Goal: Task Accomplishment & Management: Use online tool/utility

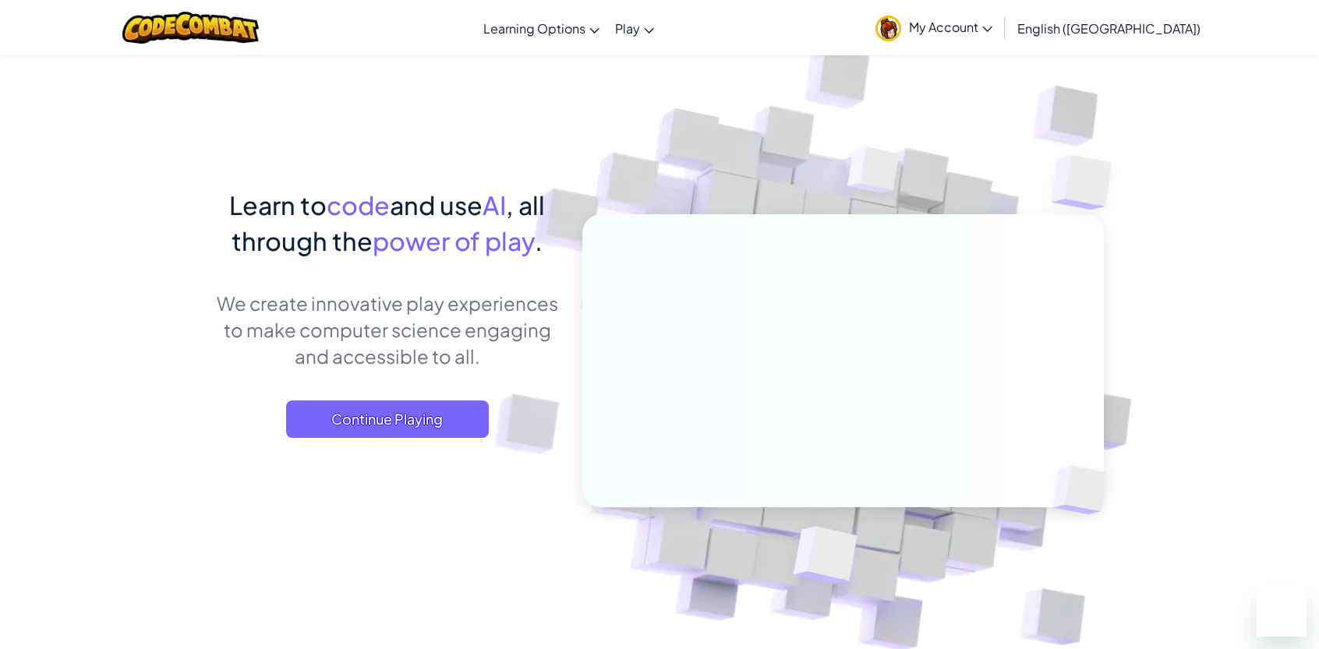
click at [419, 423] on span "Continue Playing" at bounding box center [387, 419] width 203 height 37
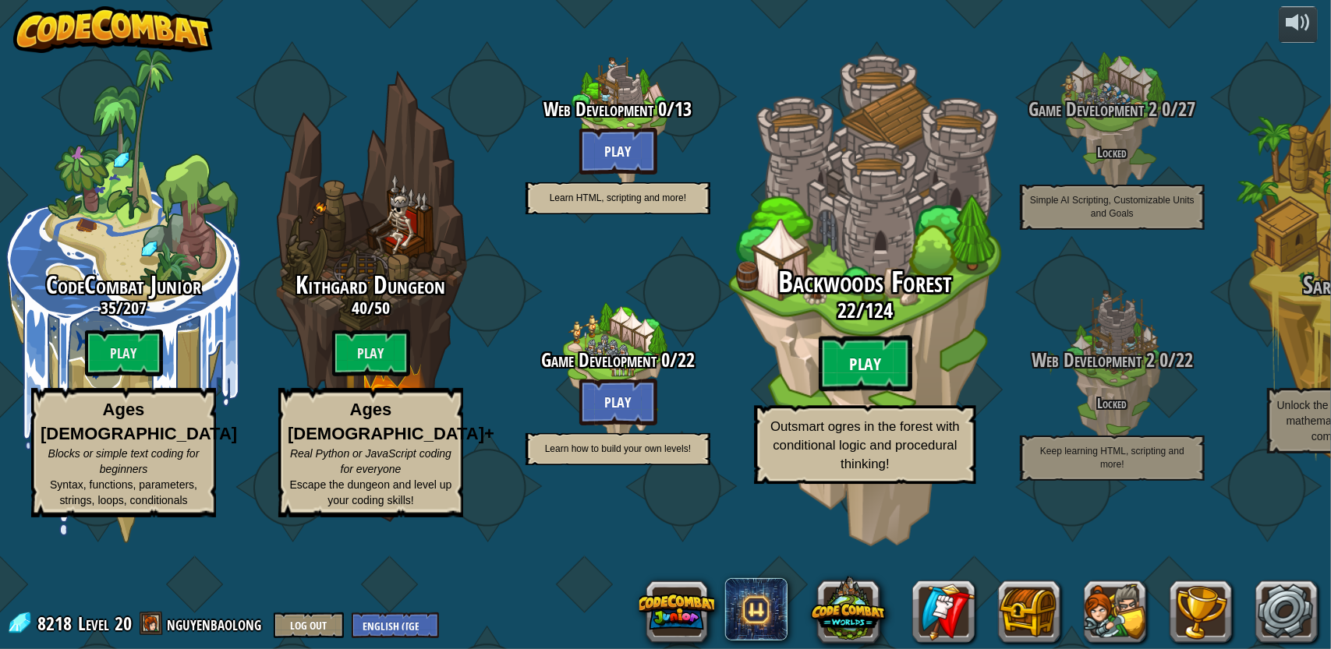
click at [879, 392] on btn "Play" at bounding box center [866, 364] width 94 height 56
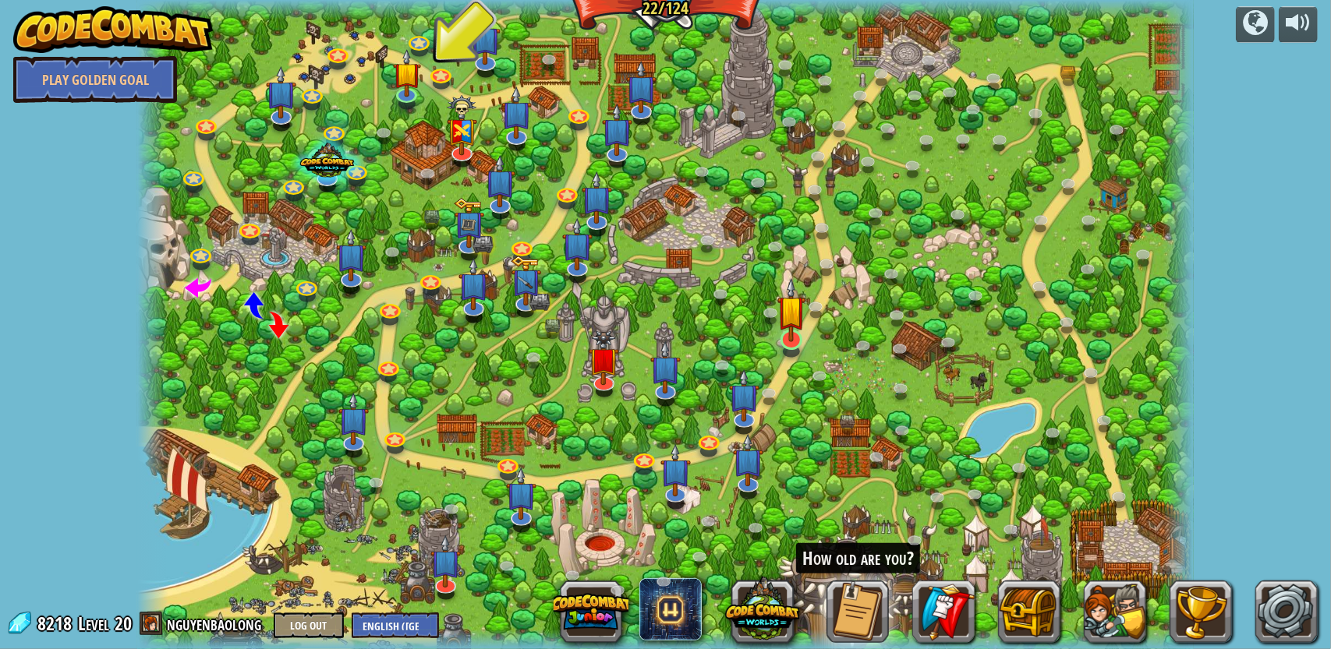
click at [798, 338] on img at bounding box center [791, 310] width 28 height 64
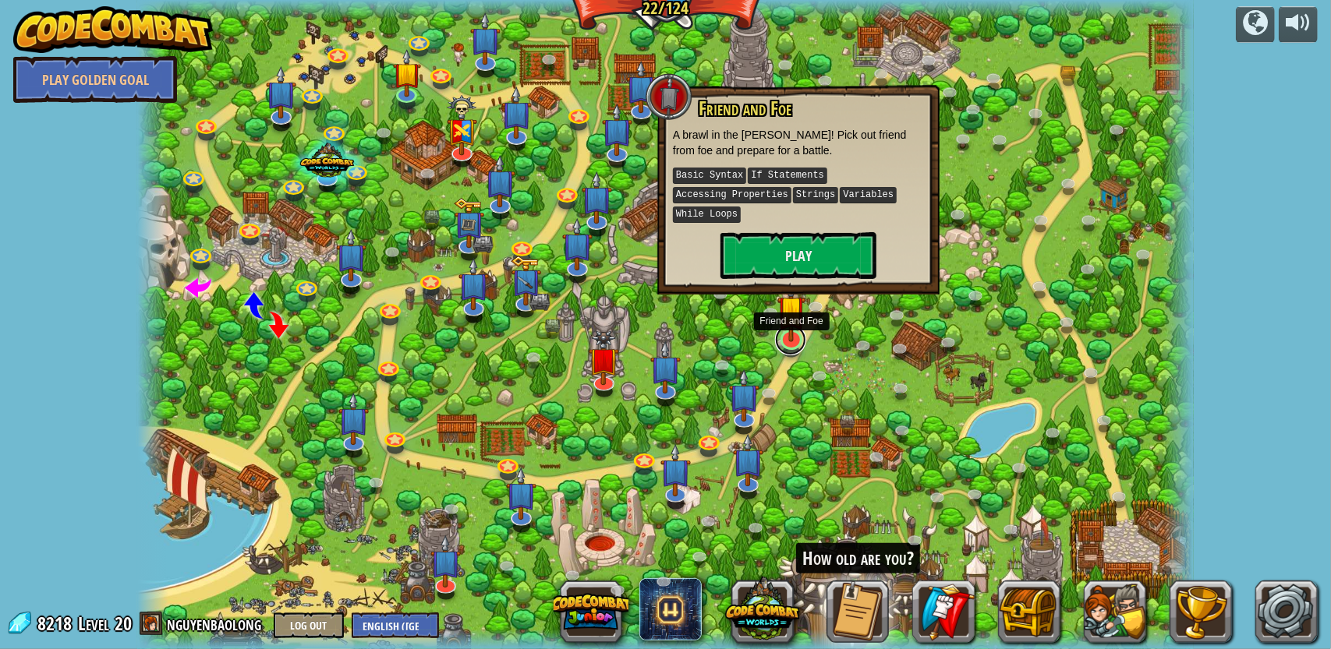
click at [795, 347] on link at bounding box center [790, 339] width 31 height 31
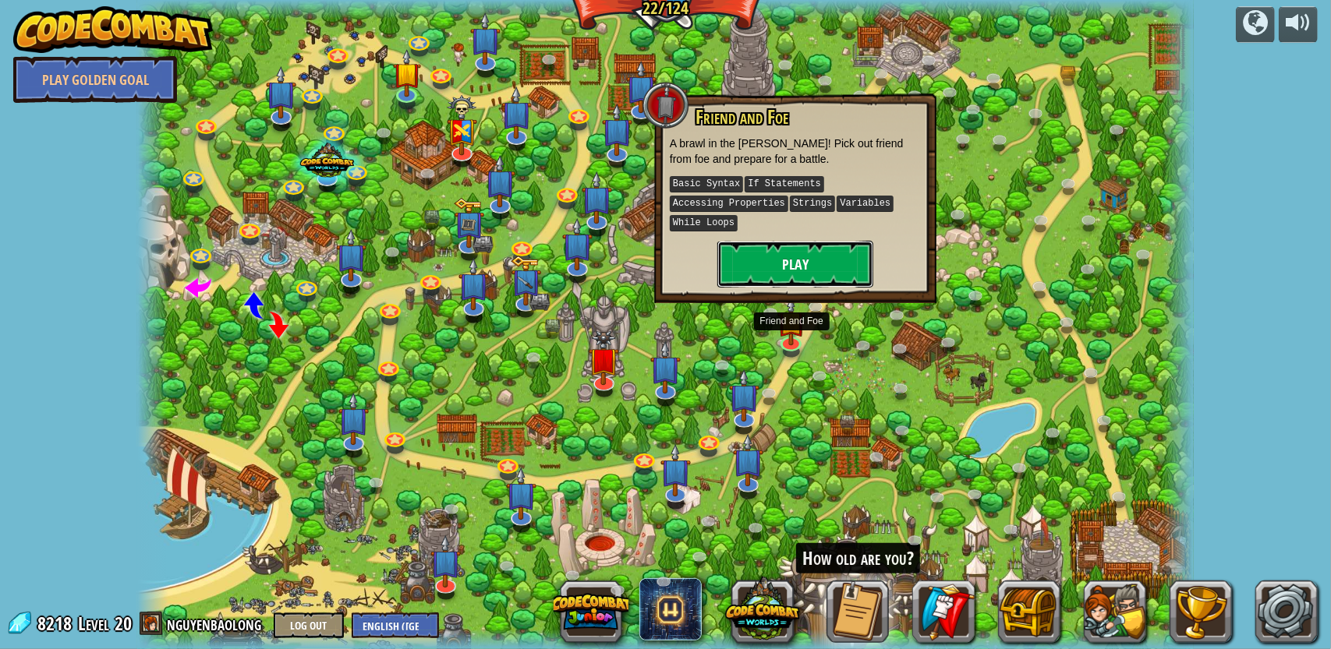
click at [814, 257] on button "Play" at bounding box center [795, 264] width 156 height 47
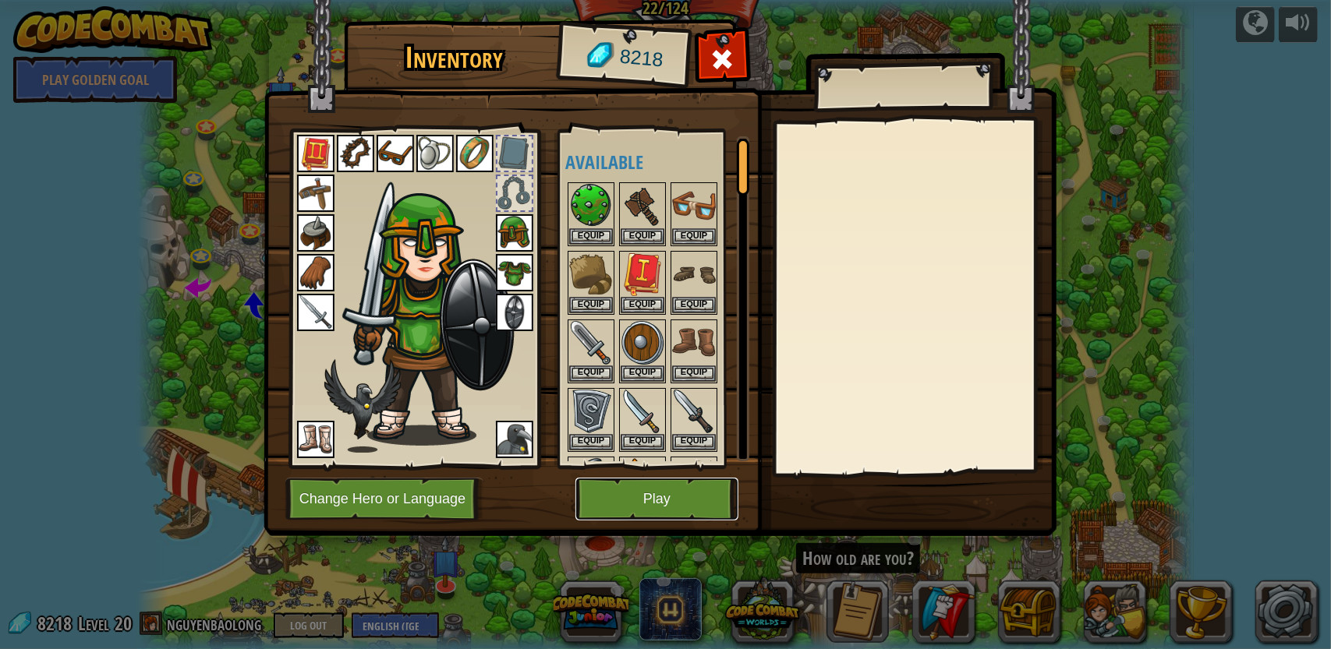
click at [669, 503] on button "Play" at bounding box center [656, 499] width 163 height 43
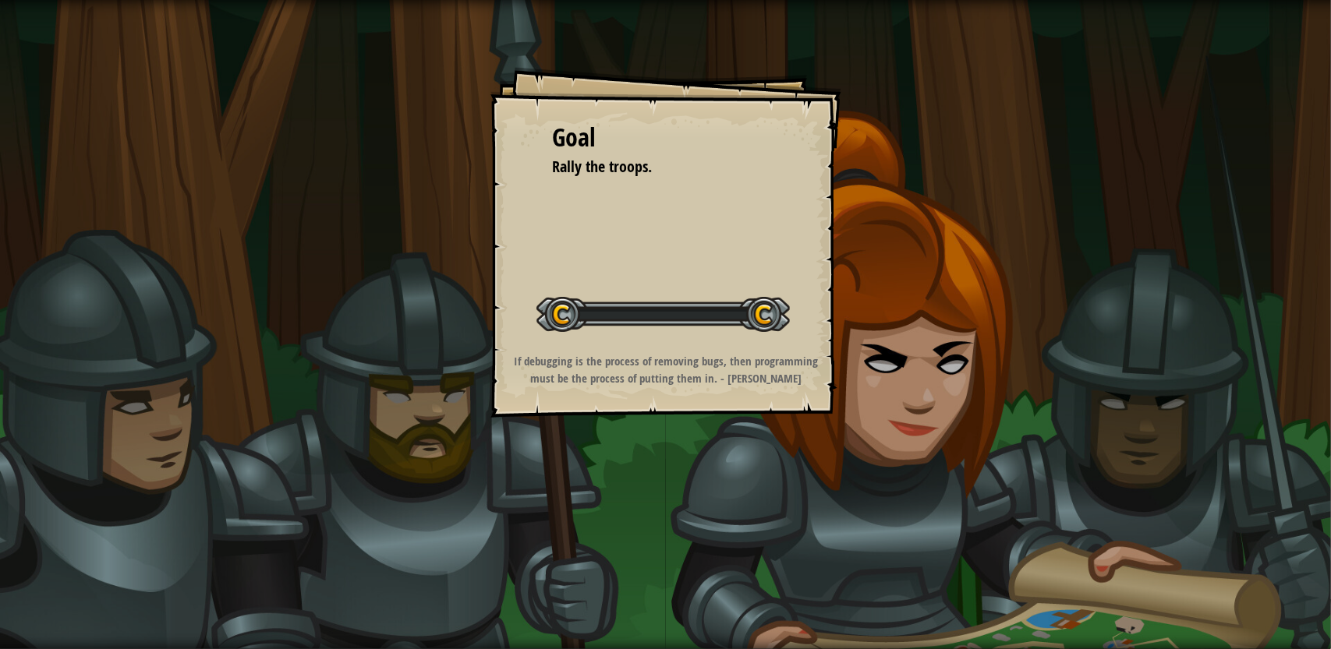
click at [672, 497] on div "Goal Rally the troops. Start Level Error loading from server. Try refreshing th…" at bounding box center [665, 324] width 1331 height 649
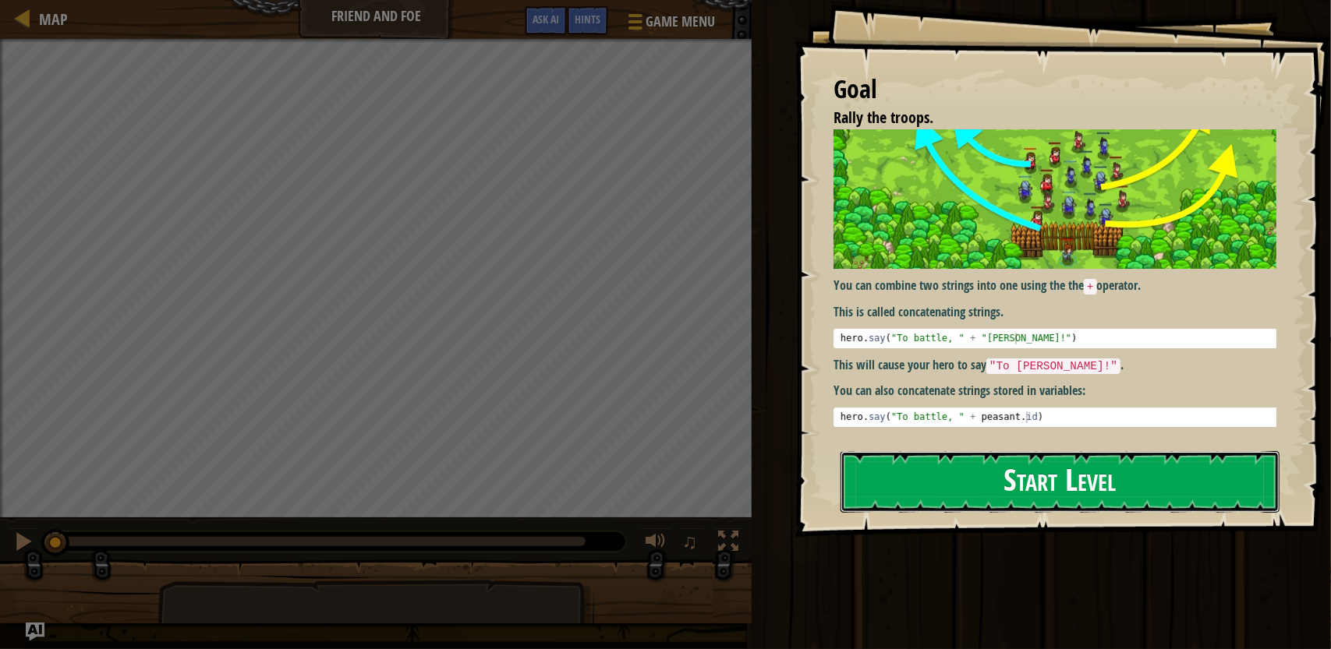
click at [1118, 509] on button "Start Level" at bounding box center [1059, 482] width 439 height 62
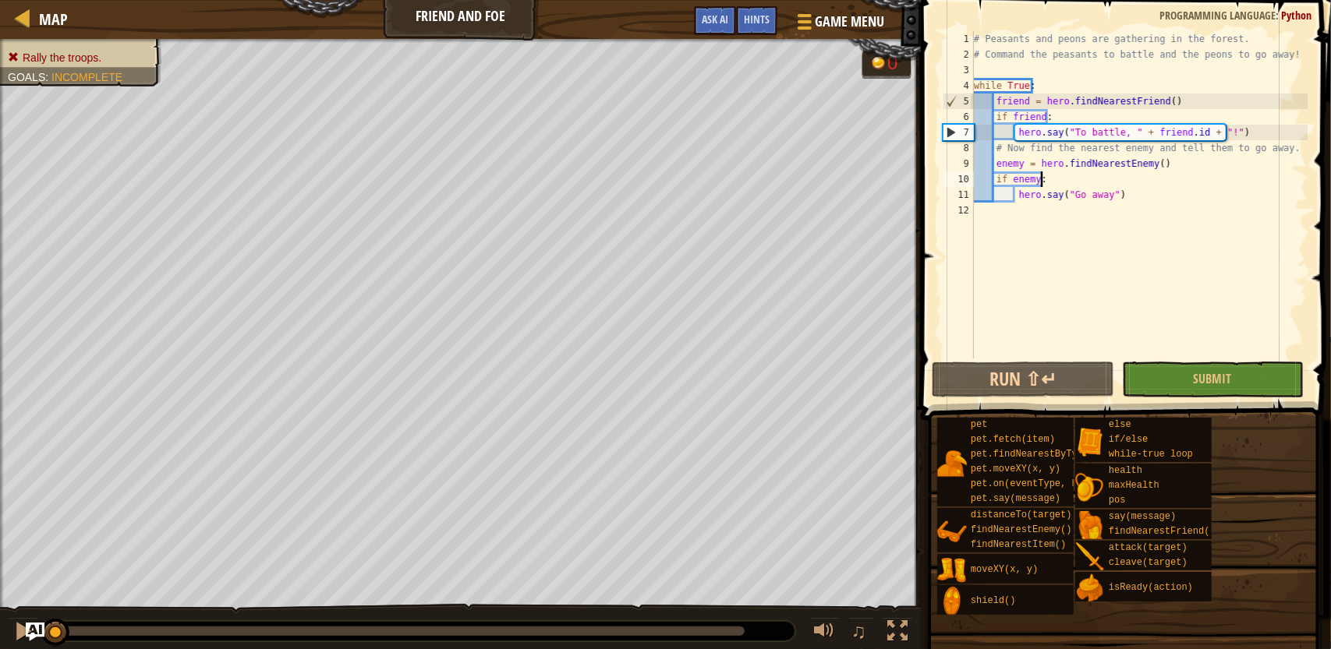
click at [1049, 182] on div "# Peasants and peons are gathering in the forest. # Command the peasants to bat…" at bounding box center [1139, 210] width 337 height 359
click at [1102, 192] on div "# Peasants and peons are gathering in the forest. # Command the peasants to bat…" at bounding box center [1139, 210] width 337 height 359
type textarea "hero.say("Go away")"
click at [1117, 341] on div "# Peasants and peons are gathering in the forest. # Command the peasants to bat…" at bounding box center [1139, 210] width 337 height 359
click at [748, 20] on span "Hints" at bounding box center [757, 19] width 26 height 15
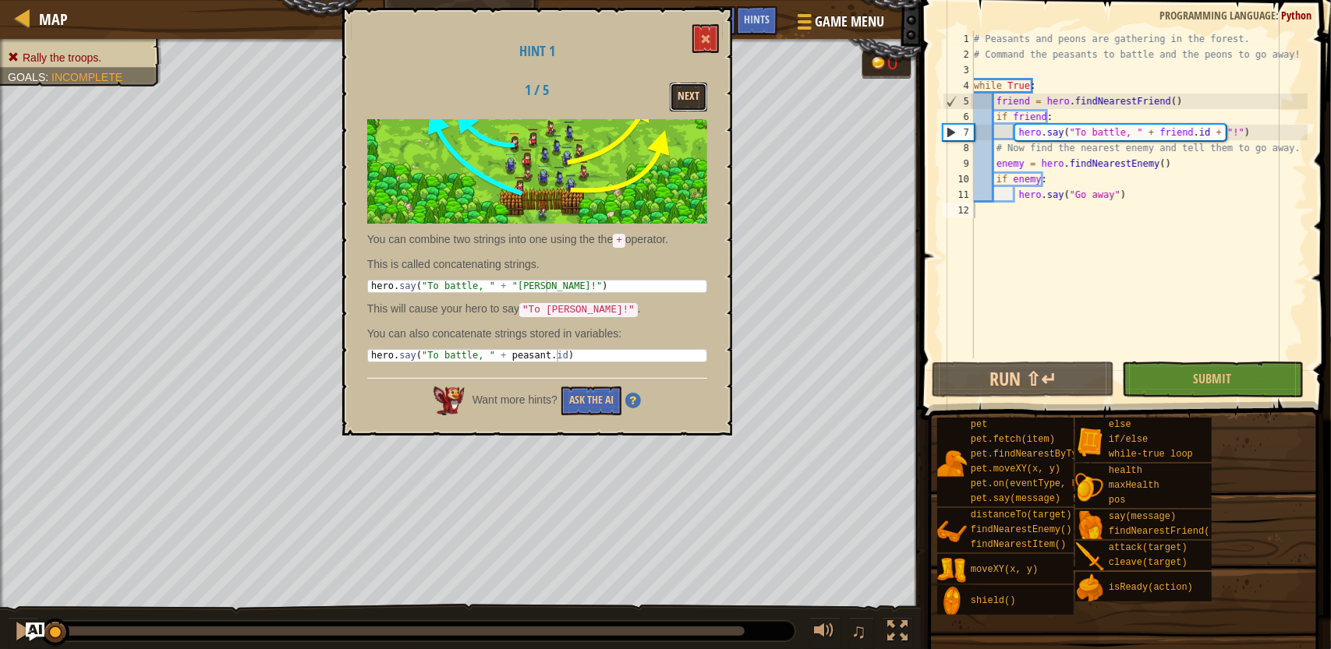
click at [680, 109] on button "Next" at bounding box center [688, 97] width 37 height 29
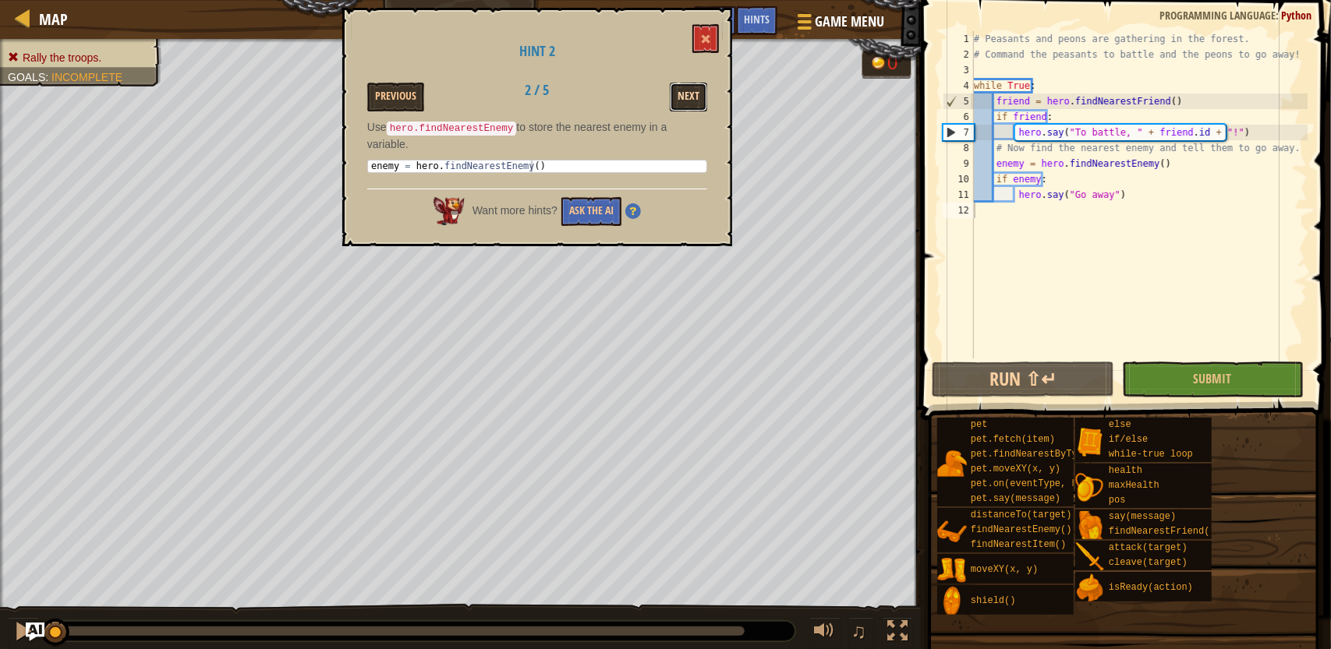
click at [688, 103] on button "Next" at bounding box center [688, 97] width 37 height 29
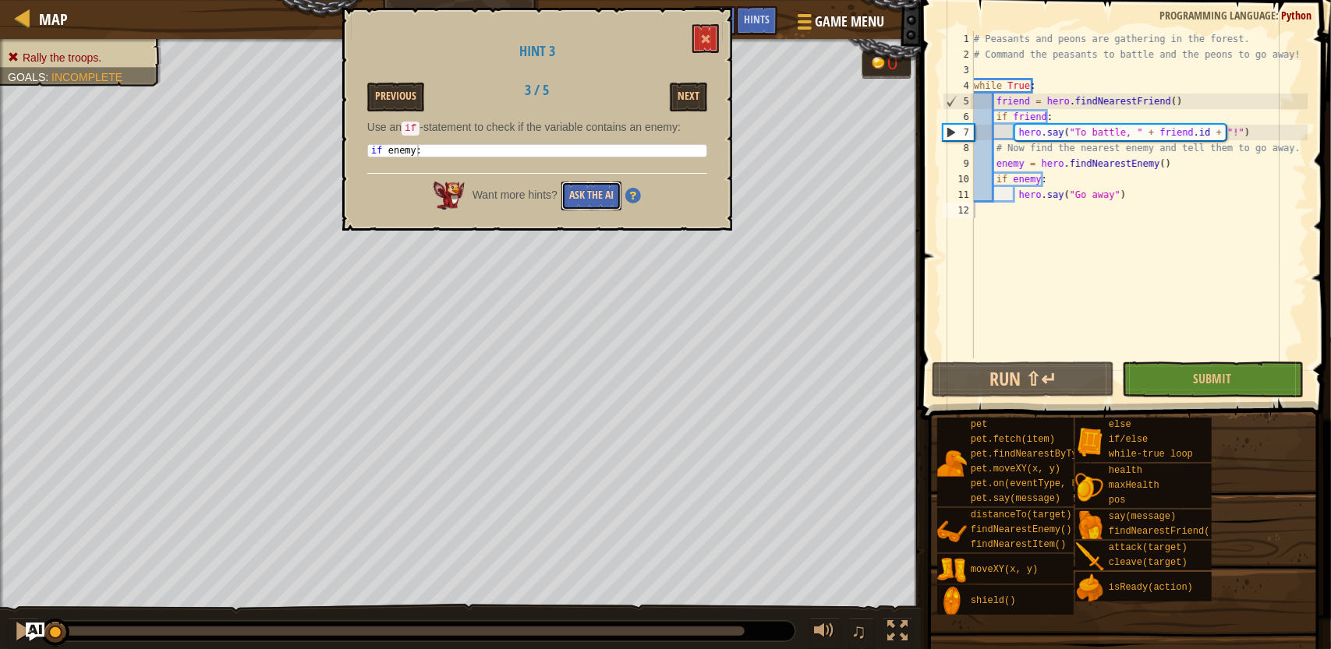
click at [600, 194] on button "Ask the AI" at bounding box center [591, 196] width 60 height 29
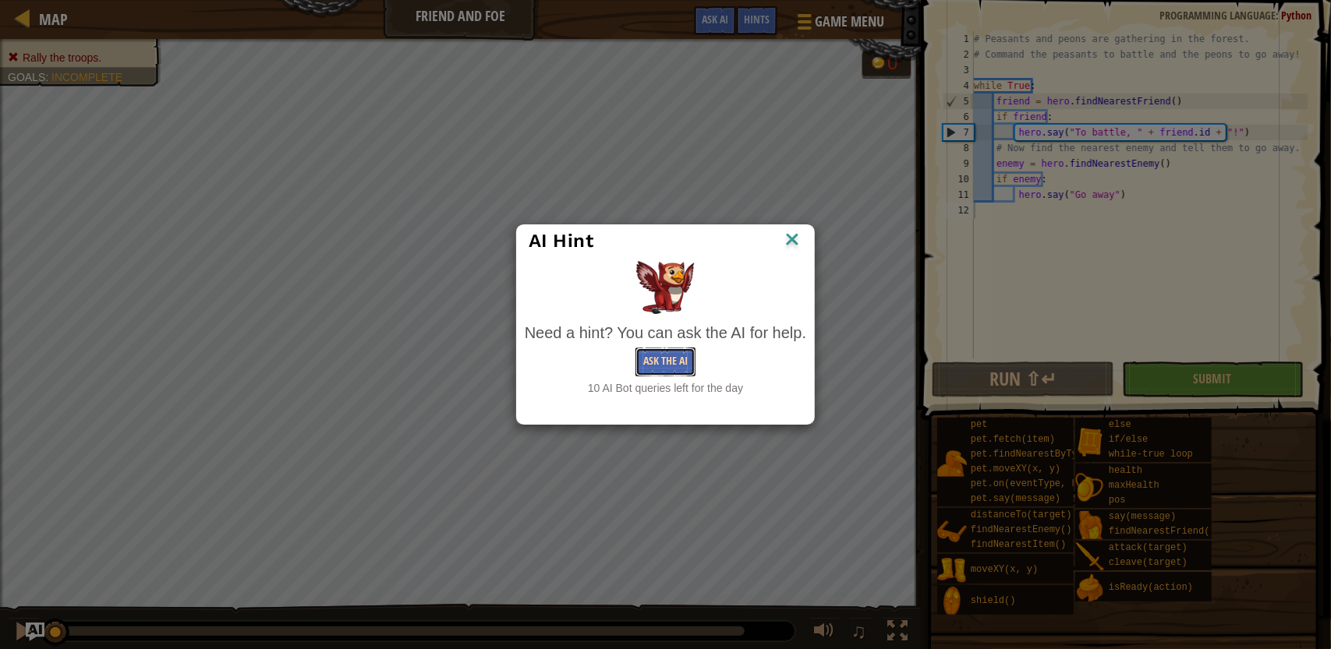
click at [674, 362] on button "Ask the AI" at bounding box center [665, 362] width 60 height 29
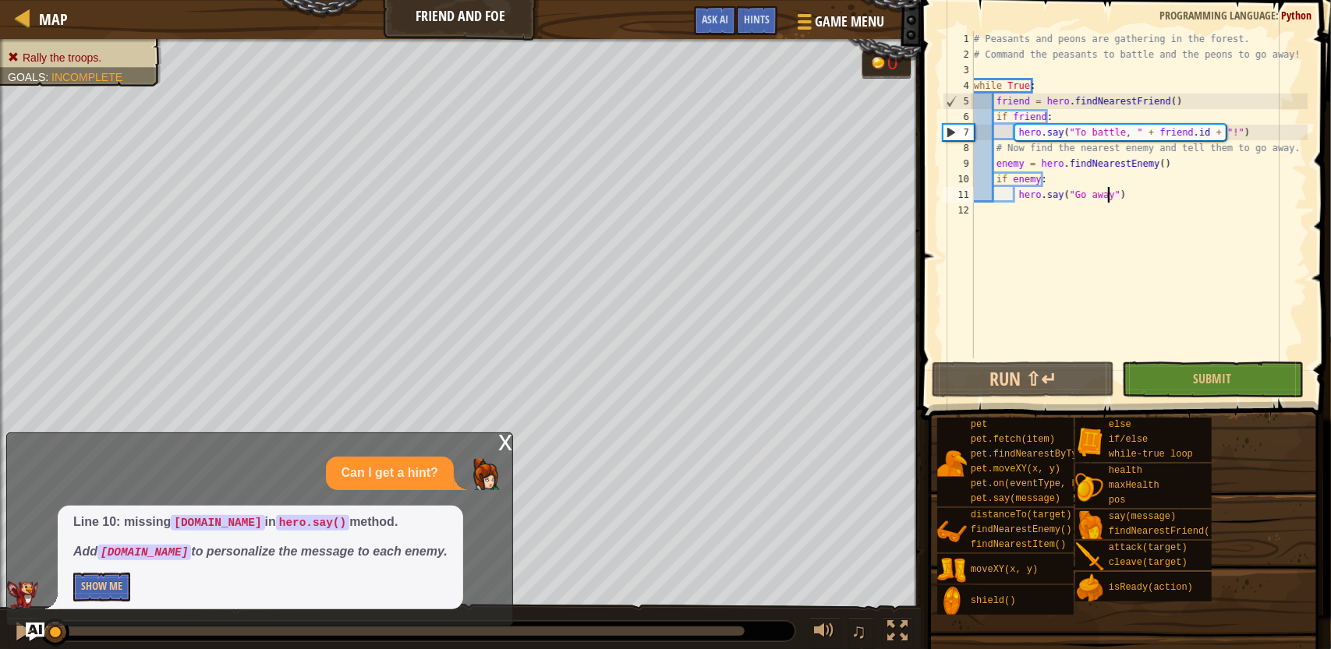
click at [1106, 200] on div "# Peasants and peons are gathering in the forest. # Command the peasants to bat…" at bounding box center [1139, 210] width 337 height 359
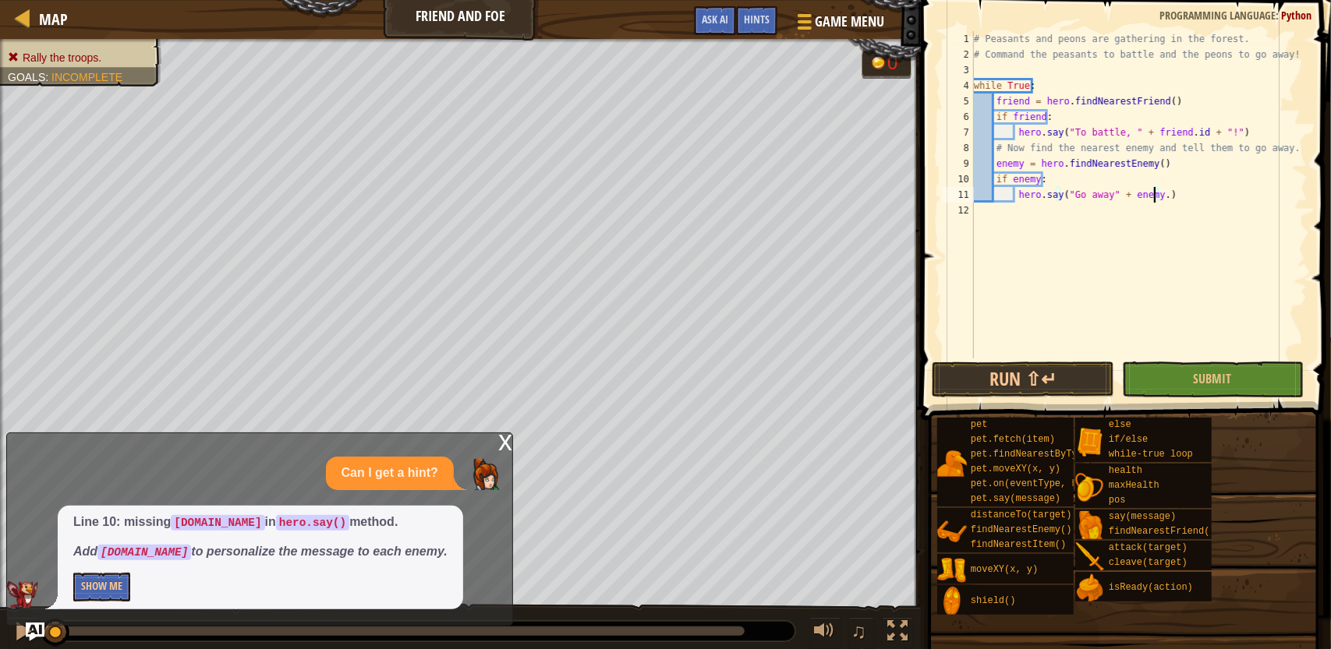
scroll to position [7, 15]
click at [719, 23] on span "Ask AI" at bounding box center [715, 19] width 27 height 15
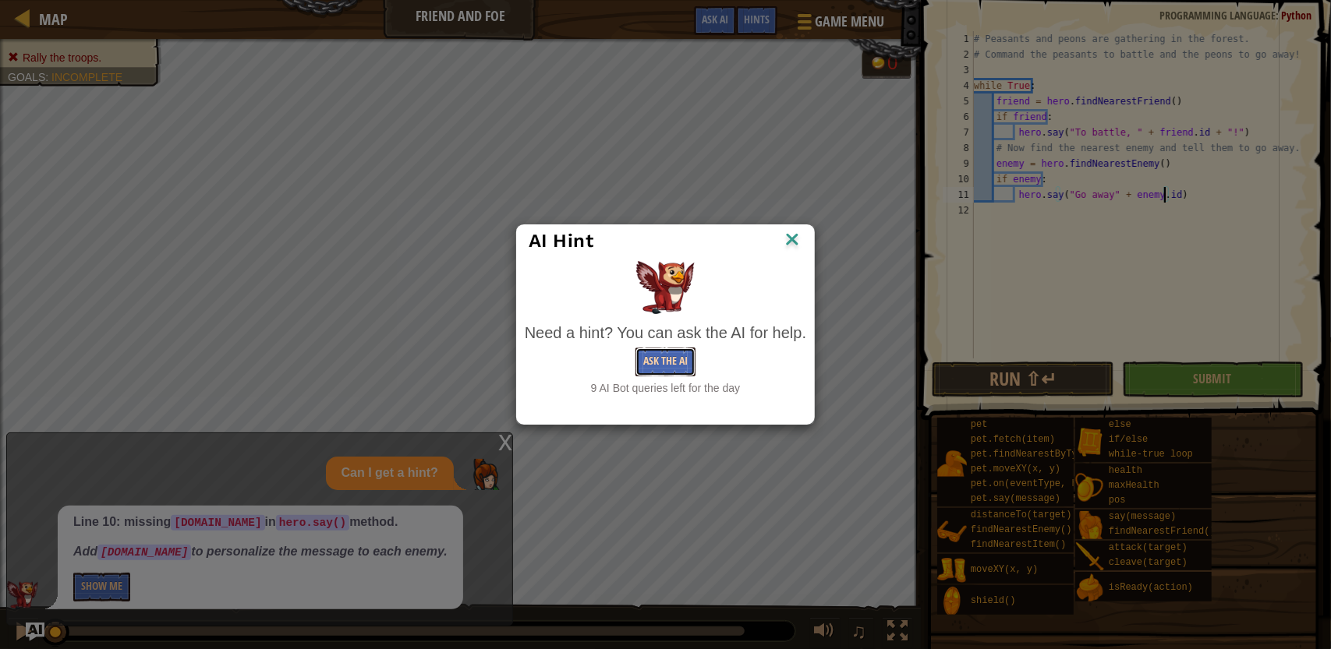
click at [673, 371] on button "Ask the AI" at bounding box center [665, 362] width 60 height 29
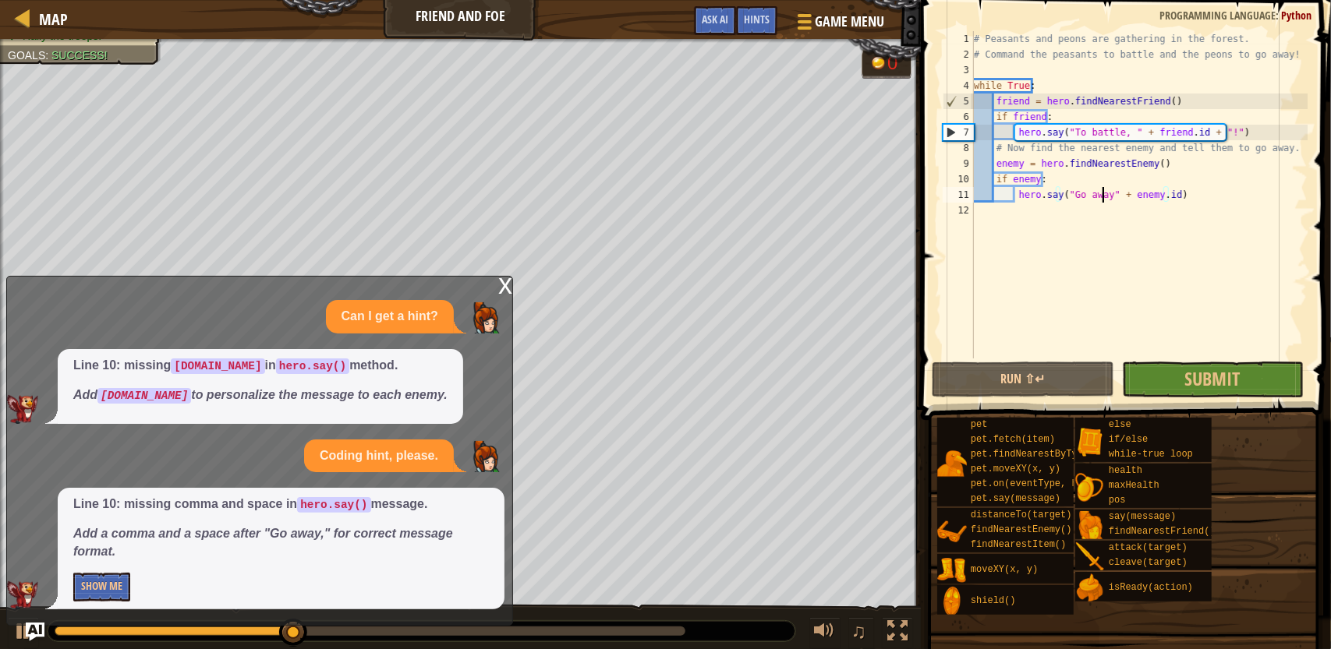
click at [1102, 199] on div "# Peasants and peons are gathering in the forest. # Command the peasants to bat…" at bounding box center [1139, 210] width 337 height 359
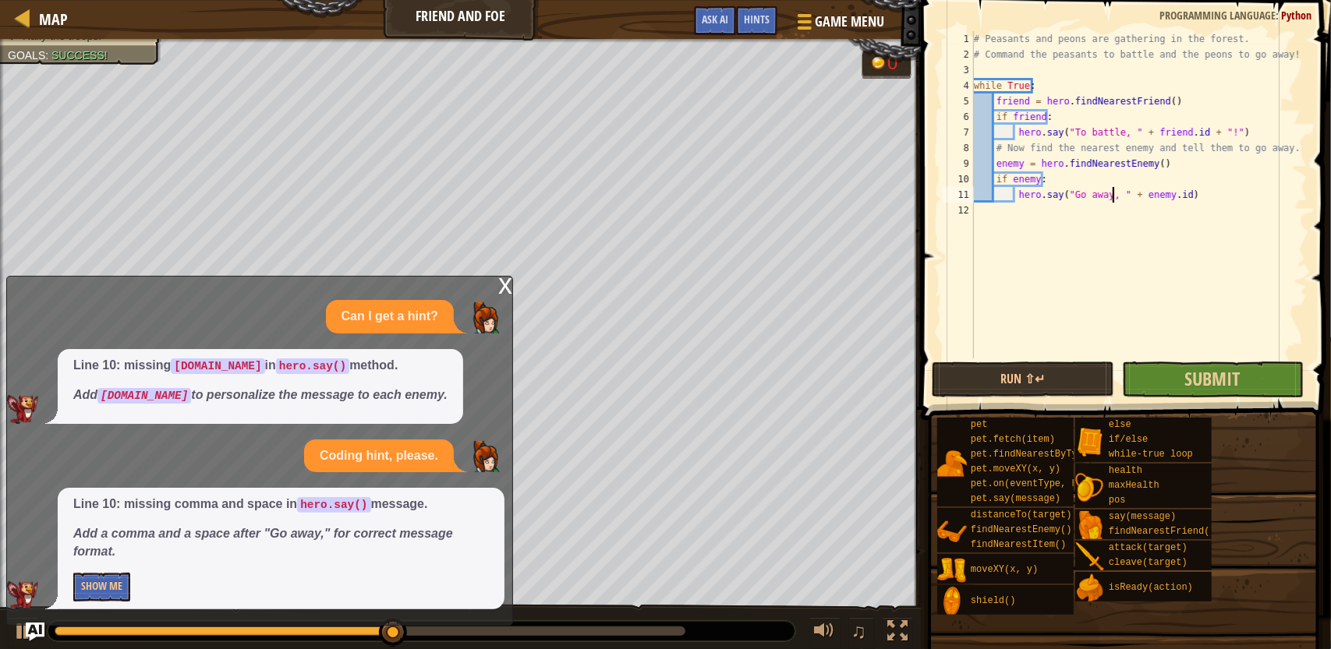
type textarea "hero.say("Go away, " + [DOMAIN_NAME])"
click at [1181, 380] on button "Submit" at bounding box center [1213, 380] width 182 height 36
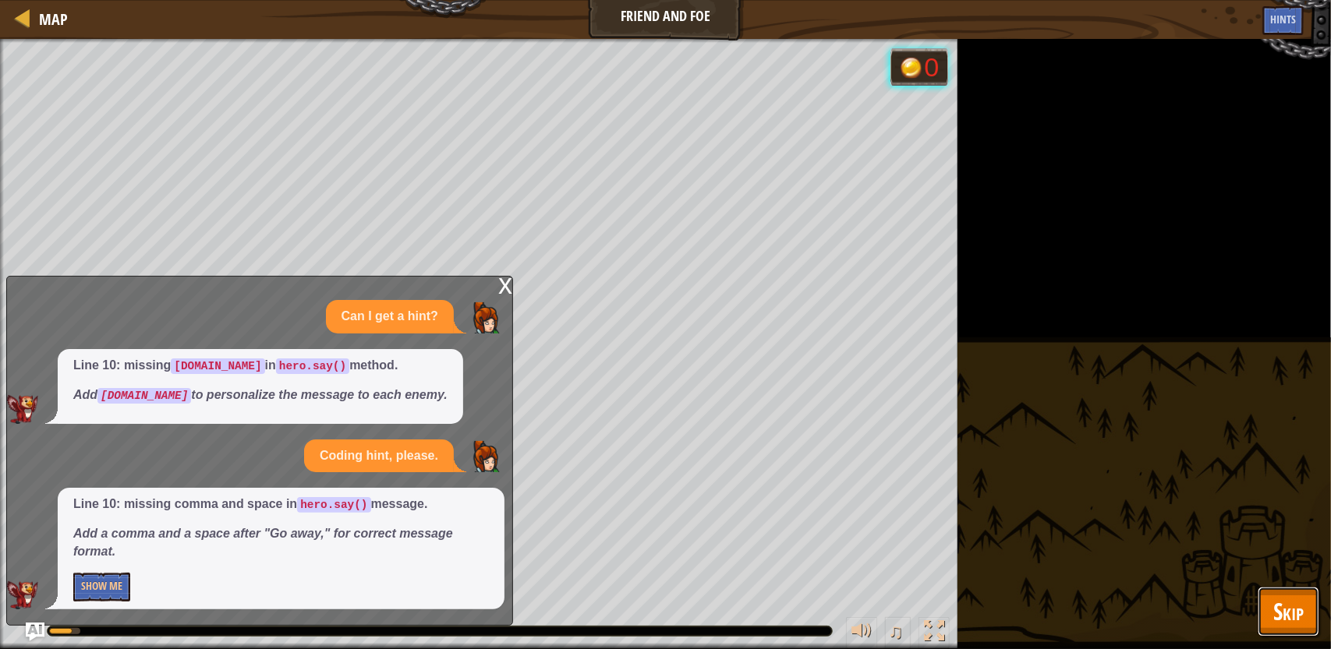
click at [1303, 605] on span "Skip" at bounding box center [1288, 612] width 30 height 32
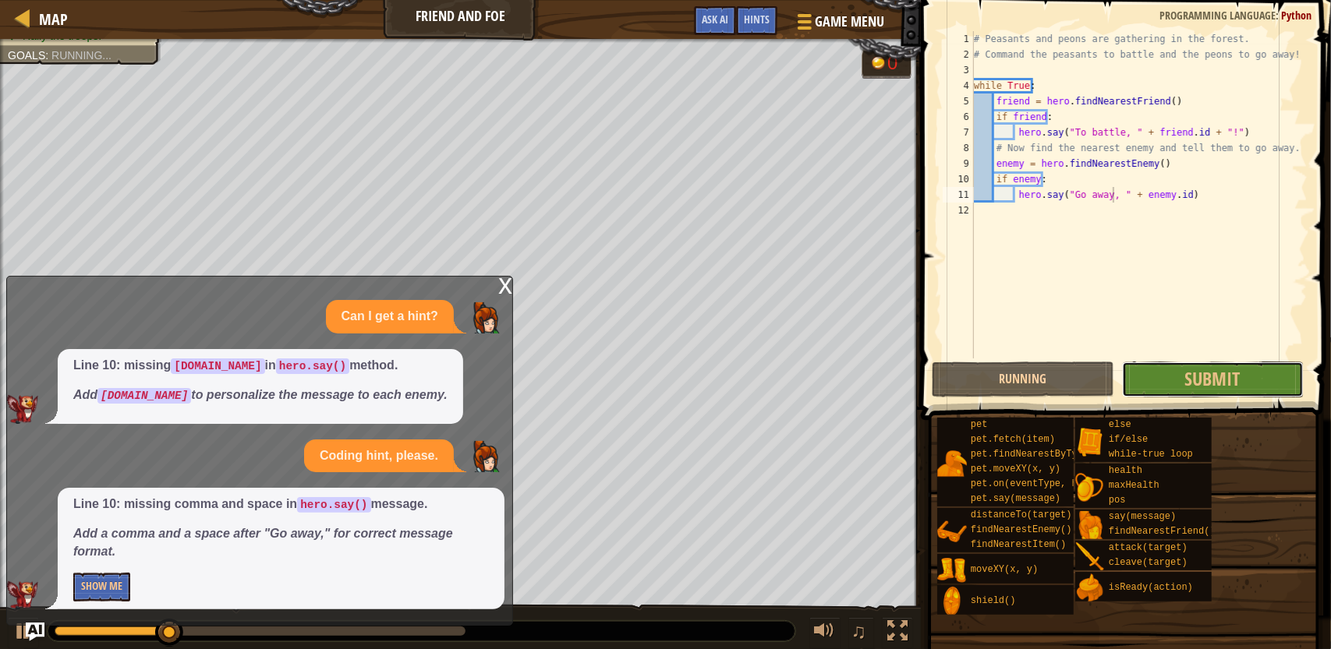
drag, startPoint x: 1207, startPoint y: 391, endPoint x: 1218, endPoint y: 391, distance: 10.9
click at [1218, 391] on button "Submit" at bounding box center [1213, 380] width 182 height 36
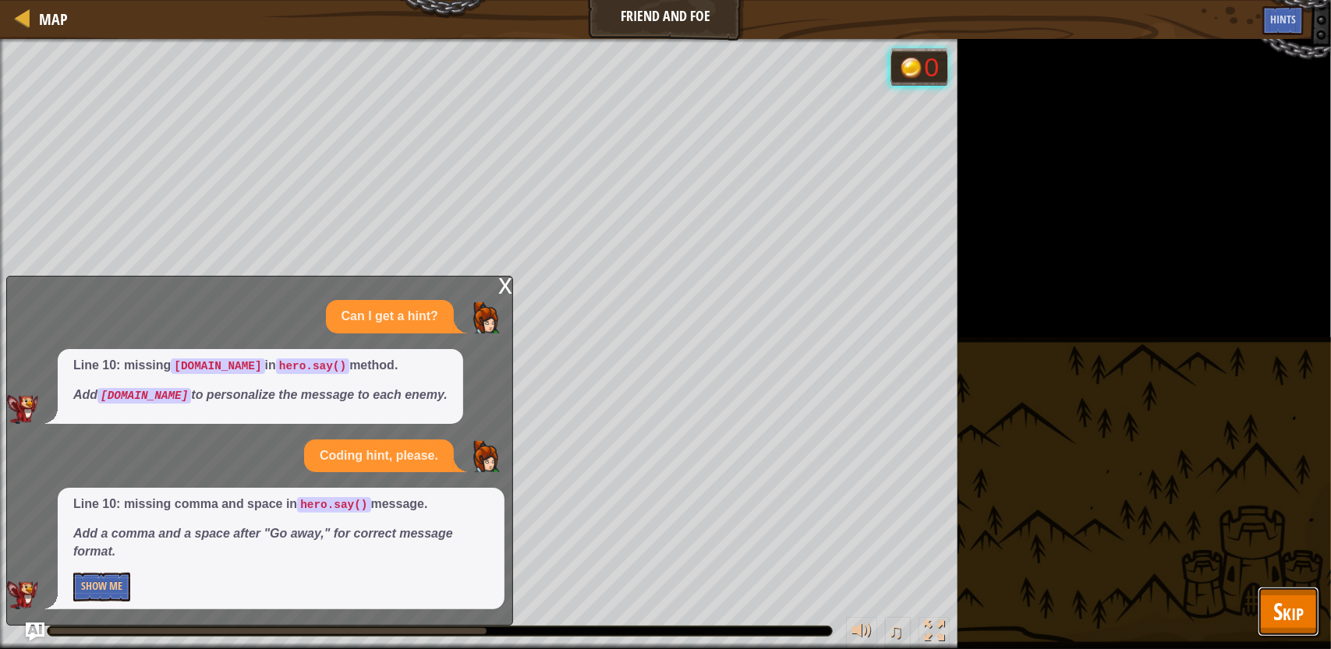
click at [1289, 607] on span "Skip" at bounding box center [1288, 612] width 30 height 32
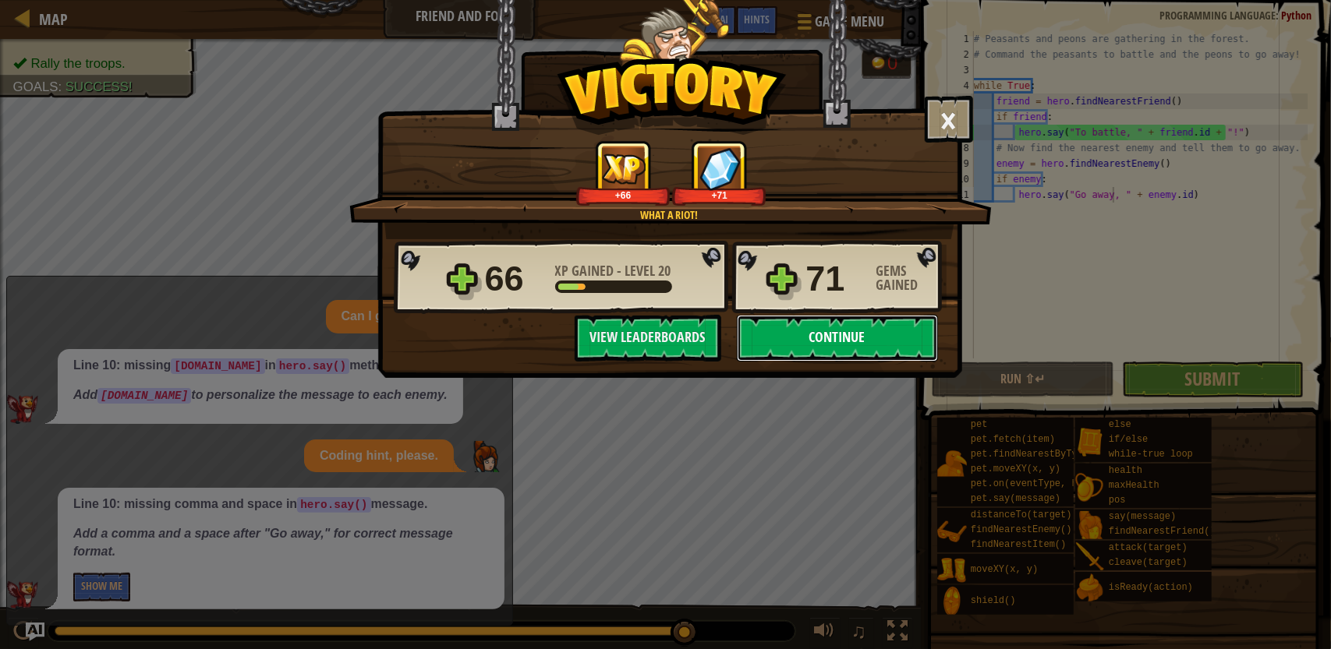
click at [829, 340] on button "Continue" at bounding box center [837, 338] width 201 height 47
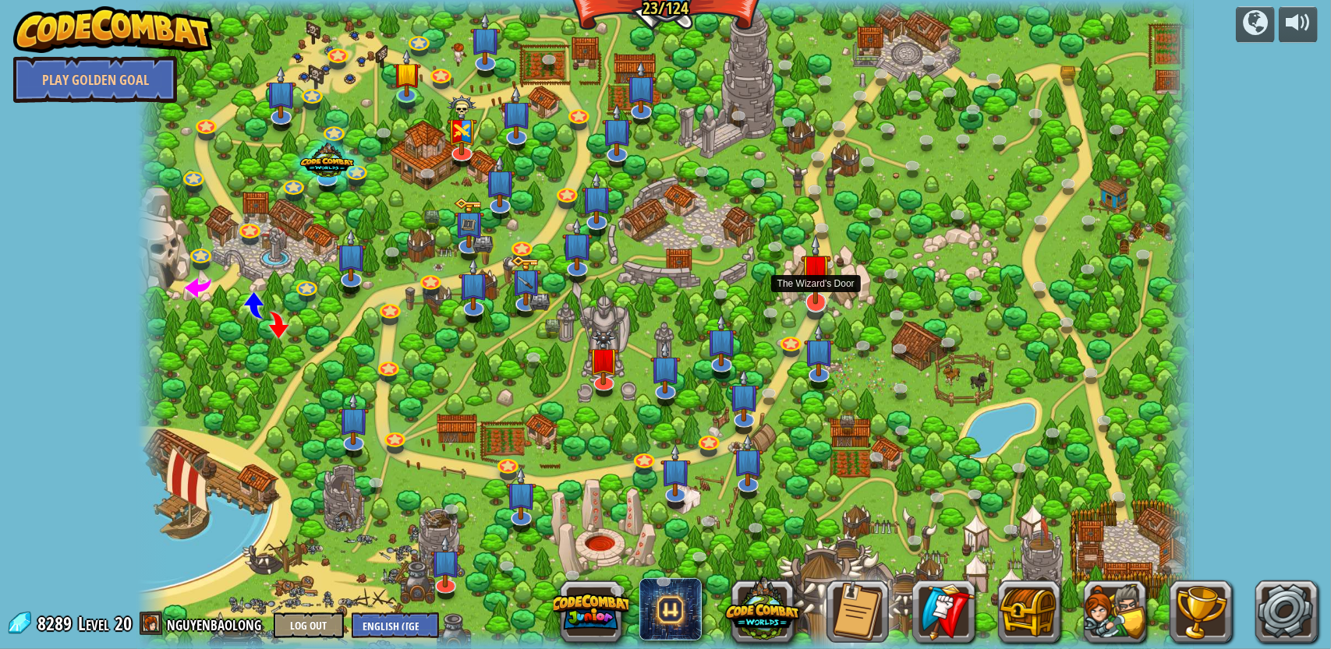
click at [811, 303] on img at bounding box center [816, 269] width 30 height 70
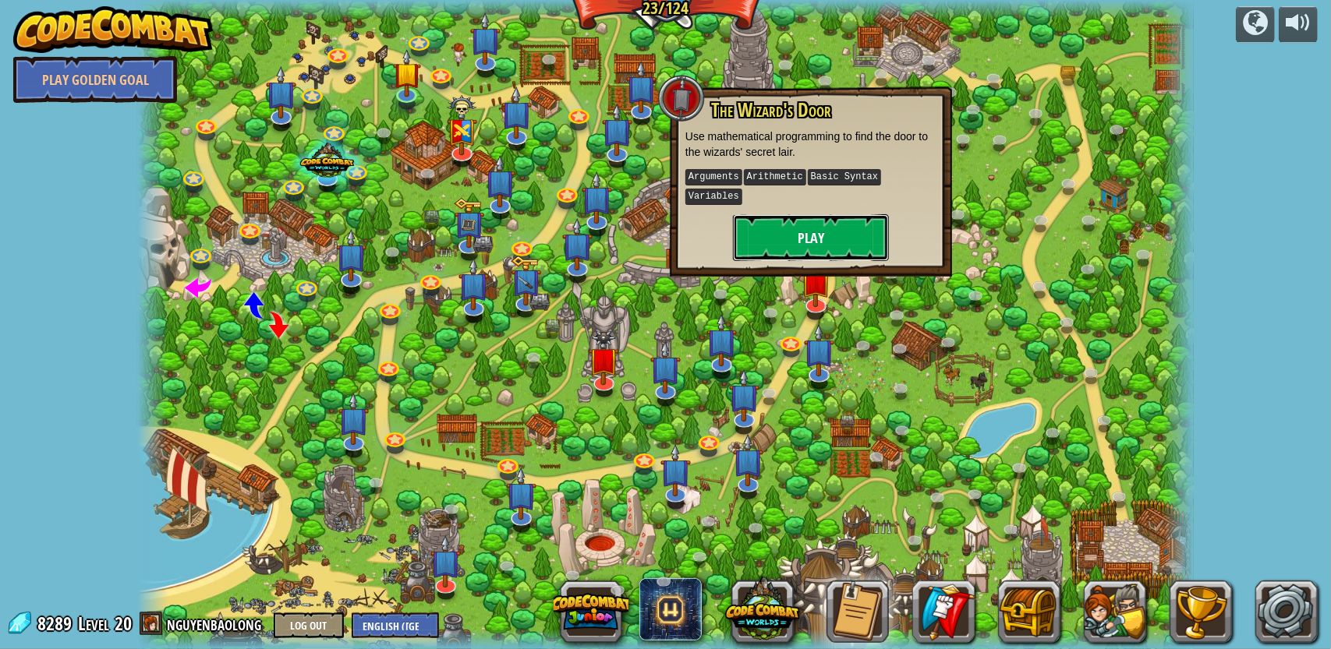
click at [811, 214] on button "Play" at bounding box center [811, 237] width 156 height 47
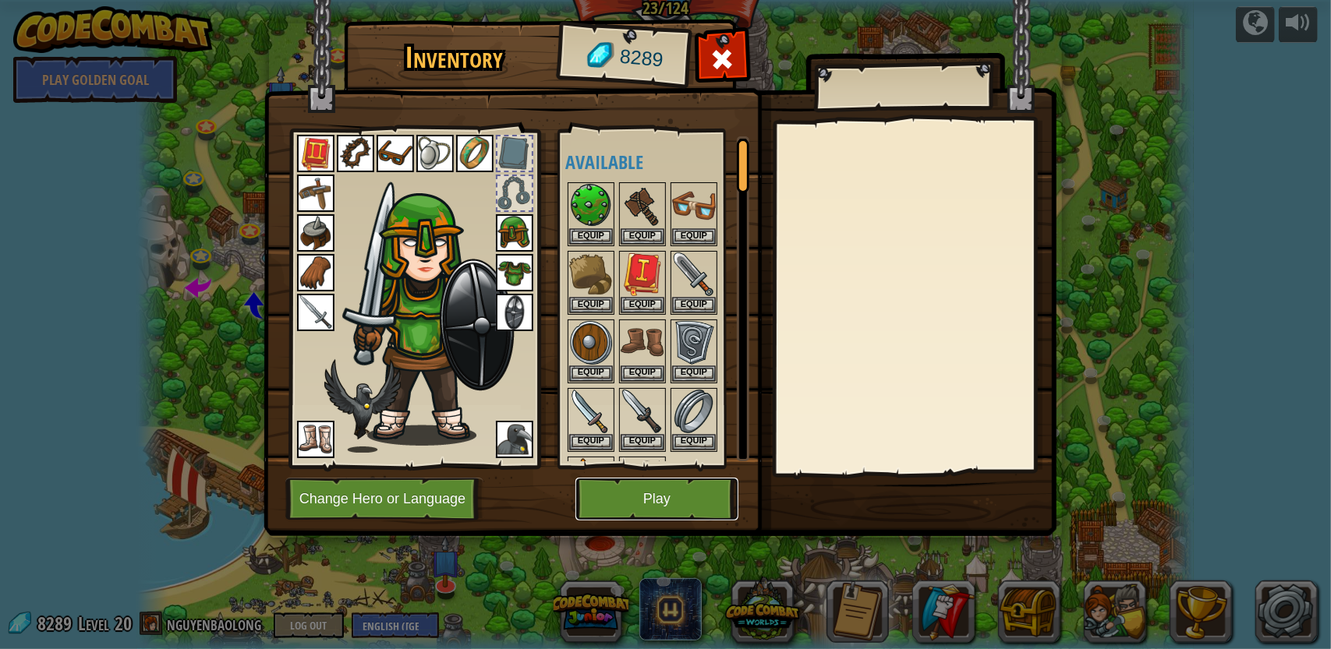
click at [629, 502] on button "Play" at bounding box center [656, 499] width 163 height 43
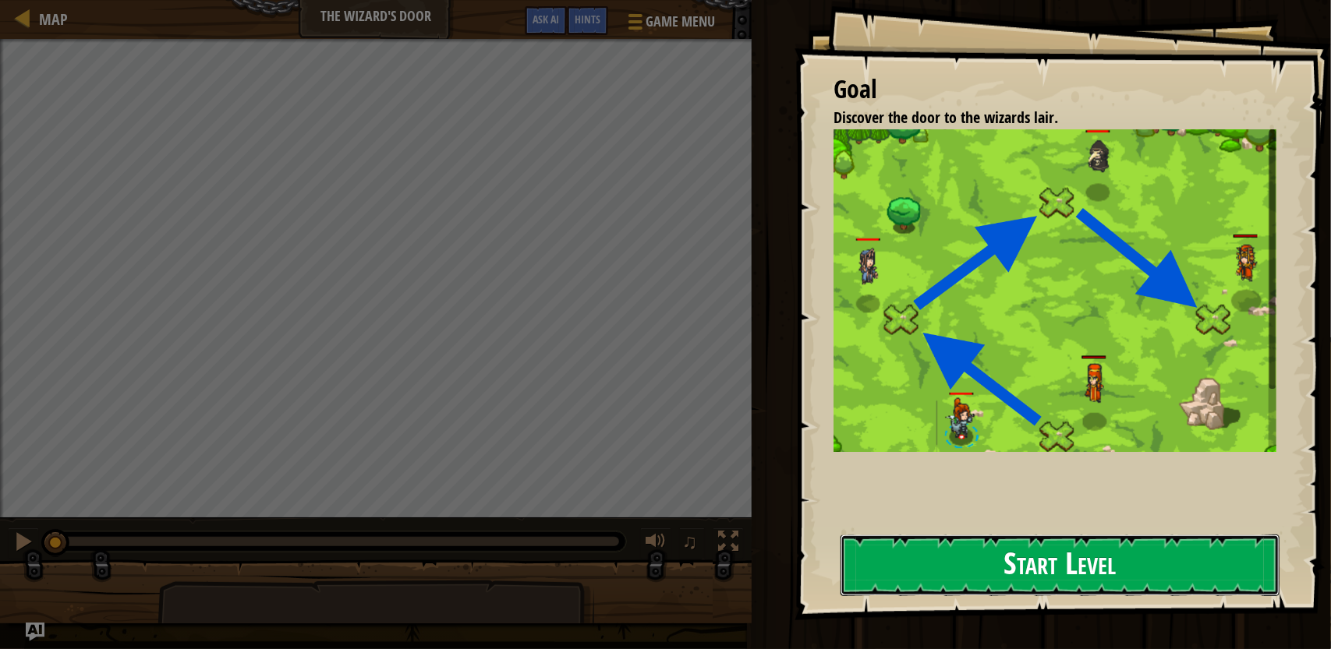
click at [1108, 569] on button "Start Level" at bounding box center [1059, 566] width 439 height 62
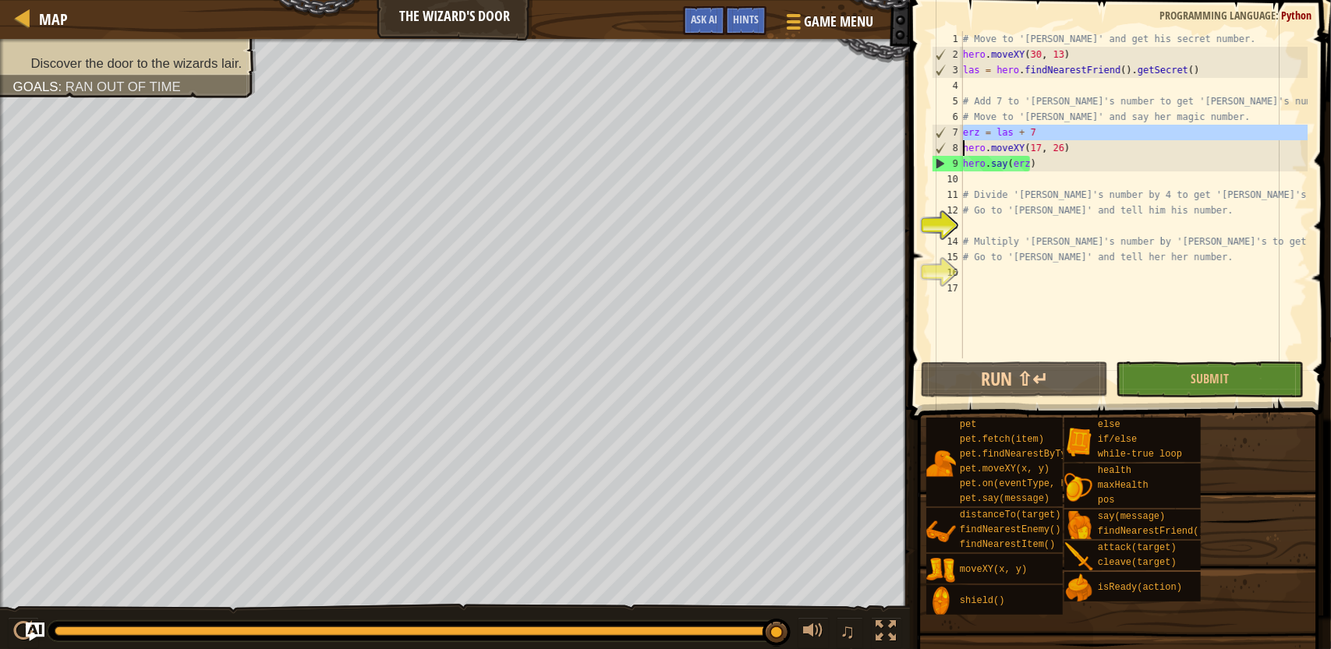
drag, startPoint x: 958, startPoint y: 129, endPoint x: 1045, endPoint y: 131, distance: 86.6
click at [1045, 131] on div "1 2 3 4 5 6 7 8 9 10 11 12 13 14 15 16 17 # Move to '[PERSON_NAME]' and get his…" at bounding box center [1118, 194] width 379 height 327
click at [1042, 133] on div "# Move to '[PERSON_NAME]' and get his secret number. hero . moveXY ( 30 , 13 ) …" at bounding box center [1134, 194] width 348 height 327
type textarea "erz = las + 7"
drag, startPoint x: 1038, startPoint y: 133, endPoint x: 935, endPoint y: 135, distance: 103.7
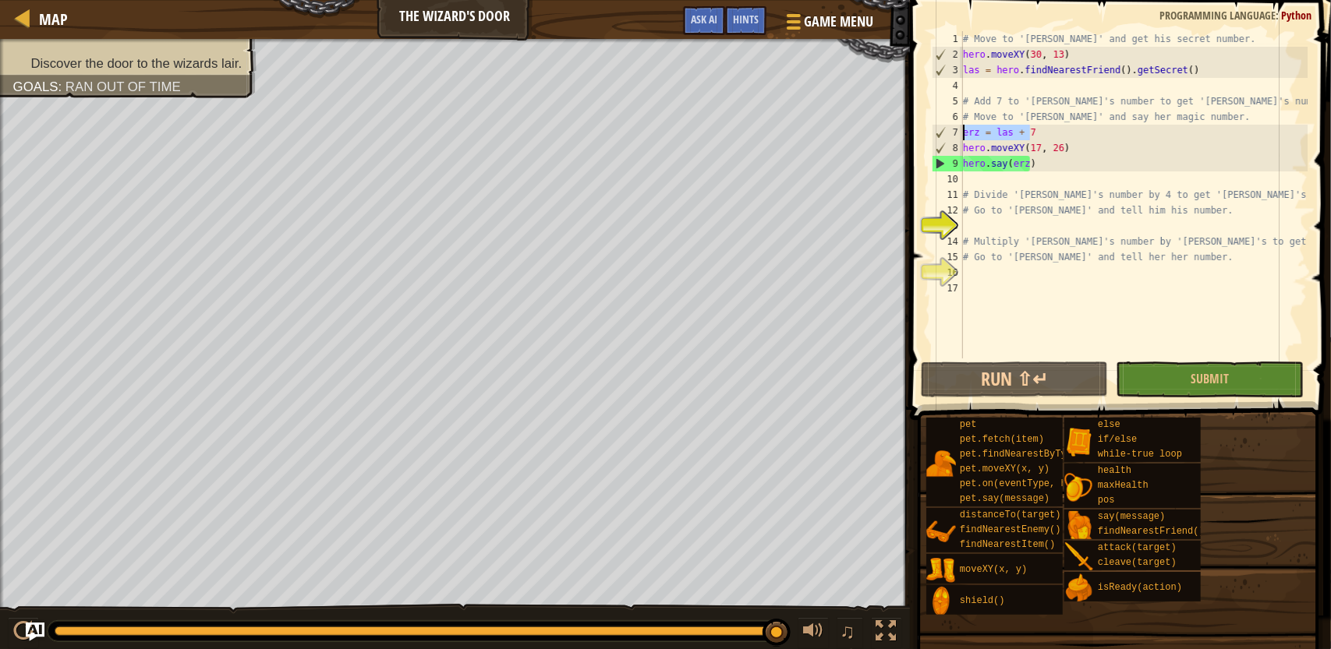
click at [935, 135] on div "erz = las + 7 1 2 3 4 5 6 7 8 9 10 11 12 13 14 15 16 17 # Move to '[PERSON_NAME…" at bounding box center [1118, 194] width 379 height 327
click at [990, 220] on div "# Move to '[PERSON_NAME]' and get his secret number. hero . moveXY ( 30 , 13 ) …" at bounding box center [1134, 210] width 348 height 359
paste textarea "erz = las + 7"
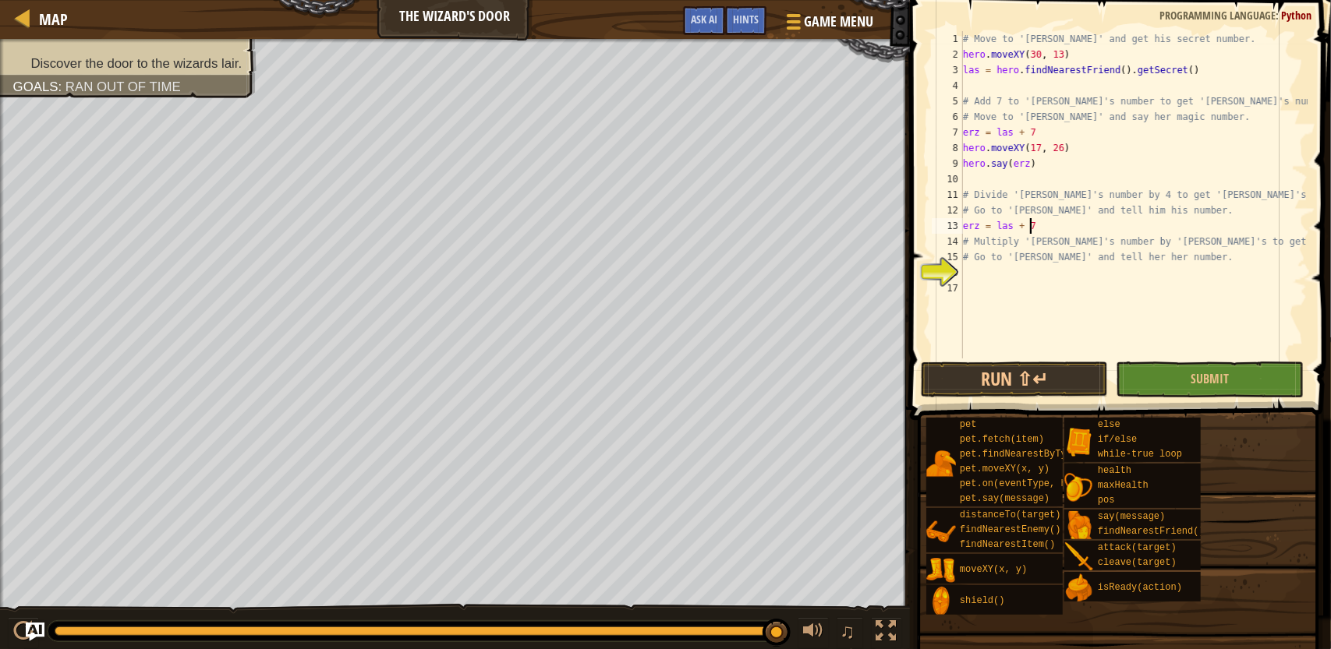
click at [978, 74] on div "# Move to '[PERSON_NAME]' and get his secret number. hero . moveXY ( 30 , 13 ) …" at bounding box center [1134, 210] width 348 height 359
click at [979, 135] on div "# Move to '[PERSON_NAME]' and get his secret number. hero . moveXY ( 30 , 13 ) …" at bounding box center [1134, 210] width 348 height 359
click at [978, 231] on div "# Move to '[PERSON_NAME]' and get his secret number. hero . moveXY ( 30 , 13 ) …" at bounding box center [1134, 210] width 348 height 359
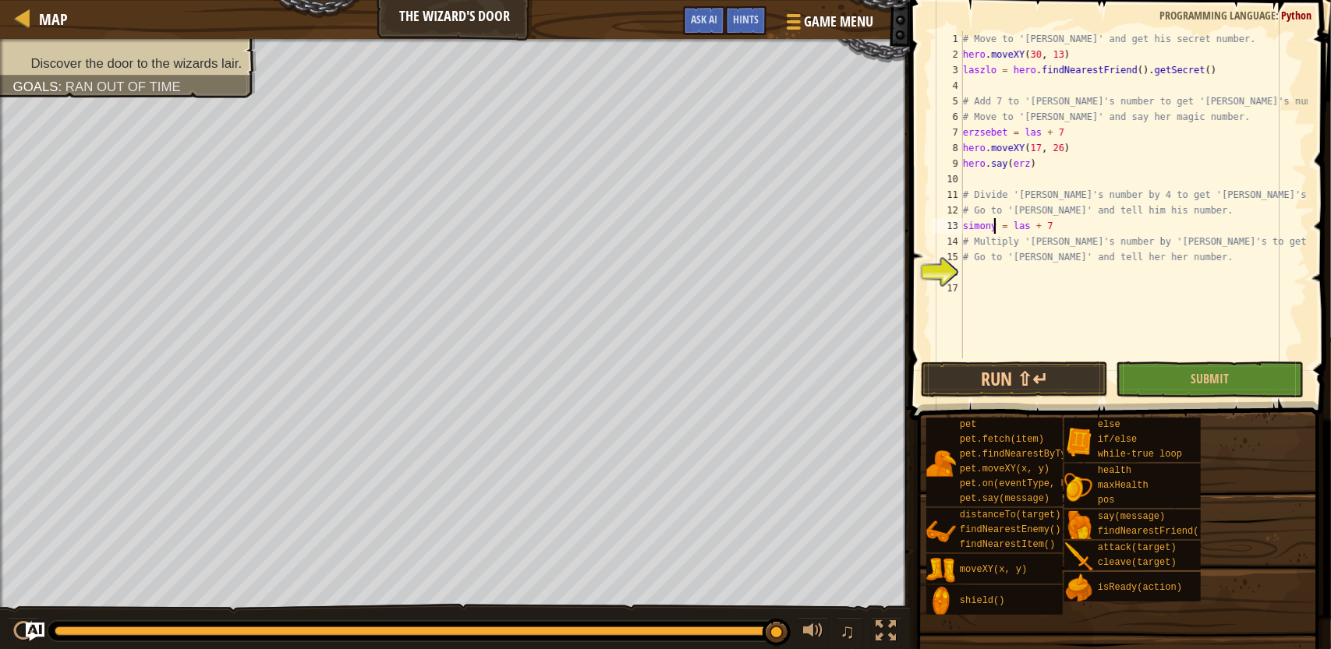
type textarea "simonyi = las + 7"
click at [1024, 269] on div "# Move to '[PERSON_NAME]' and get his secret number. hero . moveXY ( 30 , 13 ) …" at bounding box center [1134, 210] width 348 height 359
click at [993, 71] on div "# Move to '[PERSON_NAME]' and get his secret number. hero . moveXY ( 30 , 13 ) …" at bounding box center [1134, 210] width 348 height 359
click at [1004, 139] on div "# Move to '[PERSON_NAME]' and get his secret number. hero . moveXY ( 30 , 13 ) …" at bounding box center [1134, 210] width 348 height 359
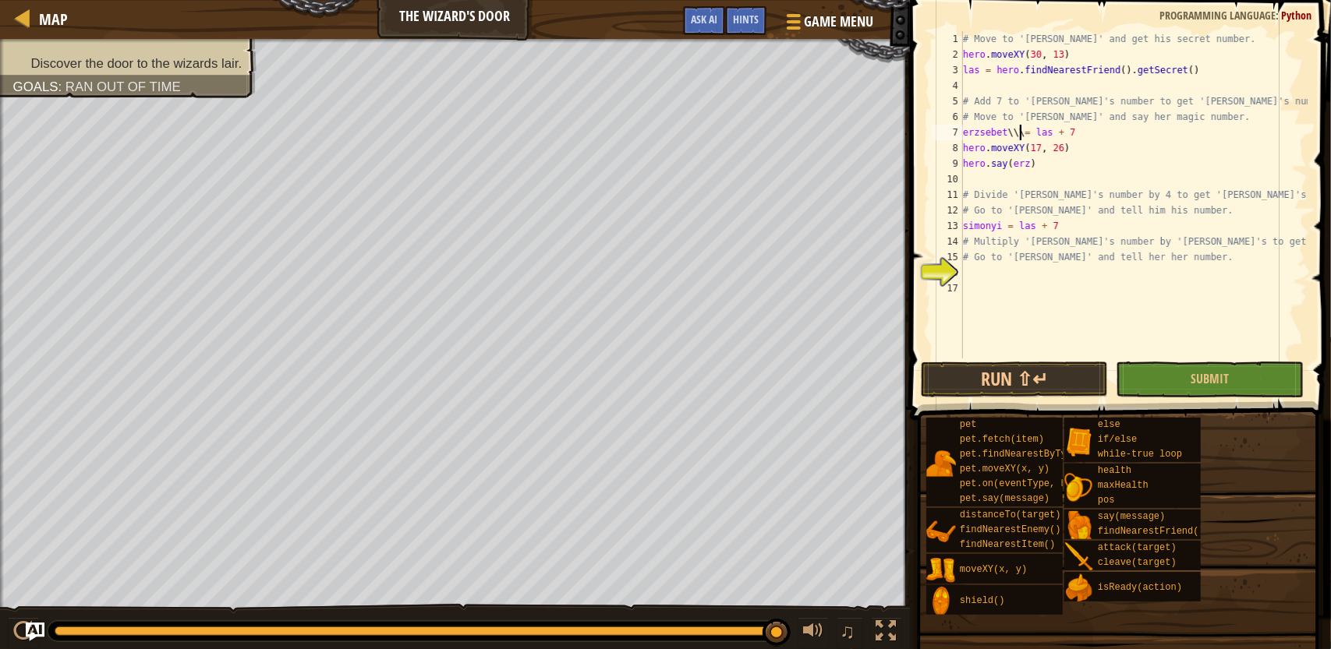
scroll to position [7, 5]
click at [997, 230] on div "# Move to '[PERSON_NAME]' and get his secret number. hero . moveXY ( 30 , 13 ) …" at bounding box center [1134, 210] width 348 height 359
click at [1007, 232] on div "# Move to '[PERSON_NAME]' and get his secret number. hero . moveXY ( 30 , 13 ) …" at bounding box center [1134, 210] width 348 height 359
click at [1070, 227] on div "# Move to '[PERSON_NAME]' and get his secret number. hero . moveXY ( 30 , 13 ) …" at bounding box center [1134, 210] width 348 height 359
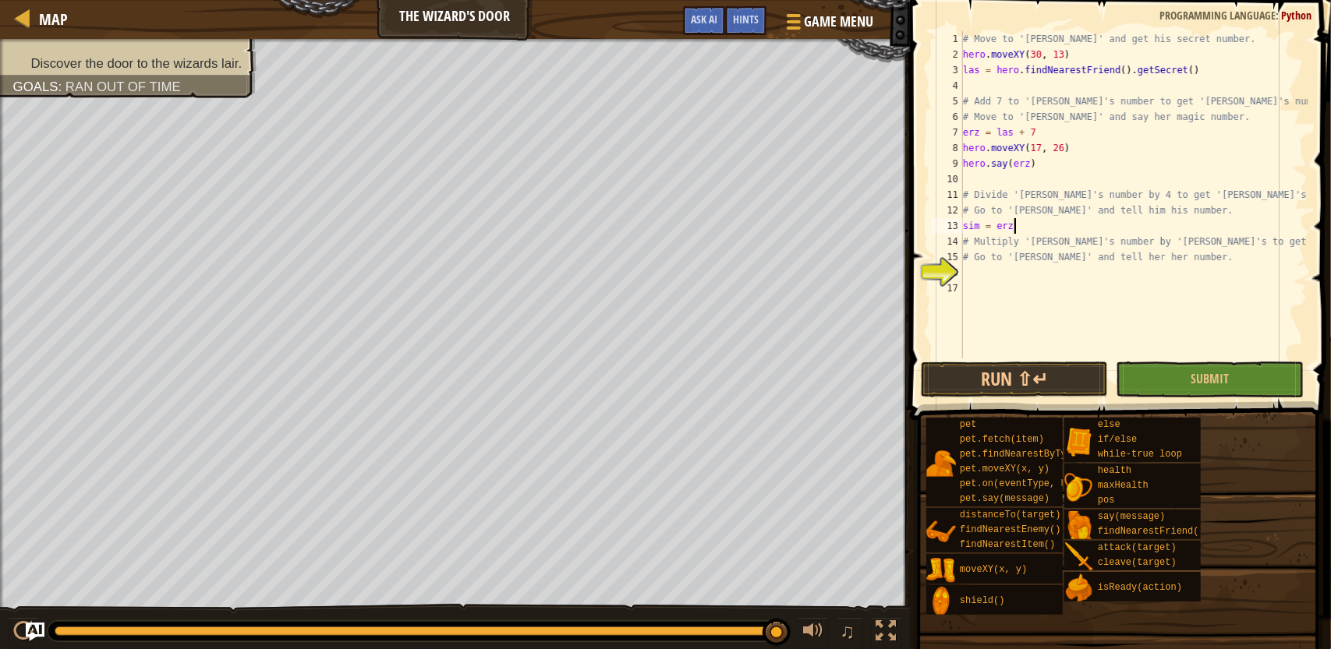
scroll to position [7, 4]
type textarea "sim = erz : 4"
click at [987, 285] on div "# Move to '[PERSON_NAME]' and get his secret number. hero . moveXY ( 30 , 13 ) …" at bounding box center [1134, 210] width 348 height 359
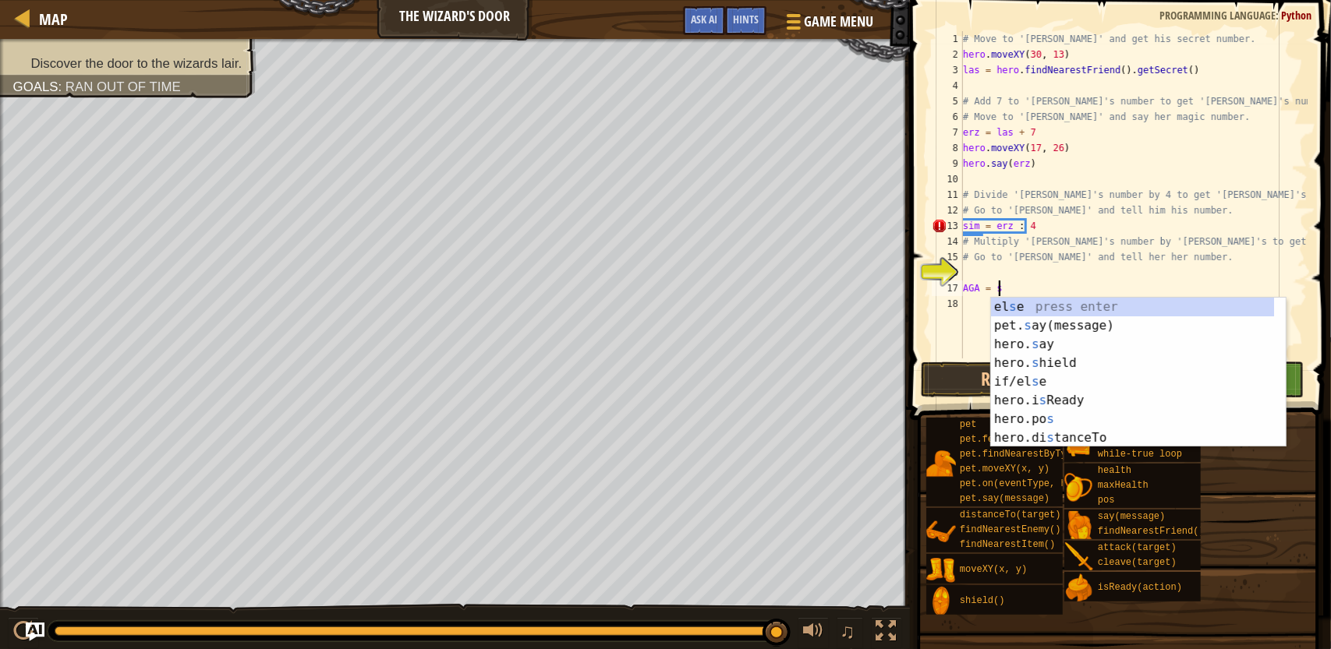
scroll to position [7, 2]
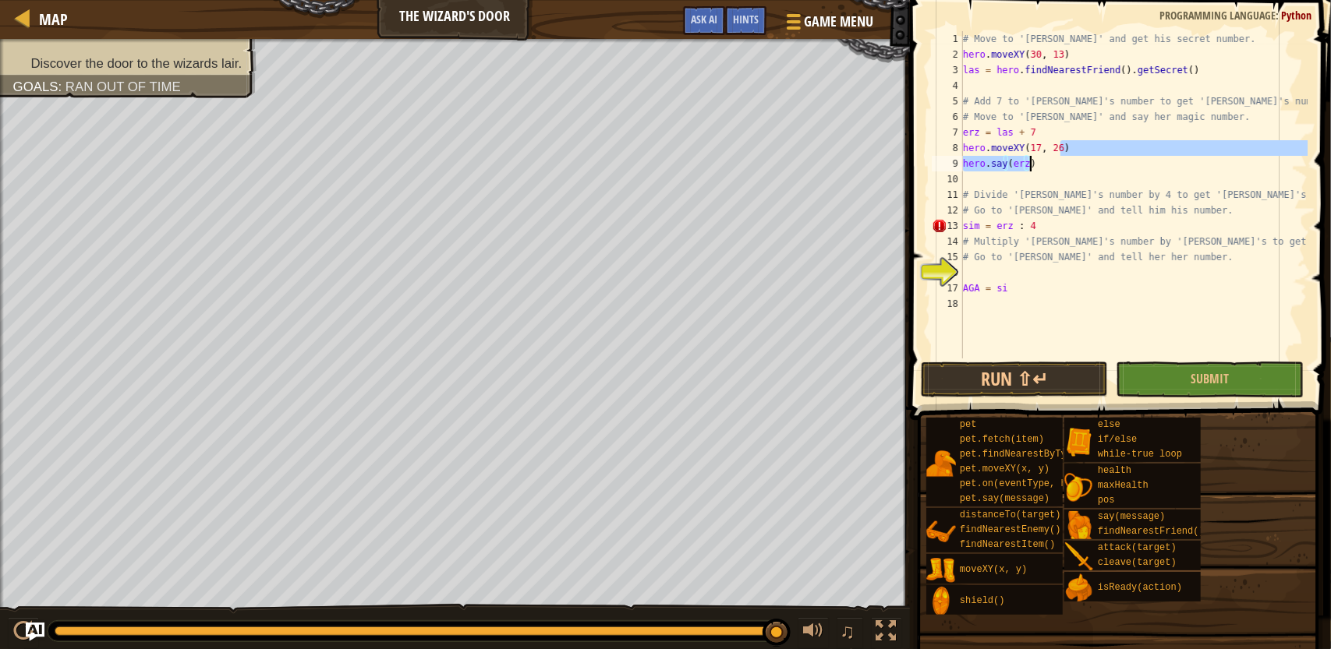
drag, startPoint x: 1070, startPoint y: 146, endPoint x: 1039, endPoint y: 169, distance: 38.4
click at [1039, 169] on div "# Move to '[PERSON_NAME]' and get his secret number. hero . moveXY ( 30 , 13 ) …" at bounding box center [1134, 210] width 348 height 359
drag, startPoint x: 966, startPoint y: 146, endPoint x: 1026, endPoint y: 166, distance: 63.4
click at [1026, 166] on div "# Move to '[PERSON_NAME]' and get his secret number. hero . moveXY ( 30 , 13 ) …" at bounding box center [1134, 210] width 348 height 359
drag, startPoint x: 961, startPoint y: 149, endPoint x: 1045, endPoint y: 166, distance: 85.2
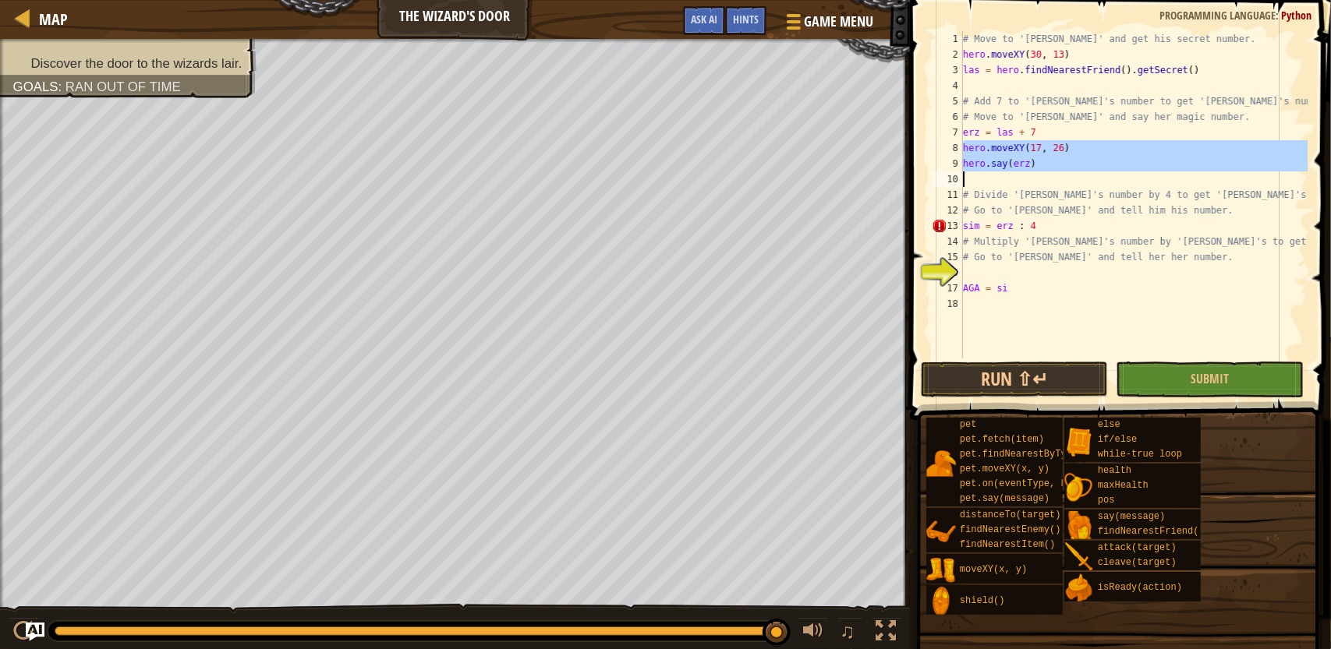
click at [1045, 166] on div "hero.moveXY(17, 26) hero.say(erz) 1 2 3 4 5 6 7 8 9 10 11 12 13 14 15 16 17 18 …" at bounding box center [1118, 194] width 379 height 327
click at [1039, 222] on div "# Move to '[PERSON_NAME]' and get his secret number. hero . moveXY ( 30 , 13 ) …" at bounding box center [1134, 210] width 348 height 359
type textarea "sim = erz : 4"
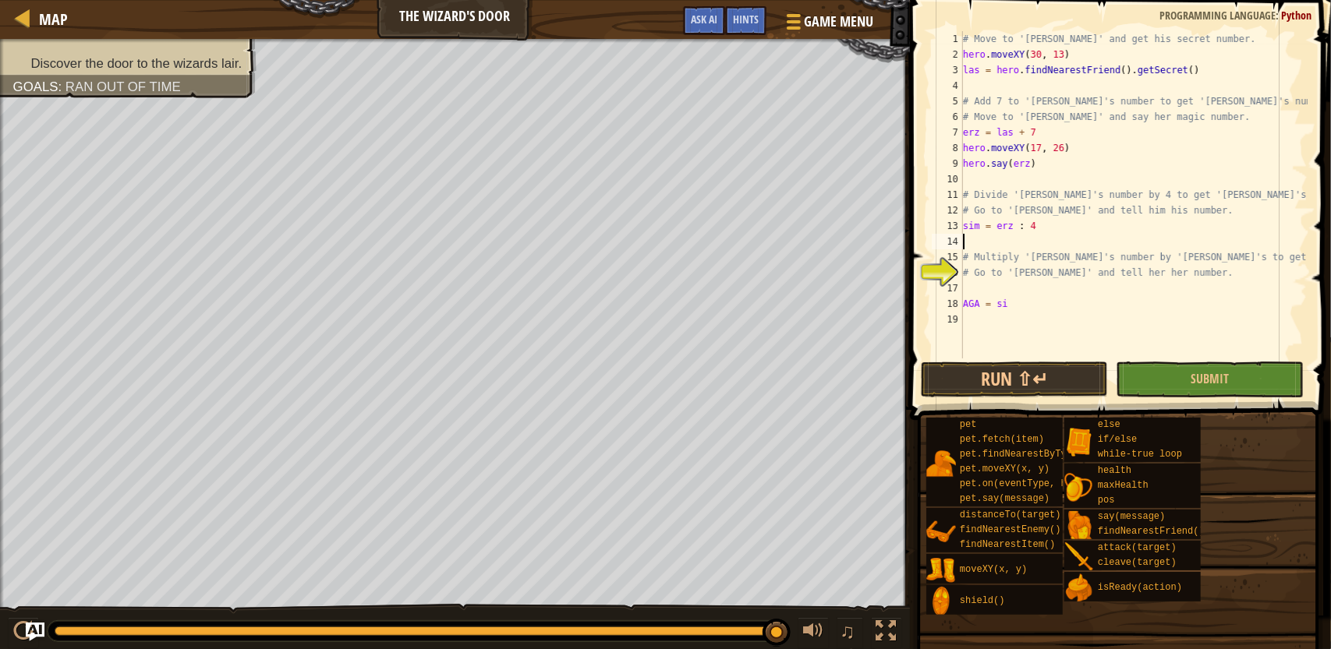
scroll to position [7, 0]
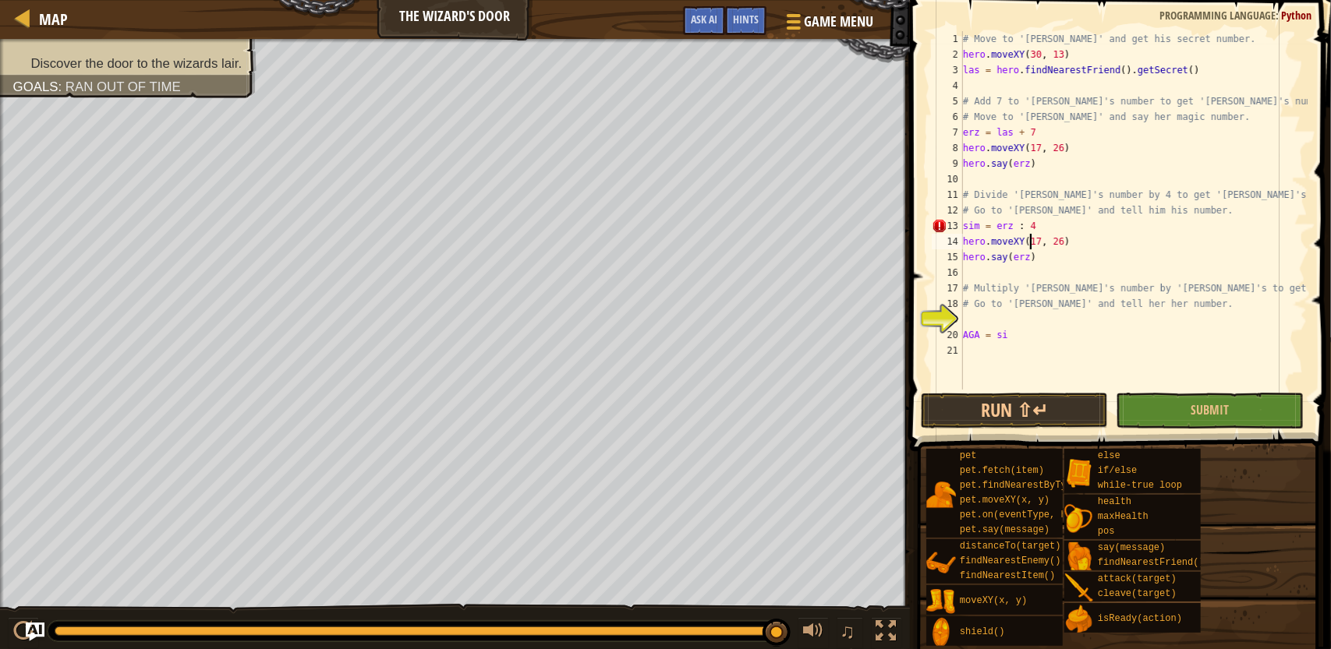
click at [1032, 240] on div "# Move to '[PERSON_NAME]' and get his secret number. hero . moveXY ( 30 , 13 ) …" at bounding box center [1134, 226] width 348 height 390
click at [1035, 241] on div "# Move to '[PERSON_NAME]' and get his secret number. hero . moveXY ( 30 , 13 ) …" at bounding box center [1134, 226] width 348 height 390
click at [1066, 238] on div "# Move to '[PERSON_NAME]' and get his secret number. hero . moveXY ( 30 , 13 ) …" at bounding box center [1134, 226] width 348 height 390
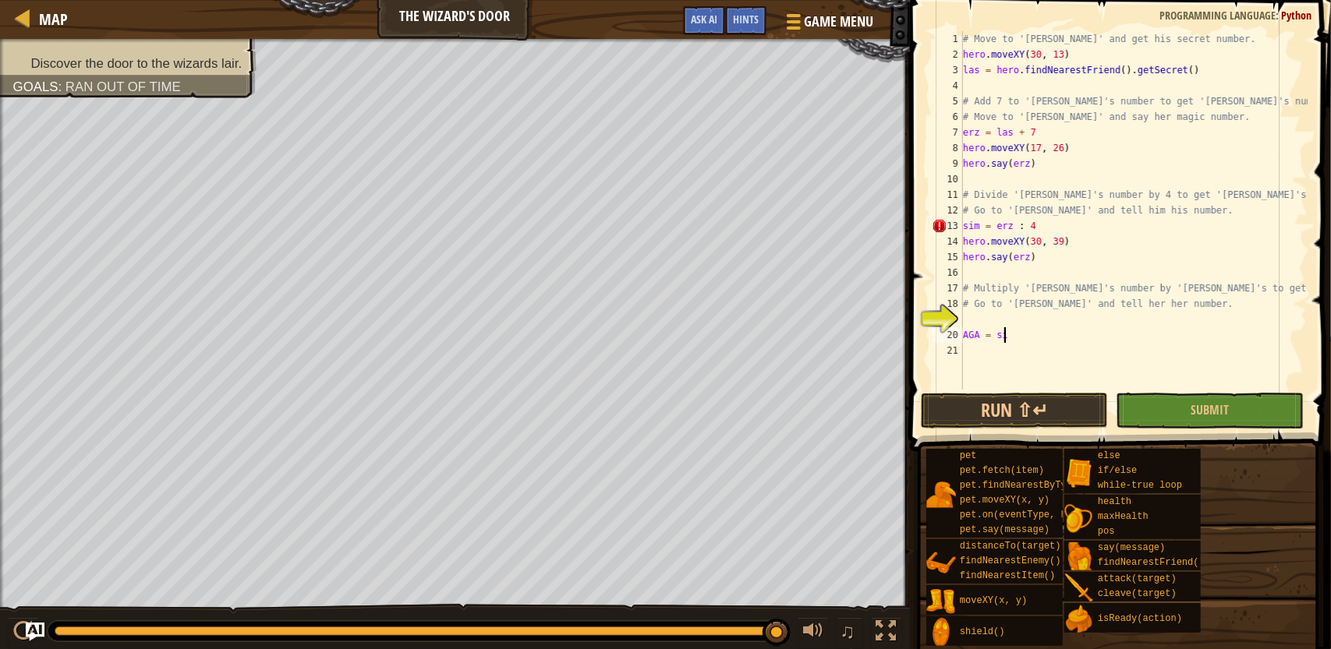
click at [1014, 339] on div "# Move to '[PERSON_NAME]' and get his secret number. hero . moveXY ( 30 , 13 ) …" at bounding box center [1134, 226] width 348 height 390
click at [1008, 341] on div "# Move to '[PERSON_NAME]' and get his secret number. hero . moveXY ( 30 , 13 ) …" at bounding box center [1134, 226] width 348 height 390
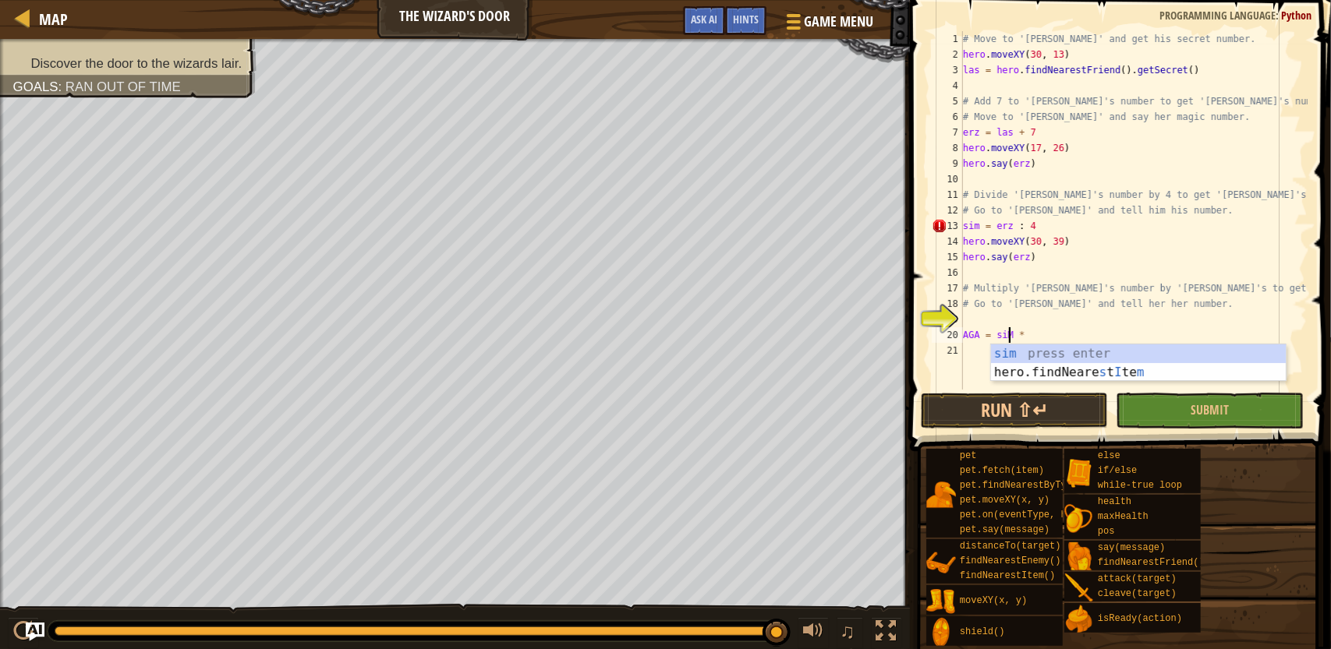
click at [1023, 263] on div "# Move to '[PERSON_NAME]' and get his secret number. hero . moveXY ( 30 , 13 ) …" at bounding box center [1134, 226] width 348 height 390
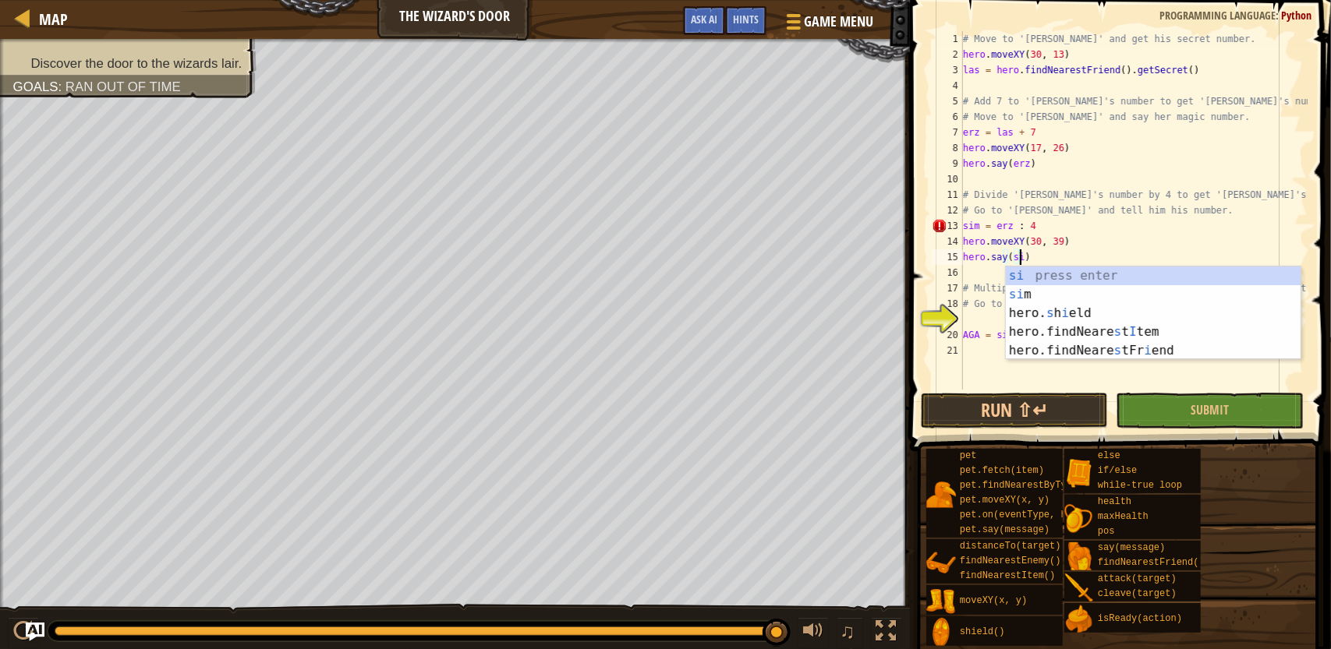
scroll to position [7, 5]
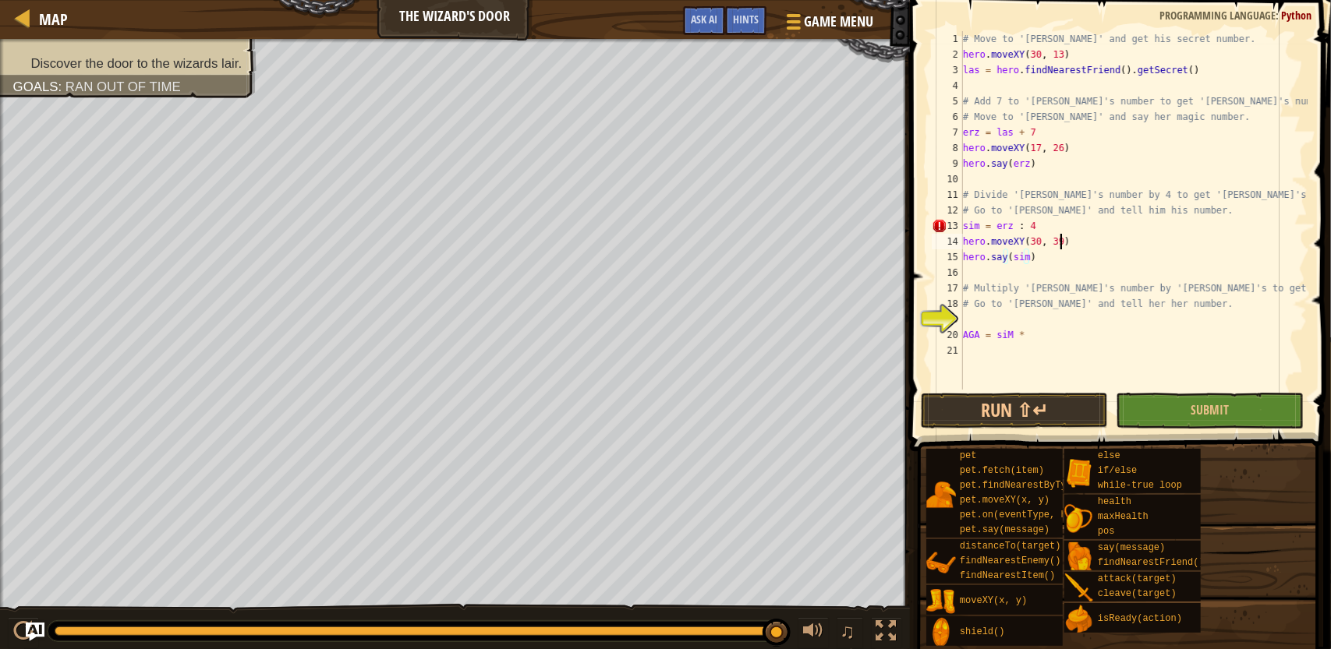
click at [1077, 242] on div "# Move to '[PERSON_NAME]' and get his secret number. hero . moveXY ( 30 , 13 ) …" at bounding box center [1134, 226] width 348 height 390
click at [1024, 338] on div "# Move to '[PERSON_NAME]' and get his secret number. hero . moveXY ( 30 , 13 ) …" at bounding box center [1134, 226] width 348 height 390
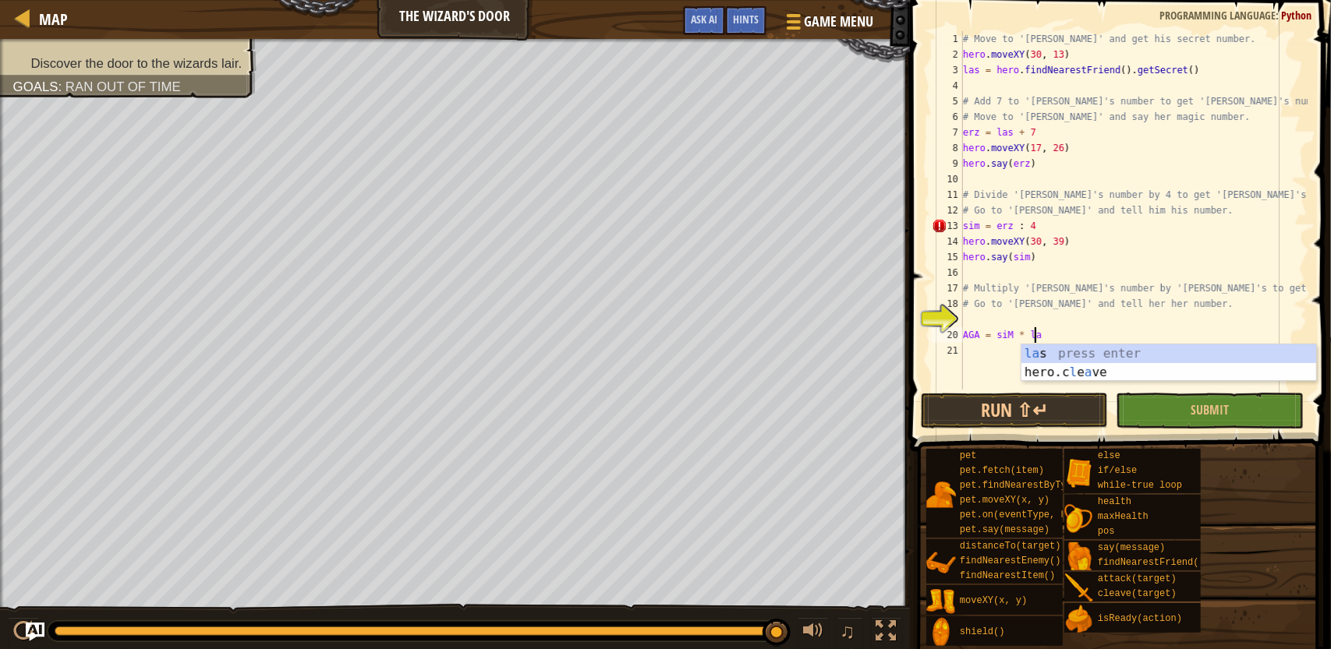
type textarea "AGA = siM * las"
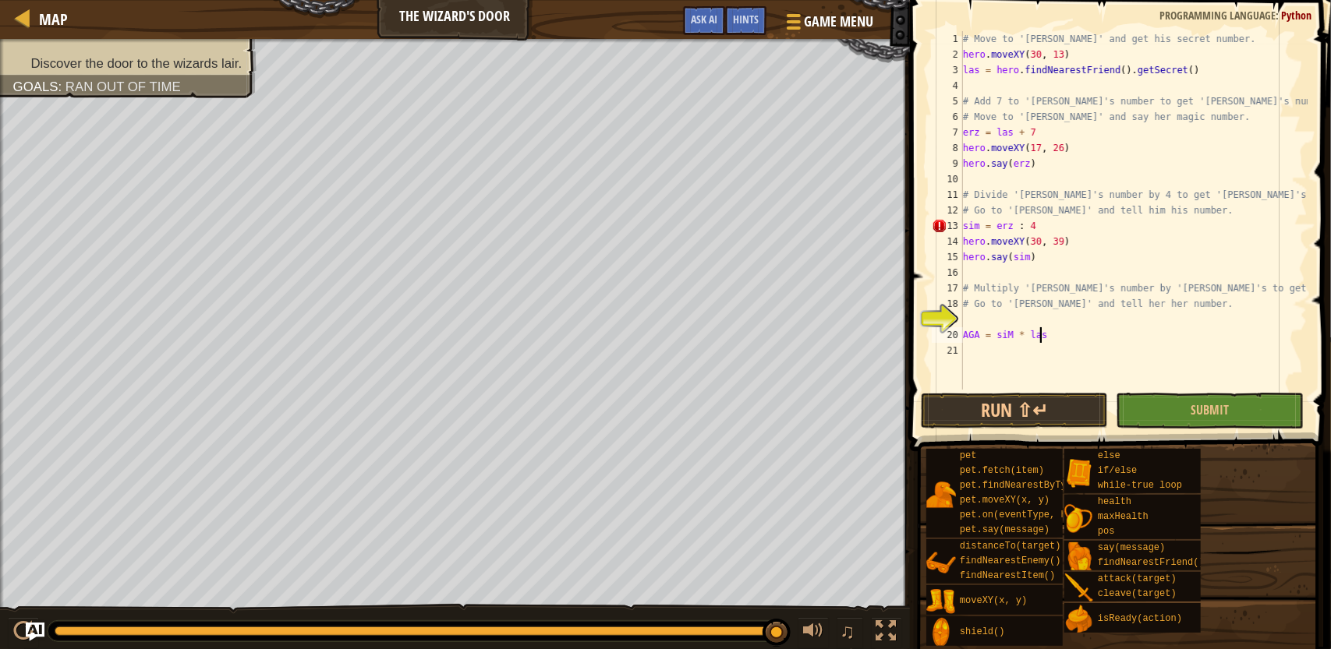
click at [1053, 338] on div "# Move to '[PERSON_NAME]' and get his secret number. hero . moveXY ( 30 , 13 ) …" at bounding box center [1134, 226] width 348 height 390
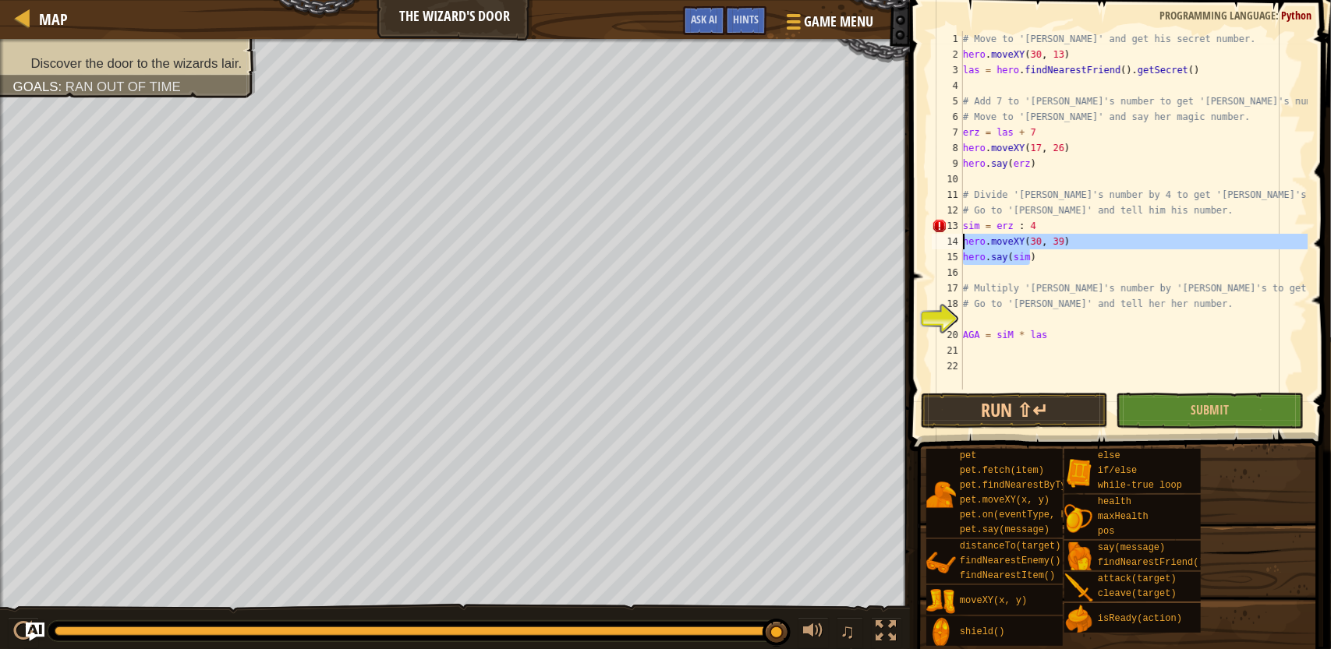
drag, startPoint x: 1036, startPoint y: 251, endPoint x: 962, endPoint y: 239, distance: 75.0
click at [962, 239] on div "1 2 3 4 5 6 7 8 9 10 11 12 13 14 15 16 17 18 19 20 21 22 # Move to '[PERSON_NAM…" at bounding box center [1118, 210] width 379 height 359
type textarea "hero.moveXY(30, 39) hero.say(sim)"
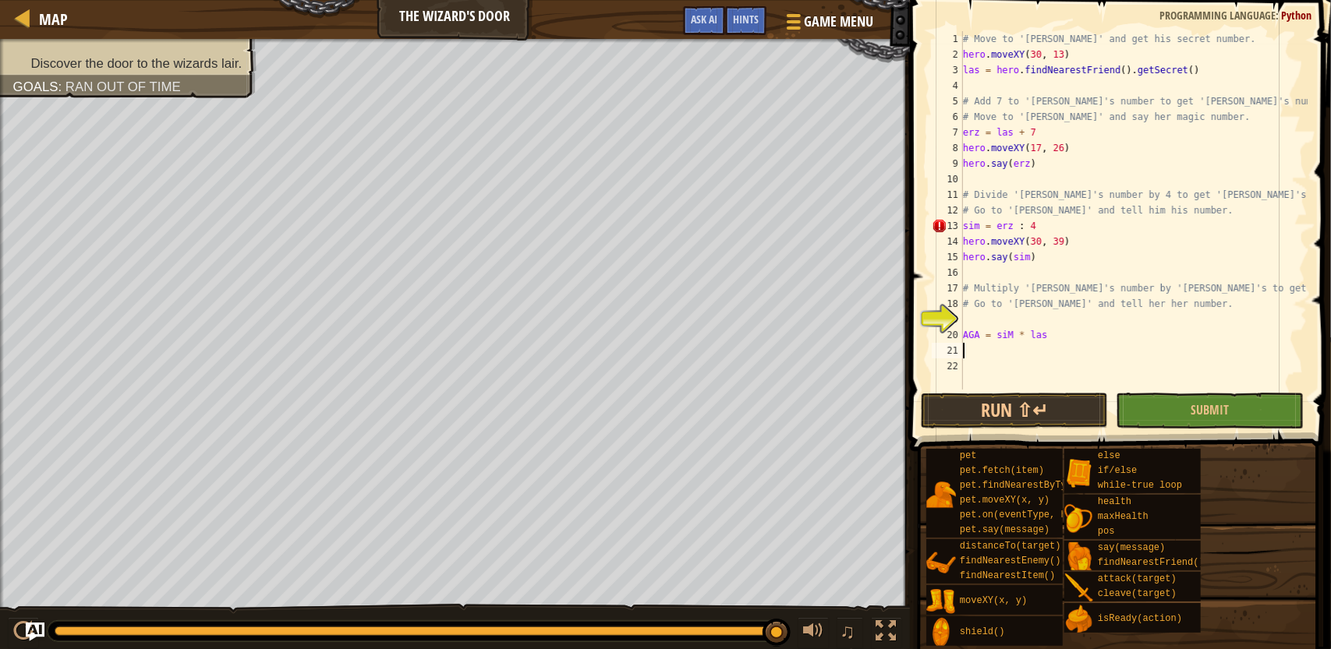
click at [977, 356] on div "# Move to '[PERSON_NAME]' and get his secret number. hero . moveXY ( 30 , 13 ) …" at bounding box center [1134, 226] width 348 height 390
paste textarea "hero.say(sim)"
click at [1024, 370] on div "# Move to '[PERSON_NAME]' and get his secret number. hero . moveXY ( 30 , 13 ) …" at bounding box center [1134, 226] width 348 height 390
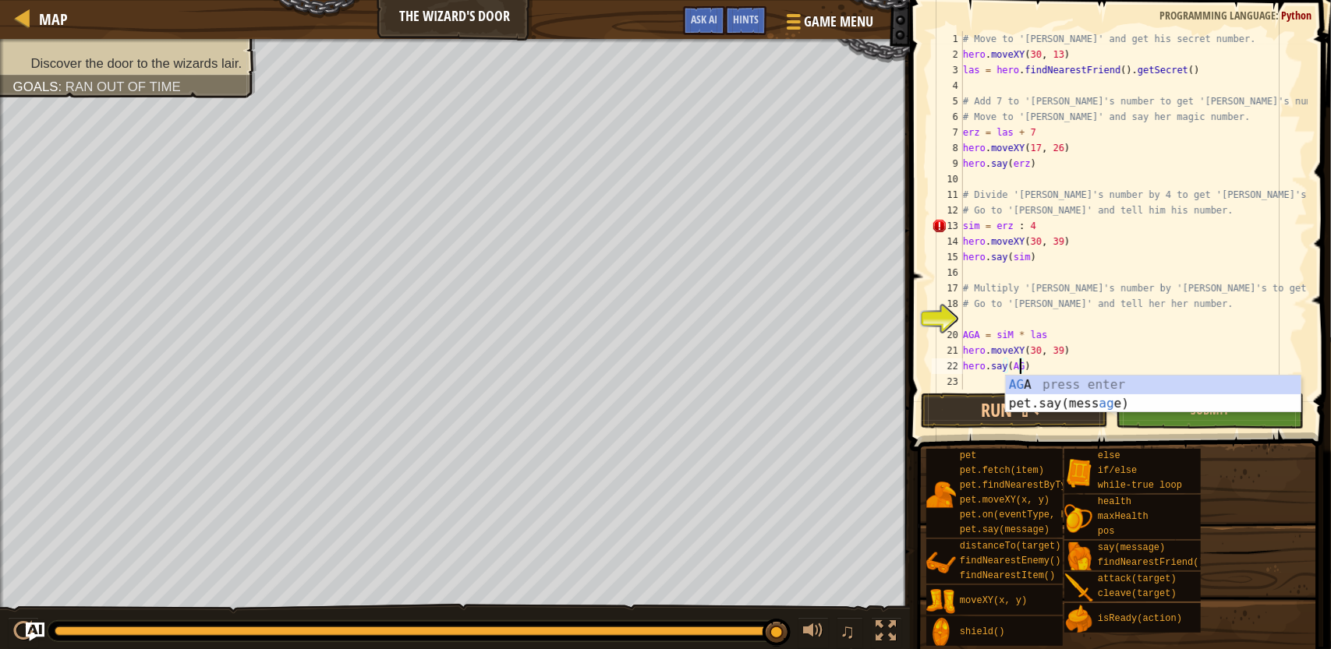
scroll to position [7, 5]
click at [1035, 355] on div "# Move to '[PERSON_NAME]' and get his secret number. hero . moveXY ( 30 , 13 ) …" at bounding box center [1134, 226] width 348 height 390
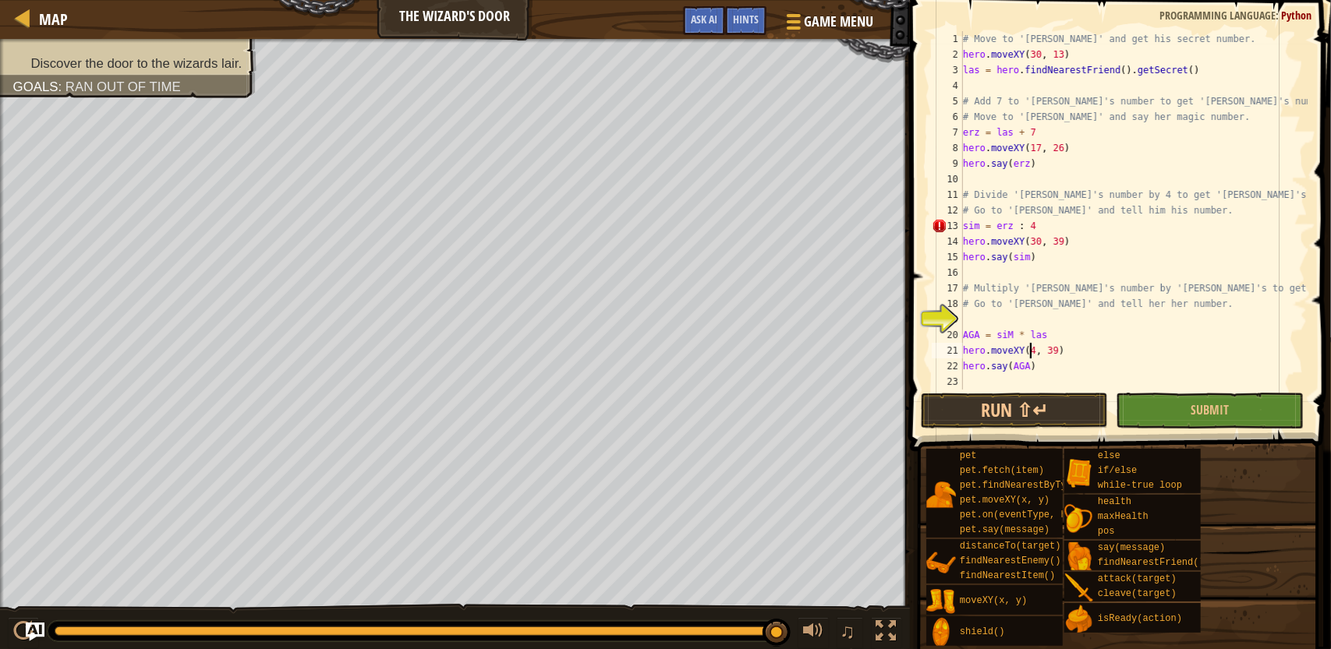
scroll to position [7, 6]
click at [1053, 358] on div "# Move to '[PERSON_NAME]' and get his secret number. hero . moveXY ( 30 , 13 ) …" at bounding box center [1134, 226] width 348 height 390
type textarea "hero.moveXY(43, 26)"
click at [1206, 387] on div "# Move to '[PERSON_NAME]' and get his secret number. hero . moveXY ( 30 , 13 ) …" at bounding box center [1134, 226] width 348 height 390
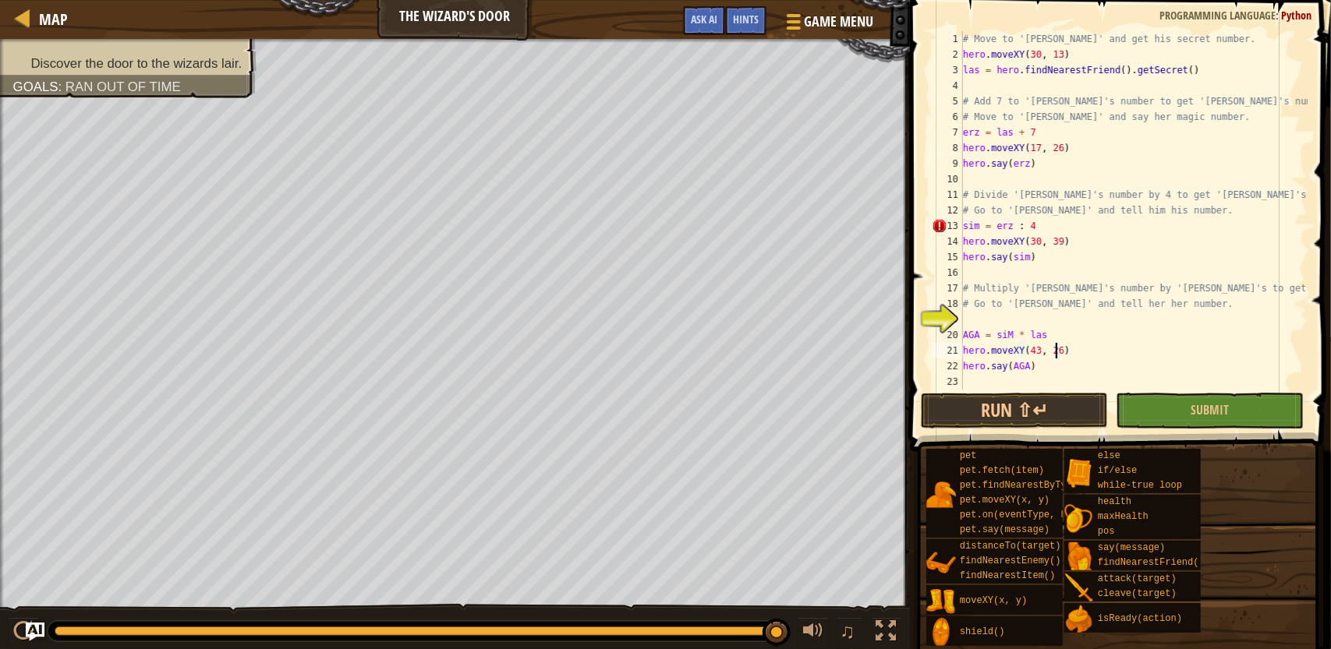
scroll to position [7, 0]
click at [1200, 404] on span "Submit" at bounding box center [1210, 410] width 38 height 17
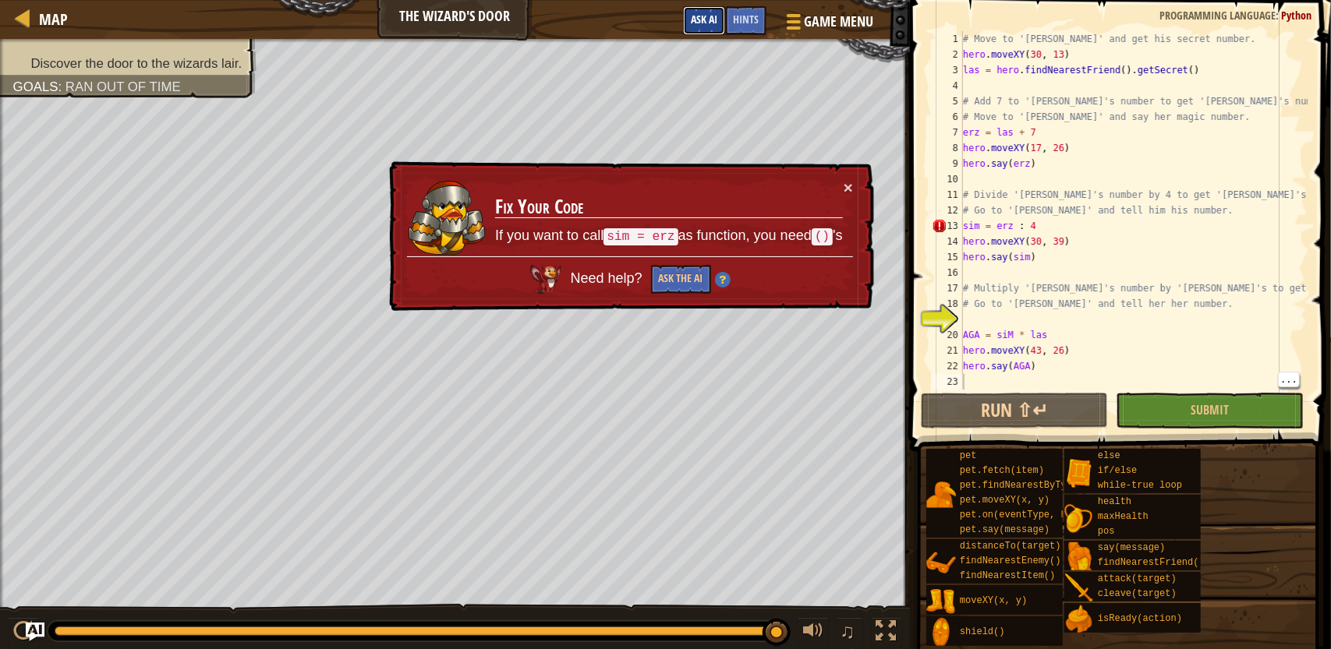
click at [711, 19] on span "Ask AI" at bounding box center [704, 19] width 27 height 15
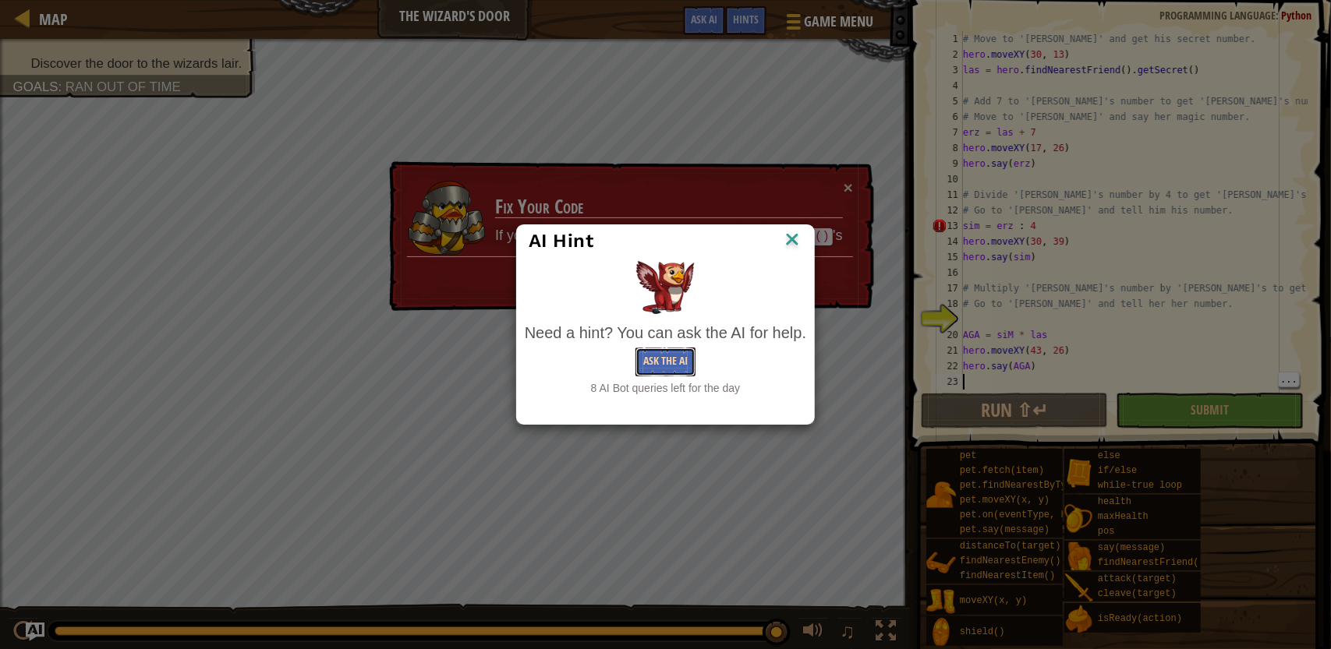
click at [675, 359] on button "Ask the AI" at bounding box center [665, 362] width 60 height 29
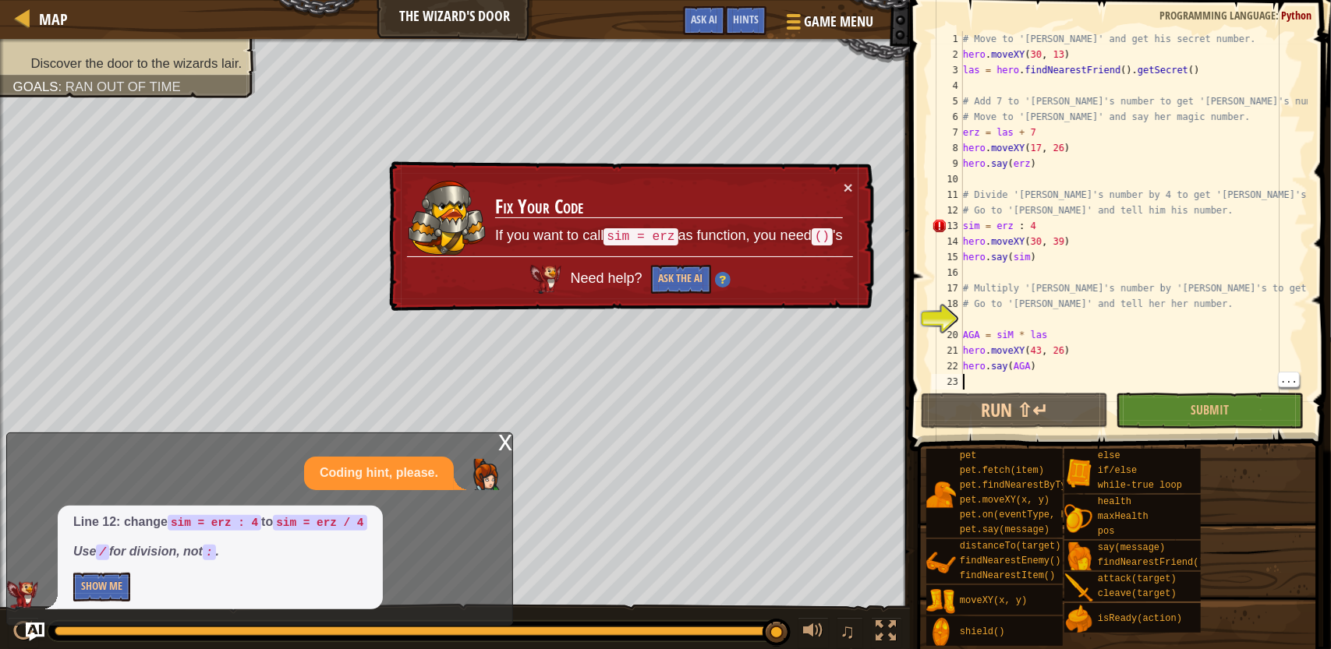
click at [1017, 228] on div "# Move to '[PERSON_NAME]' and get his secret number. hero . moveXY ( 30 , 13 ) …" at bounding box center [1134, 226] width 348 height 390
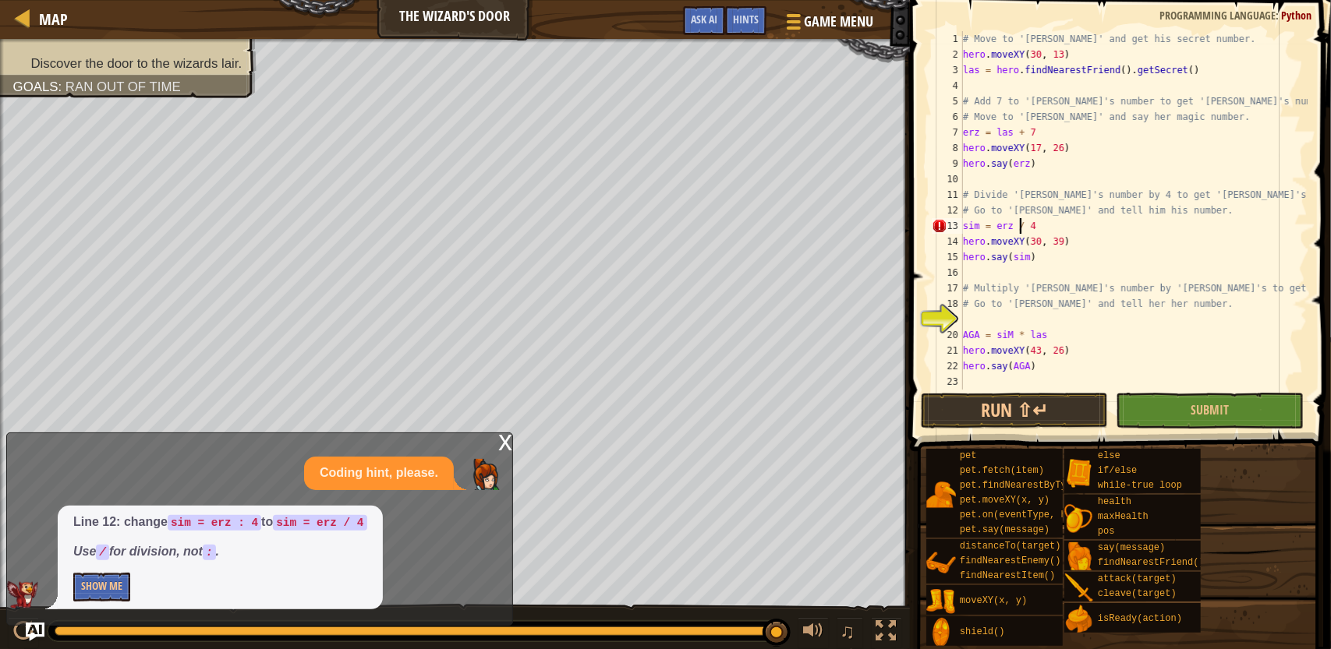
scroll to position [7, 5]
click at [1174, 412] on button "Submit" at bounding box center [1209, 411] width 187 height 36
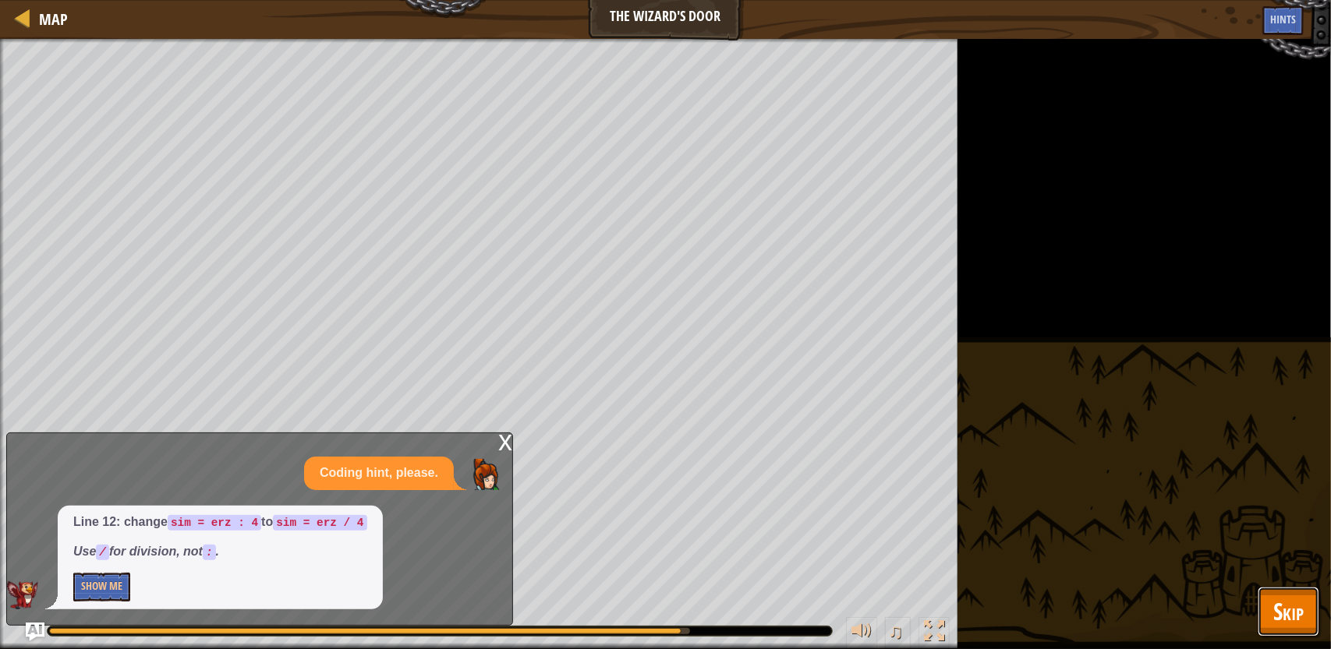
click at [1276, 614] on span "Skip" at bounding box center [1288, 612] width 30 height 32
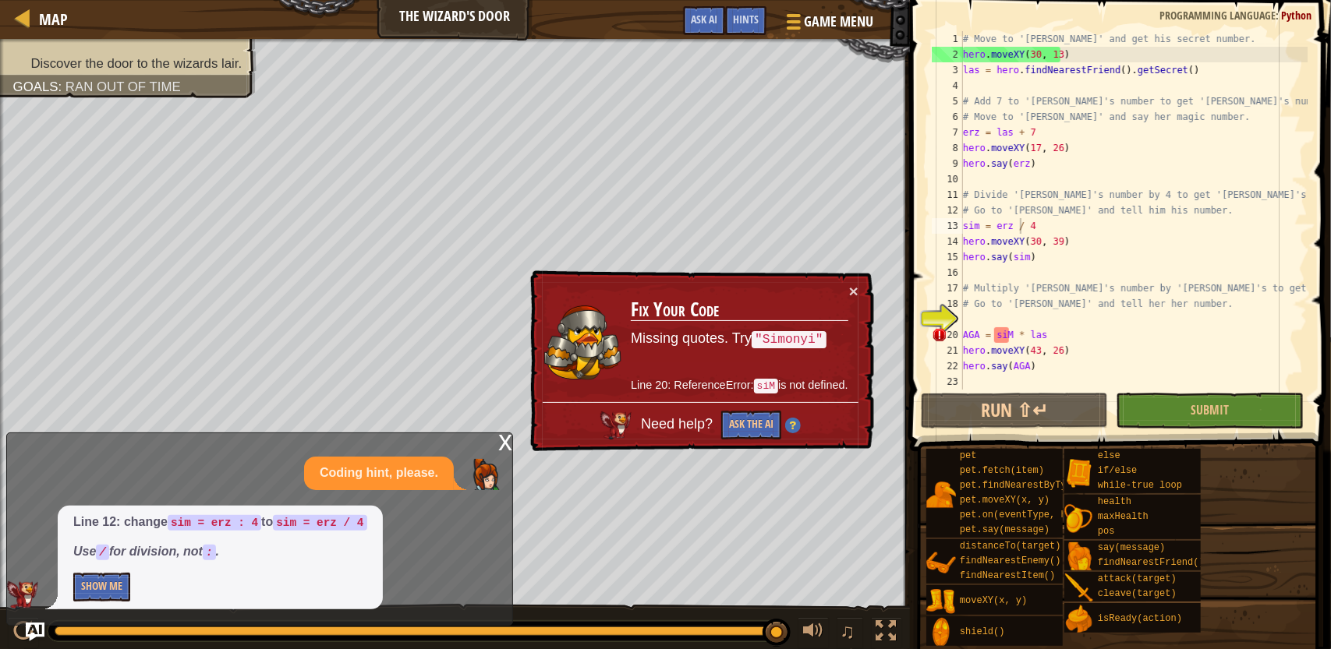
click at [976, 233] on div "# Move to '[PERSON_NAME]' and get his secret number. hero . moveXY ( 30 , 13 ) …" at bounding box center [1134, 226] width 348 height 390
click at [1007, 341] on div "# Move to '[PERSON_NAME]' and get his secret number. hero . moveXY ( 30 , 13 ) …" at bounding box center [1134, 226] width 348 height 390
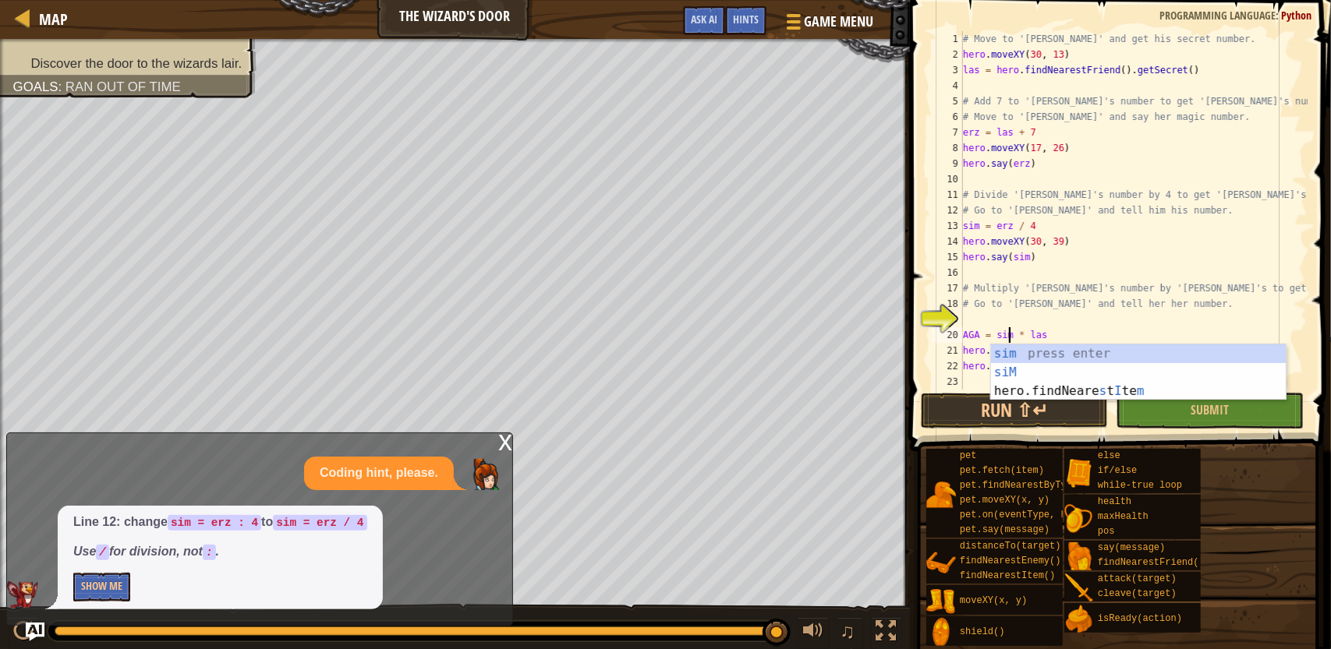
scroll to position [7, 4]
type textarea "AGA = sim * las"
click at [1258, 416] on button "Submit" at bounding box center [1209, 411] width 187 height 36
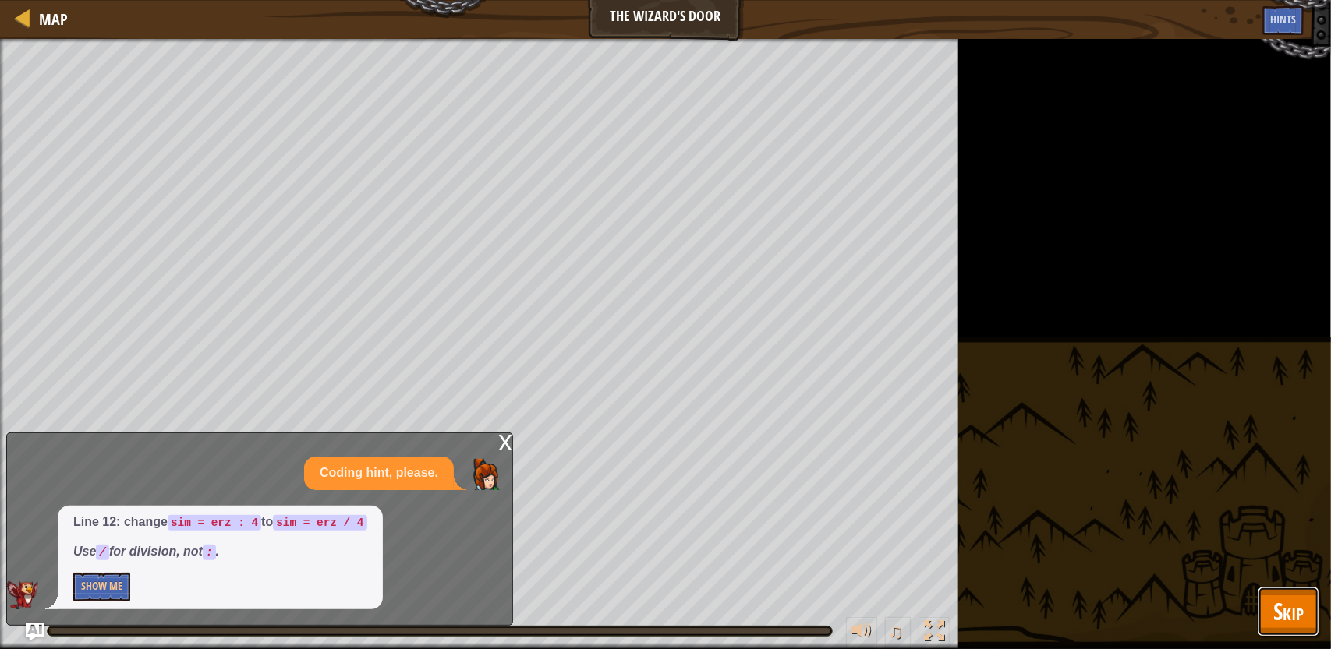
click at [1311, 624] on button "Skip" at bounding box center [1289, 612] width 62 height 50
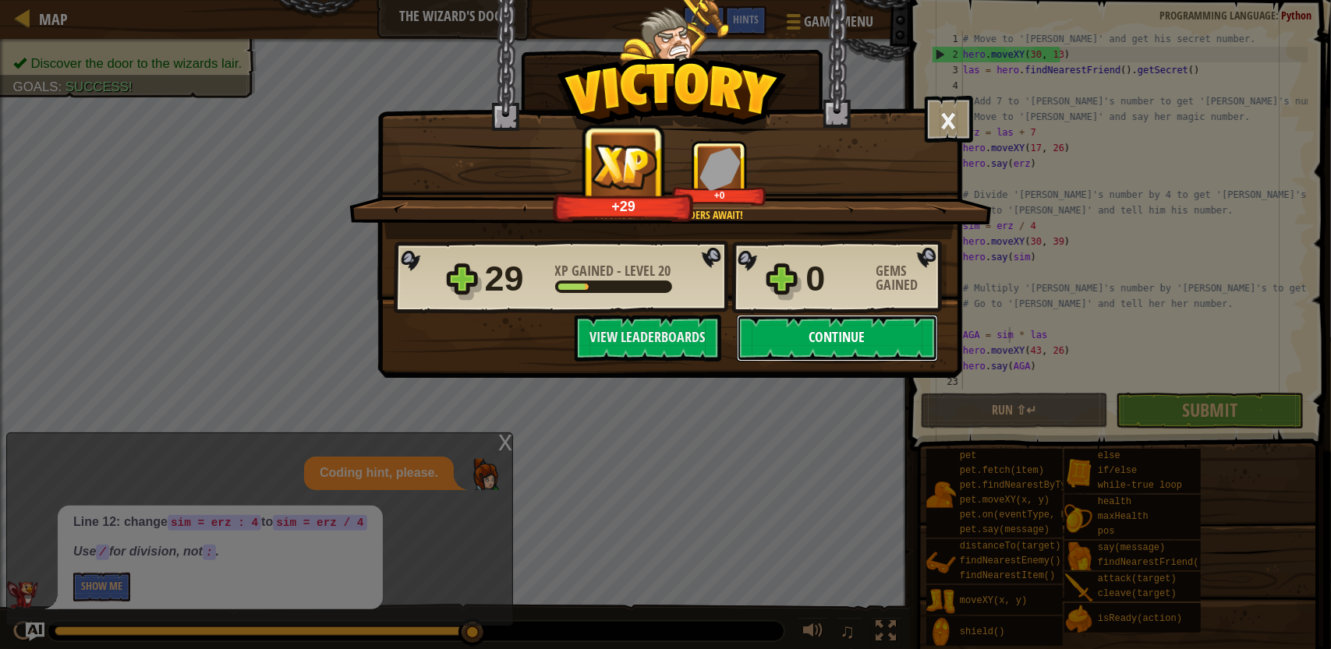
click at [847, 344] on button "Continue" at bounding box center [837, 338] width 201 height 47
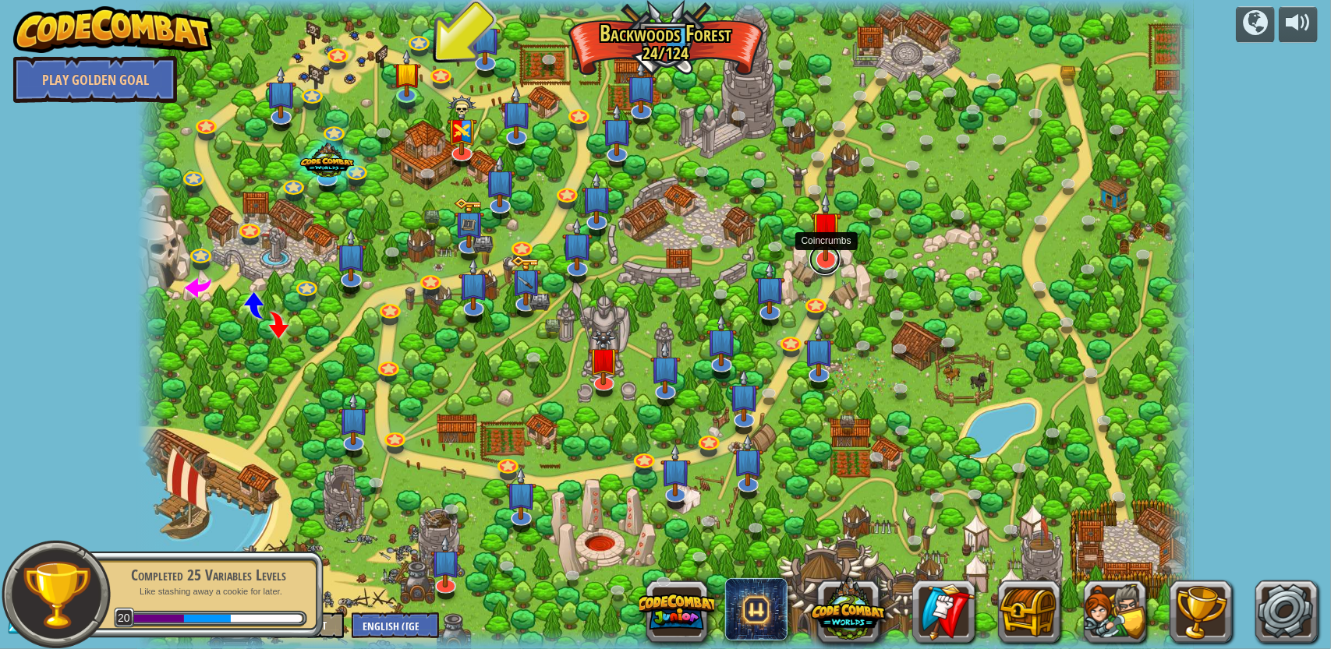
click at [825, 262] on link at bounding box center [824, 259] width 31 height 31
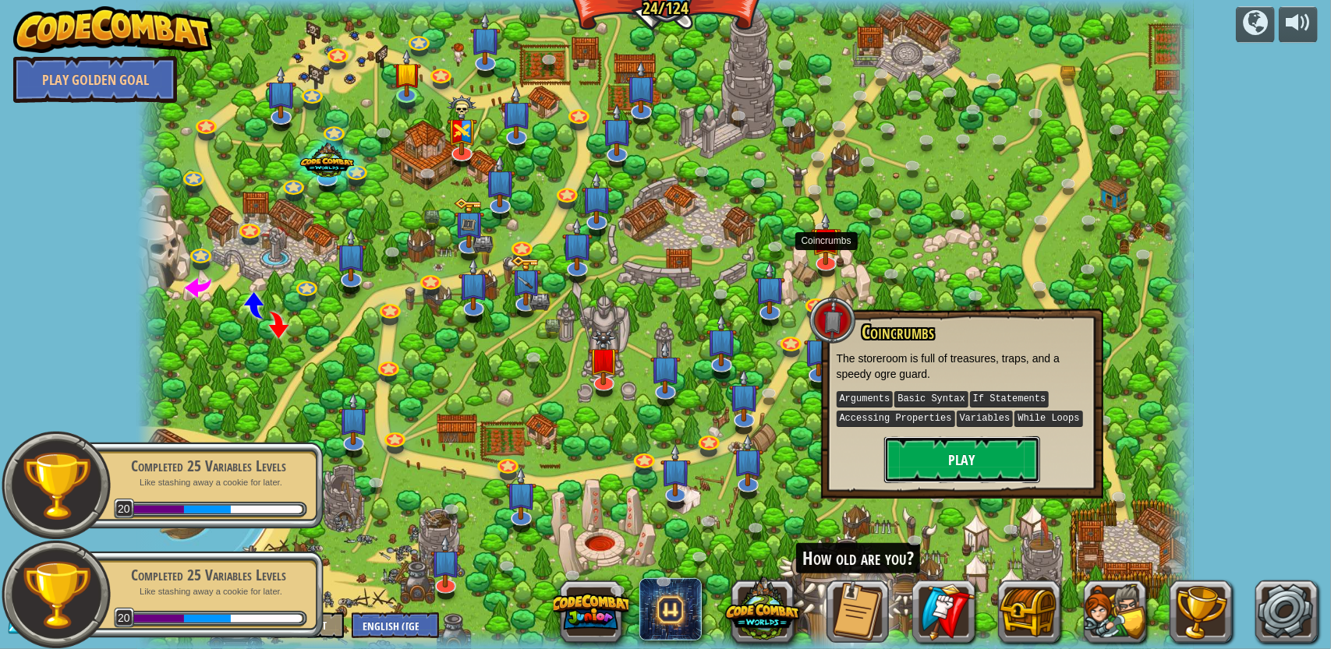
click at [936, 450] on button "Play" at bounding box center [962, 460] width 156 height 47
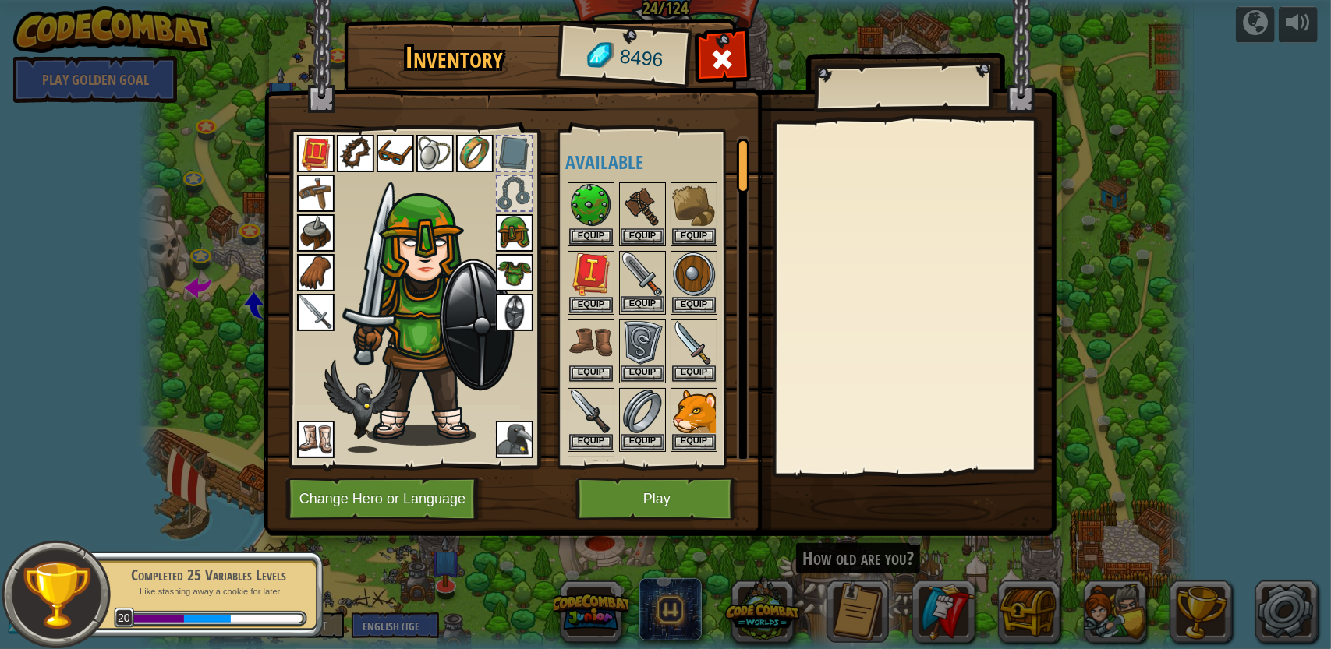
click at [643, 289] on img at bounding box center [643, 275] width 44 height 44
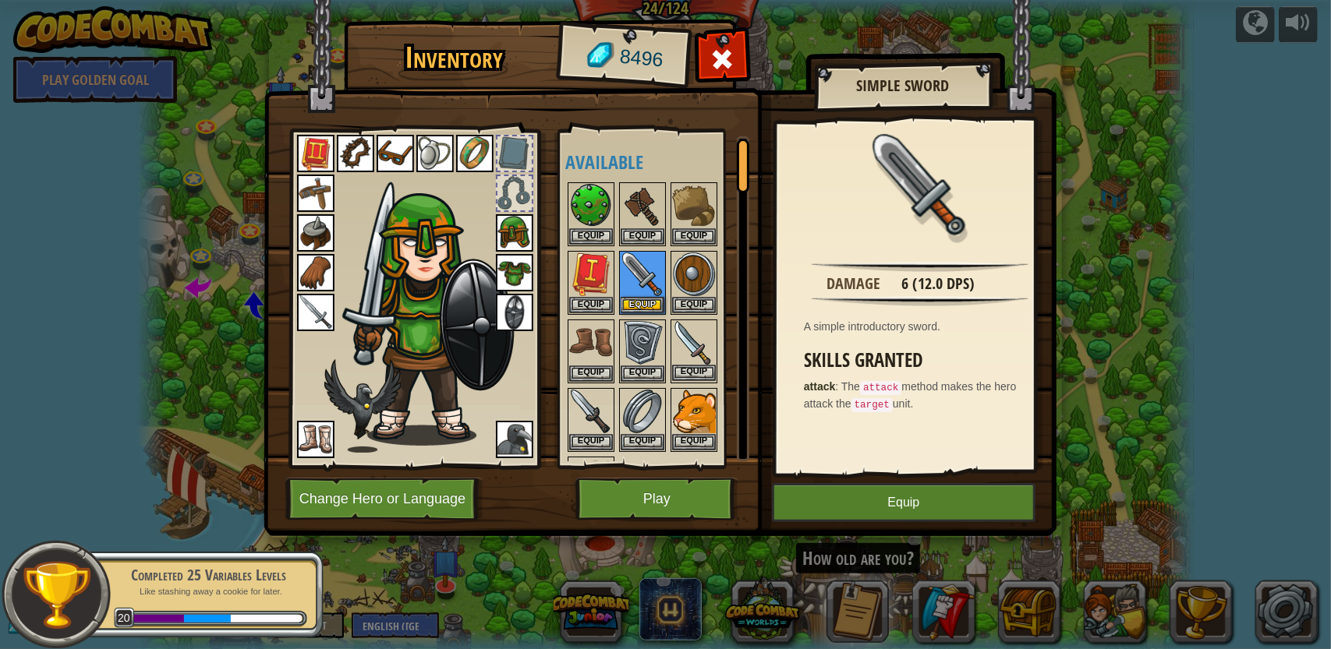
click at [678, 322] on img at bounding box center [694, 343] width 44 height 44
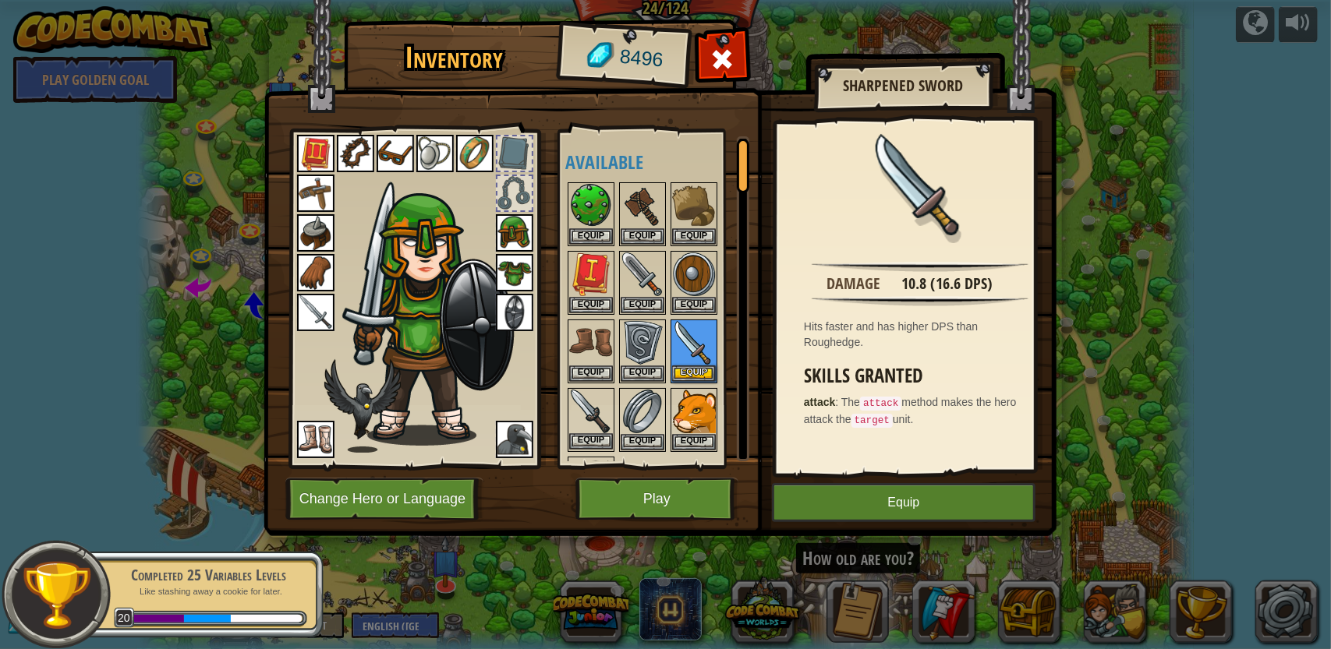
click at [578, 392] on img at bounding box center [591, 412] width 44 height 44
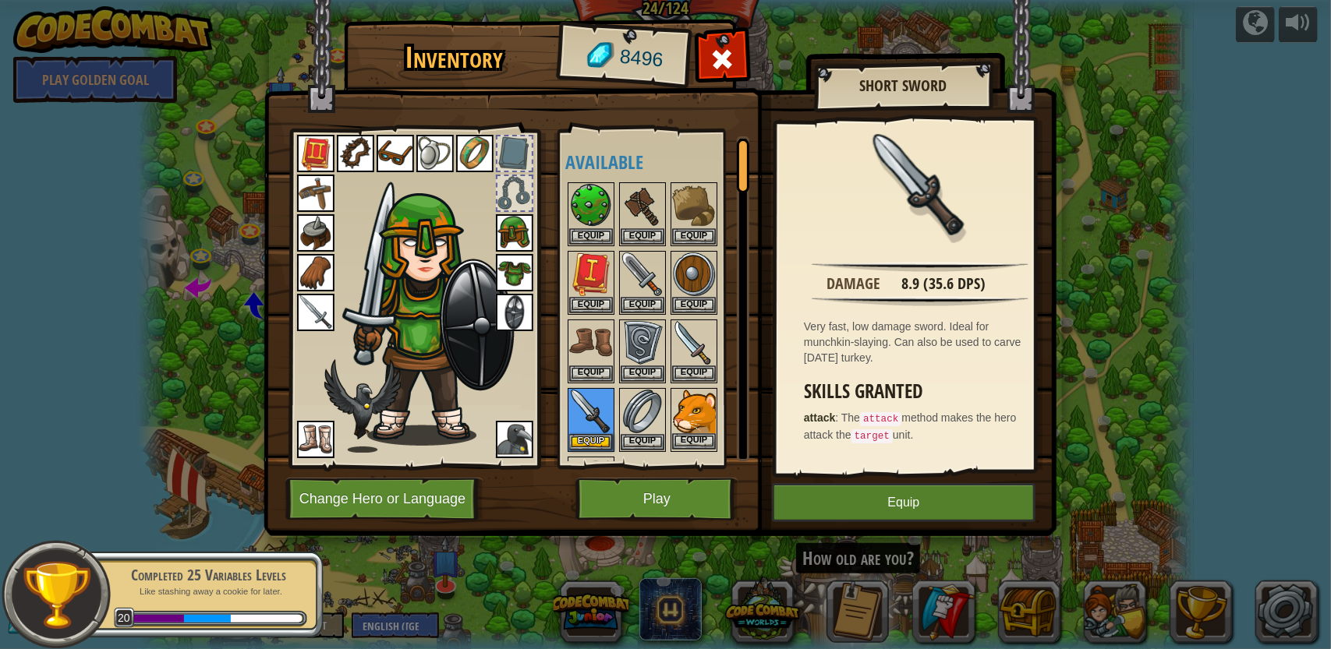
scroll to position [96, 0]
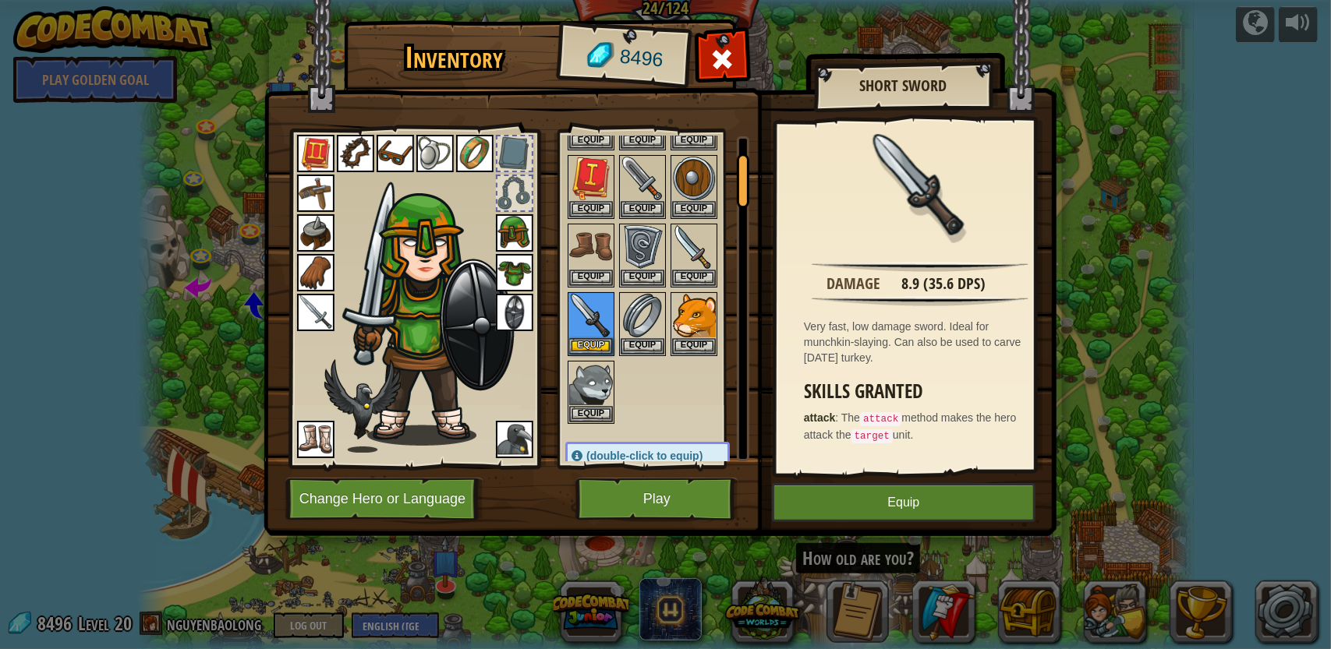
click at [288, 309] on div at bounding box center [413, 294] width 257 height 351
click at [293, 305] on div at bounding box center [413, 294] width 257 height 351
click at [306, 303] on img at bounding box center [315, 312] width 37 height 37
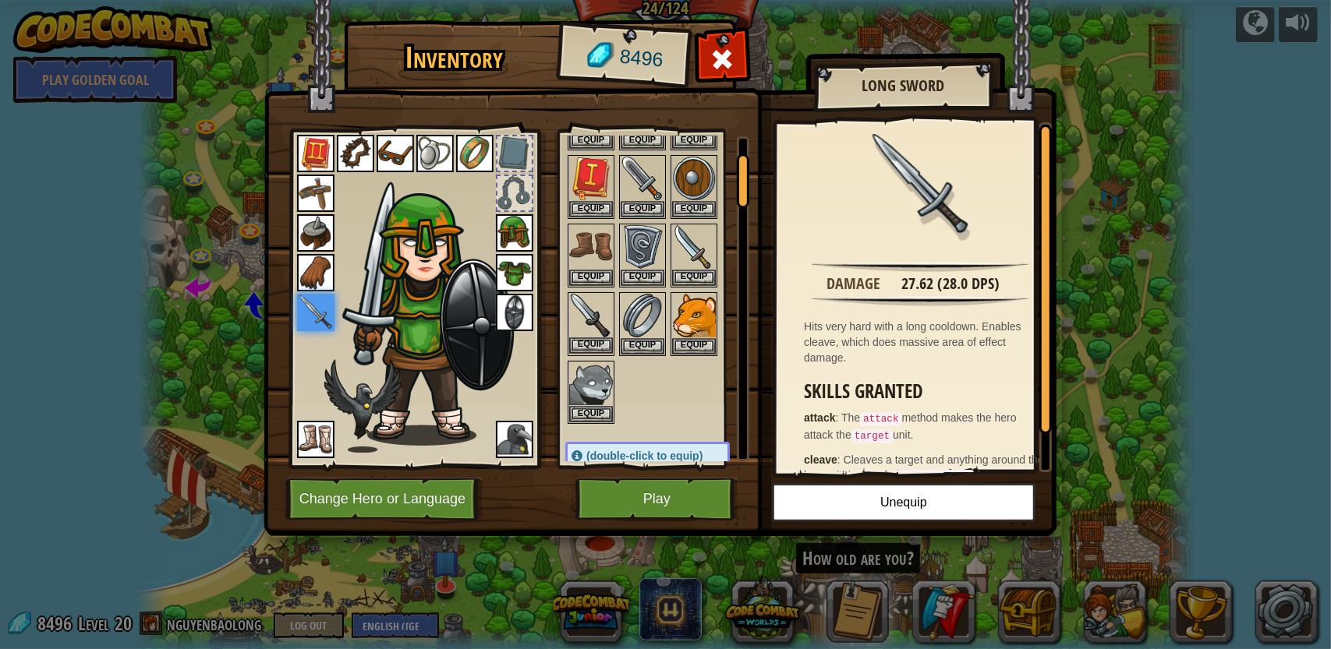
click at [597, 311] on img at bounding box center [591, 316] width 44 height 44
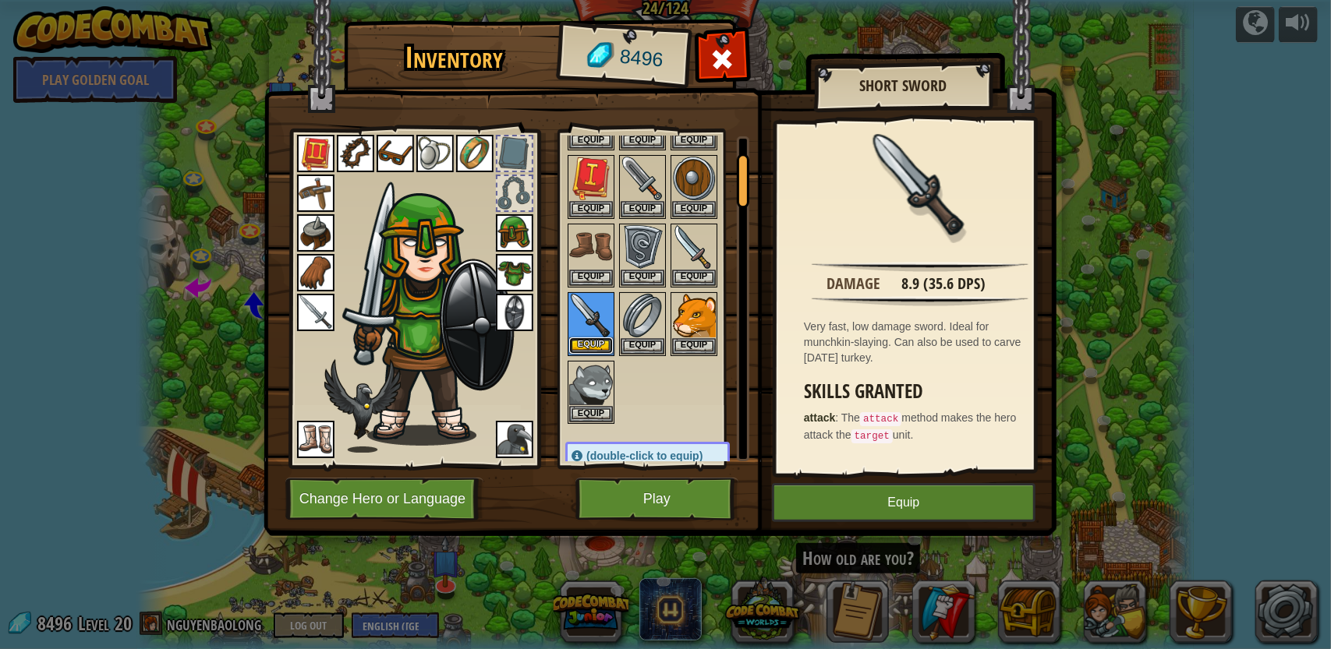
click at [589, 338] on button "Equip" at bounding box center [591, 346] width 44 height 16
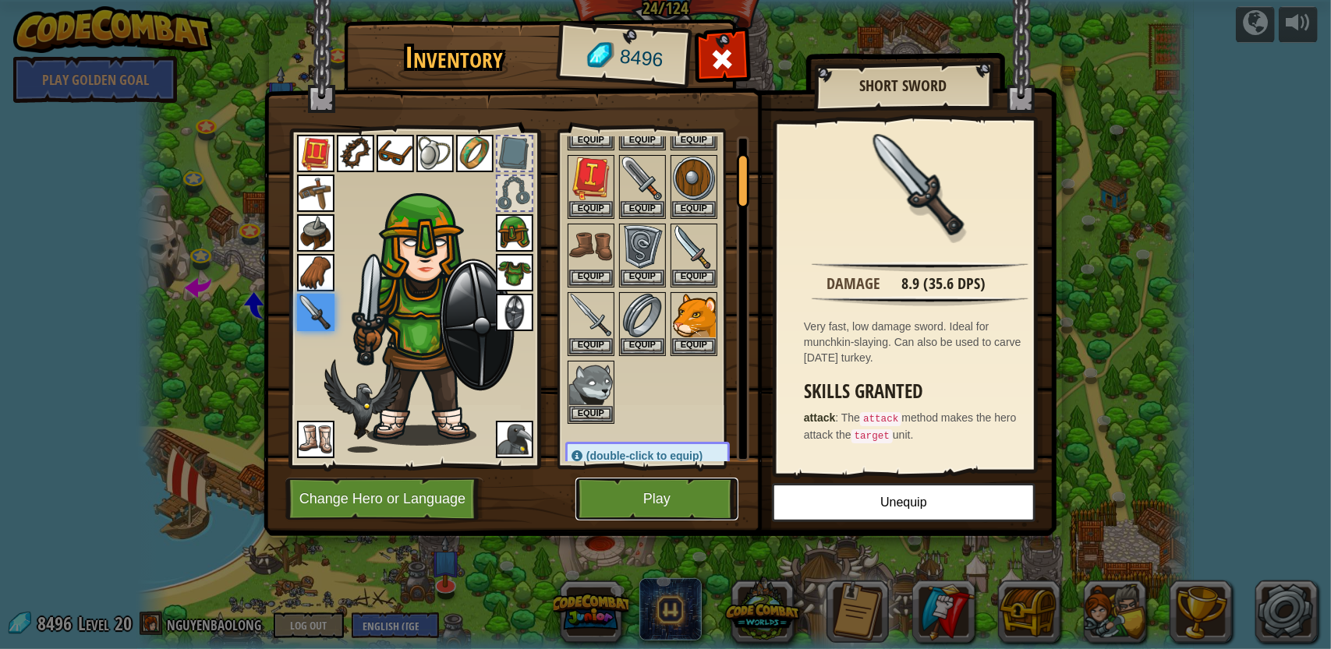
click at [630, 486] on button "Play" at bounding box center [656, 499] width 163 height 43
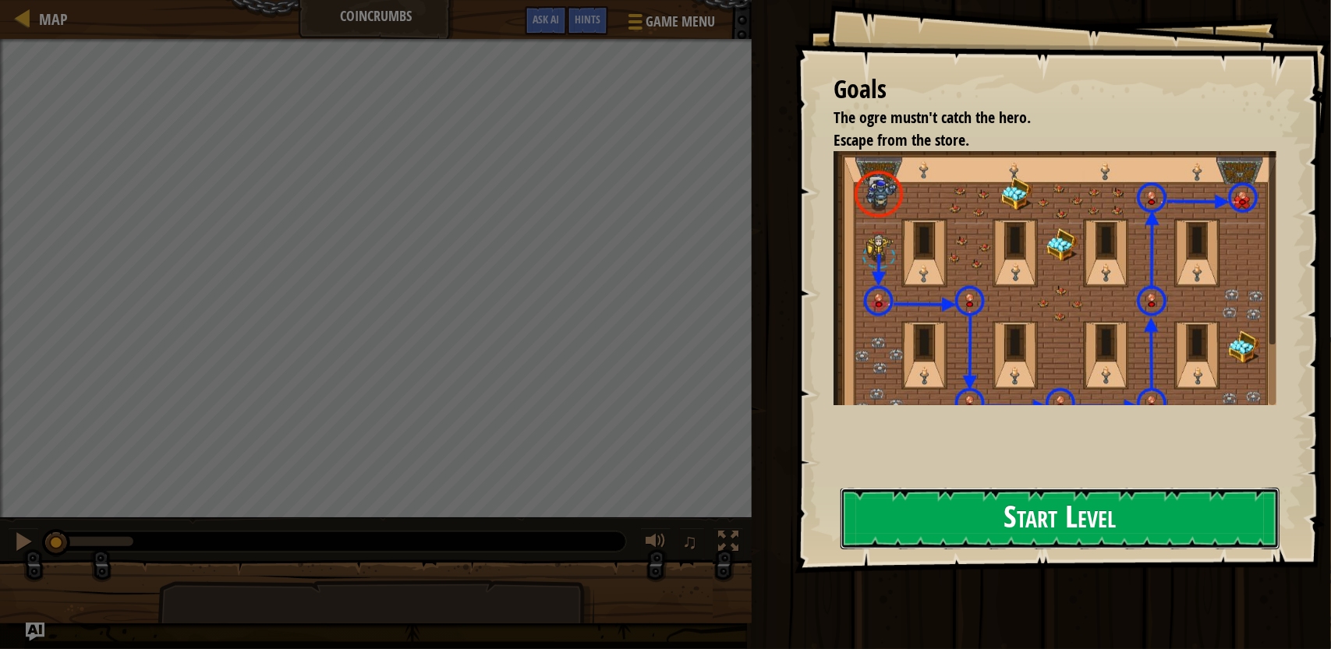
click at [973, 524] on button "Start Level" at bounding box center [1059, 519] width 439 height 62
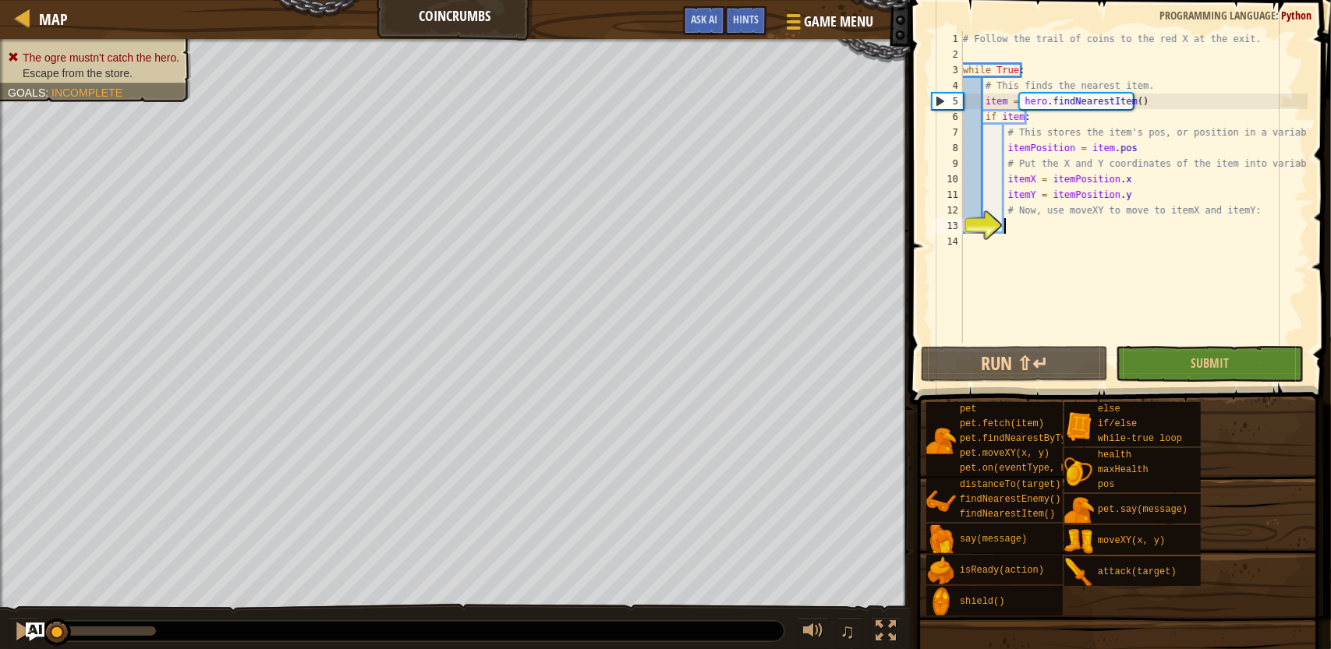
type textarea "o"
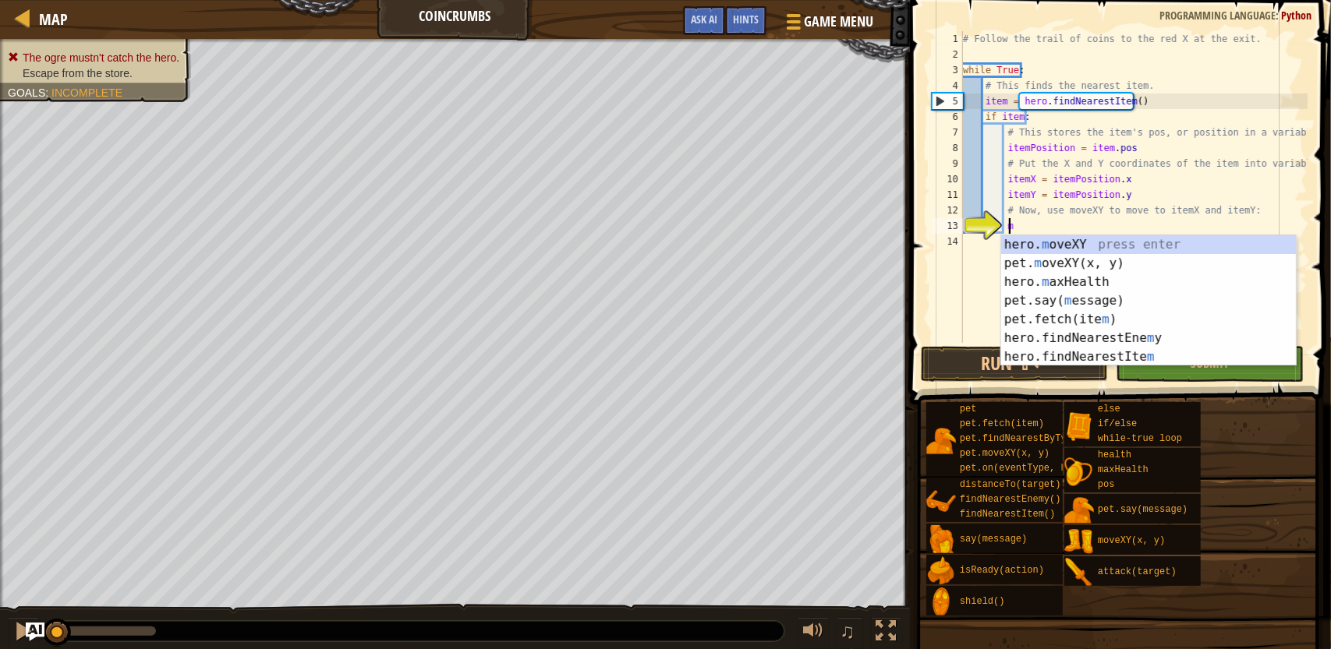
scroll to position [7, 3]
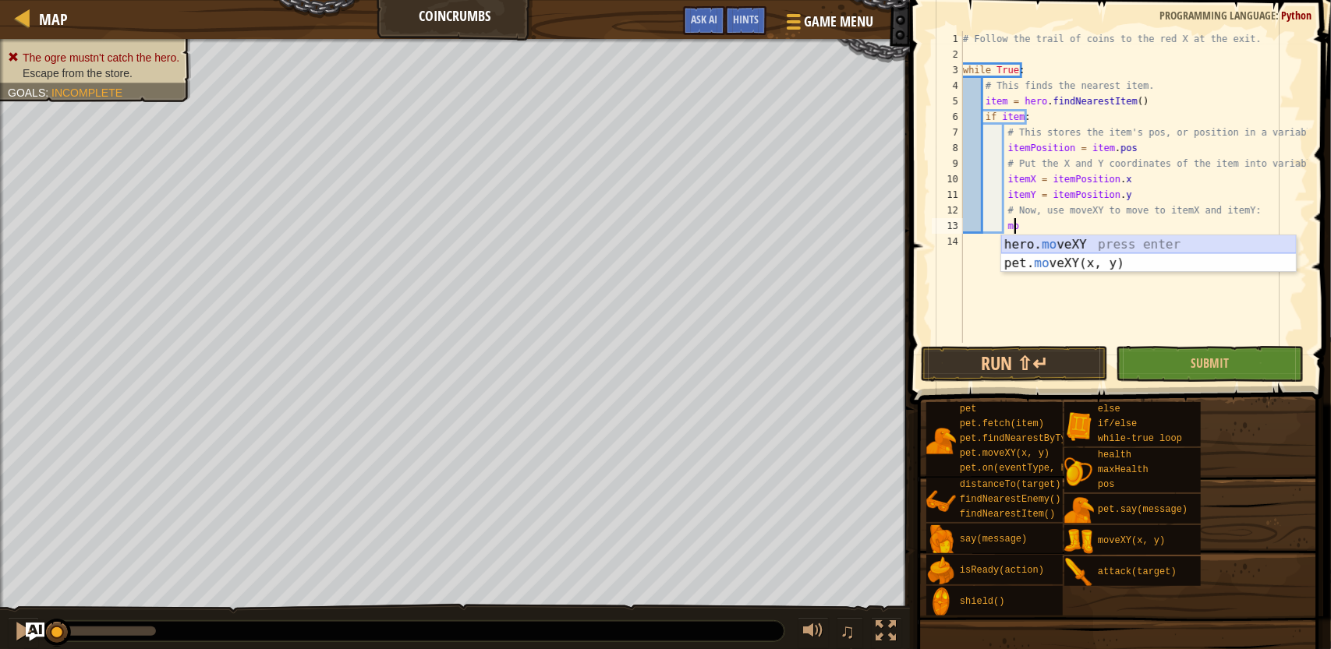
click at [1068, 249] on div "hero. mo veXY press enter pet. mo veXY(x, y) press enter" at bounding box center [1148, 272] width 295 height 75
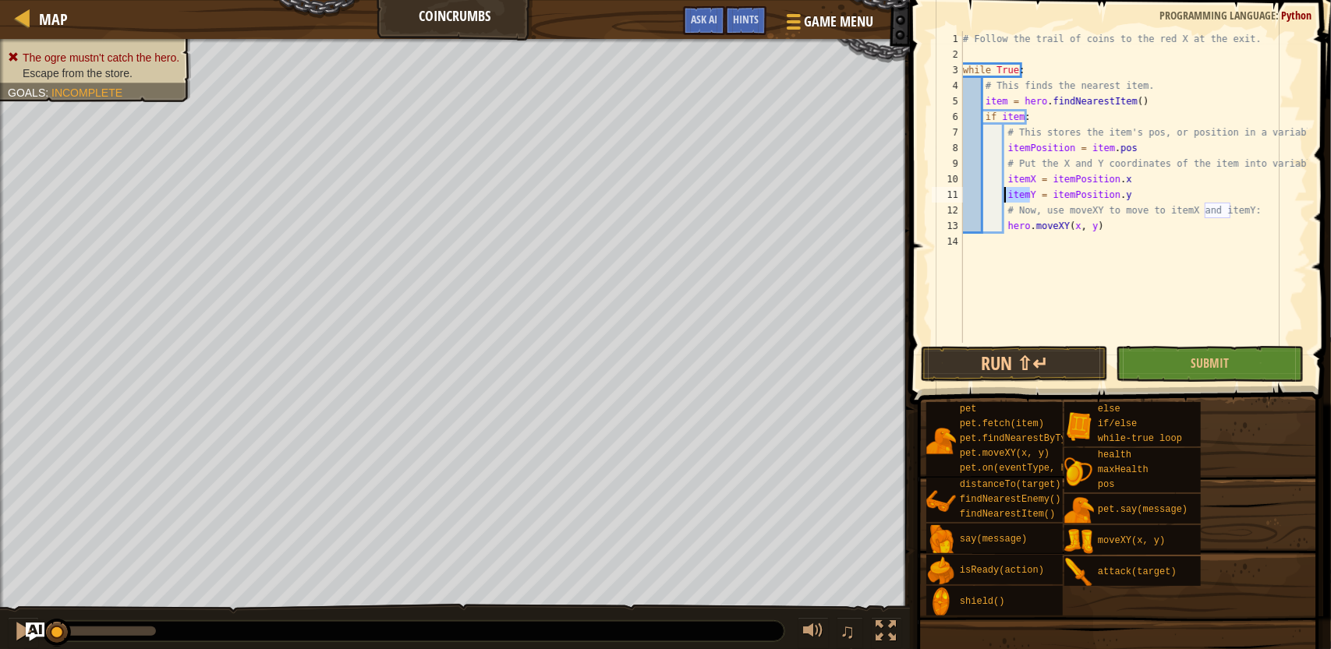
drag, startPoint x: 1032, startPoint y: 196, endPoint x: 1002, endPoint y: 198, distance: 30.5
click at [1002, 198] on div "# Follow the trail of coins to the red X at the exit. while True : # This finds…" at bounding box center [1134, 202] width 348 height 343
click at [1087, 232] on div "# Follow the trail of coins to the red X at the exit. while True : # This finds…" at bounding box center [1134, 202] width 348 height 343
paste textarea "itemY"
drag, startPoint x: 1030, startPoint y: 175, endPoint x: 1006, endPoint y: 176, distance: 24.2
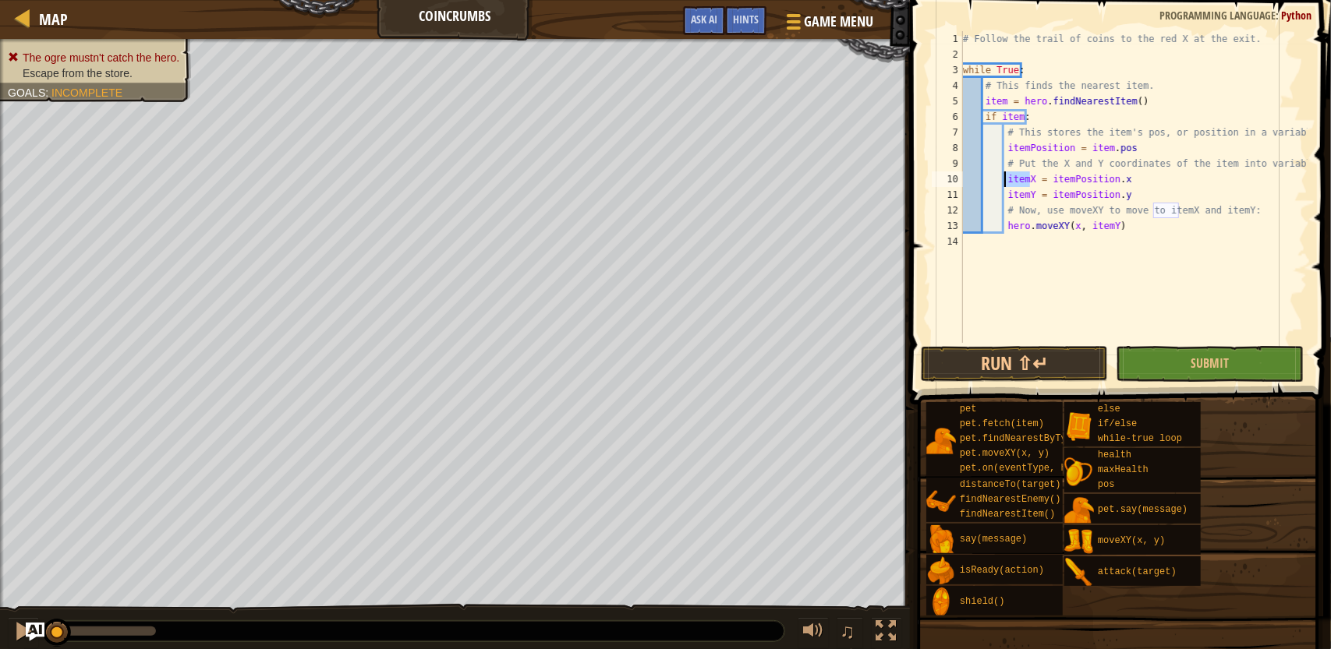
click at [1006, 176] on div "# Follow the trail of coins to the red X at the exit. while True : # This finds…" at bounding box center [1134, 202] width 348 height 343
click at [1070, 228] on div "# Follow the trail of coins to the red X at the exit. while True : # This finds…" at bounding box center [1134, 202] width 348 height 343
paste textarea "itemX"
type textarea "hero.moveXY(itemX, itemY)"
click at [1191, 355] on button "Submit" at bounding box center [1209, 364] width 187 height 36
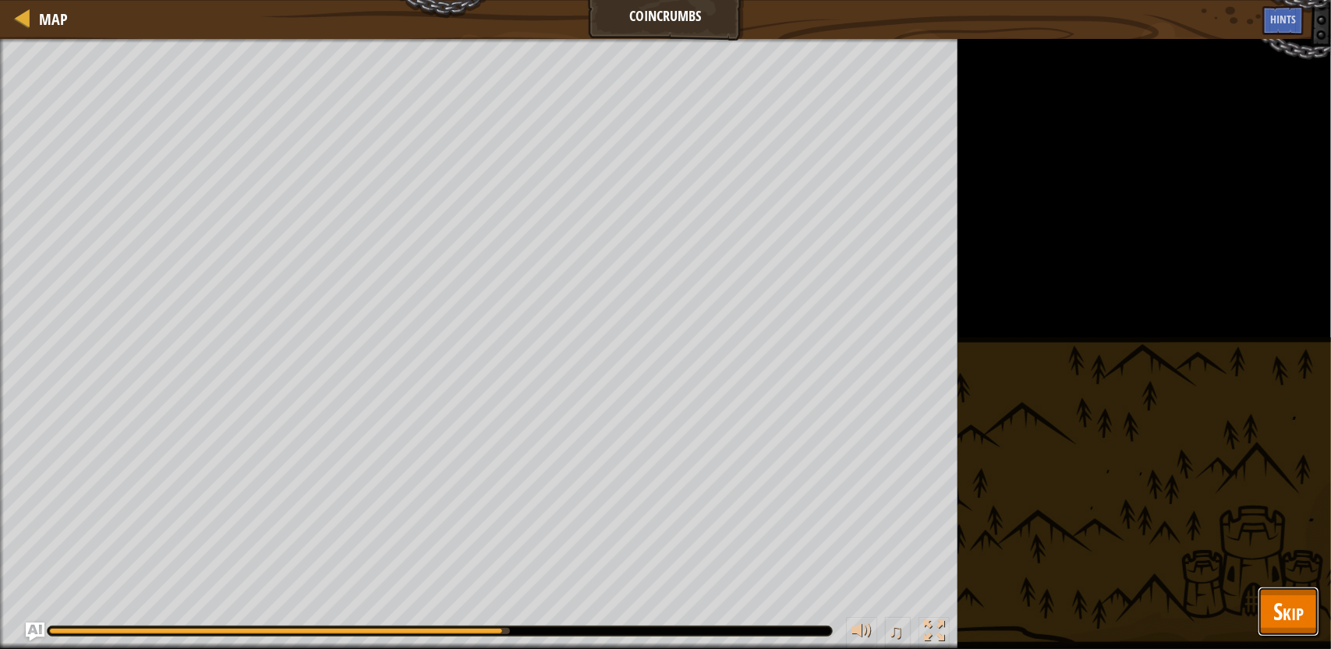
click at [1293, 604] on span "Skip" at bounding box center [1288, 612] width 30 height 32
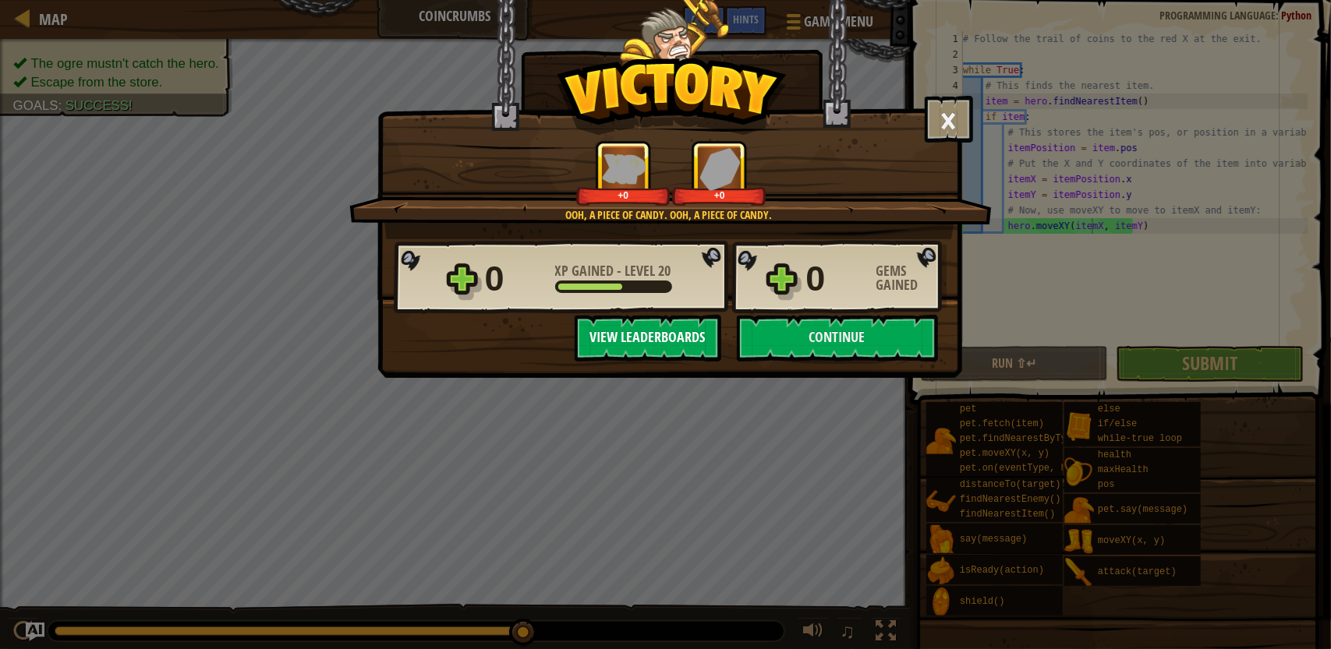
click at [674, 339] on button "View Leaderboards" at bounding box center [648, 338] width 147 height 47
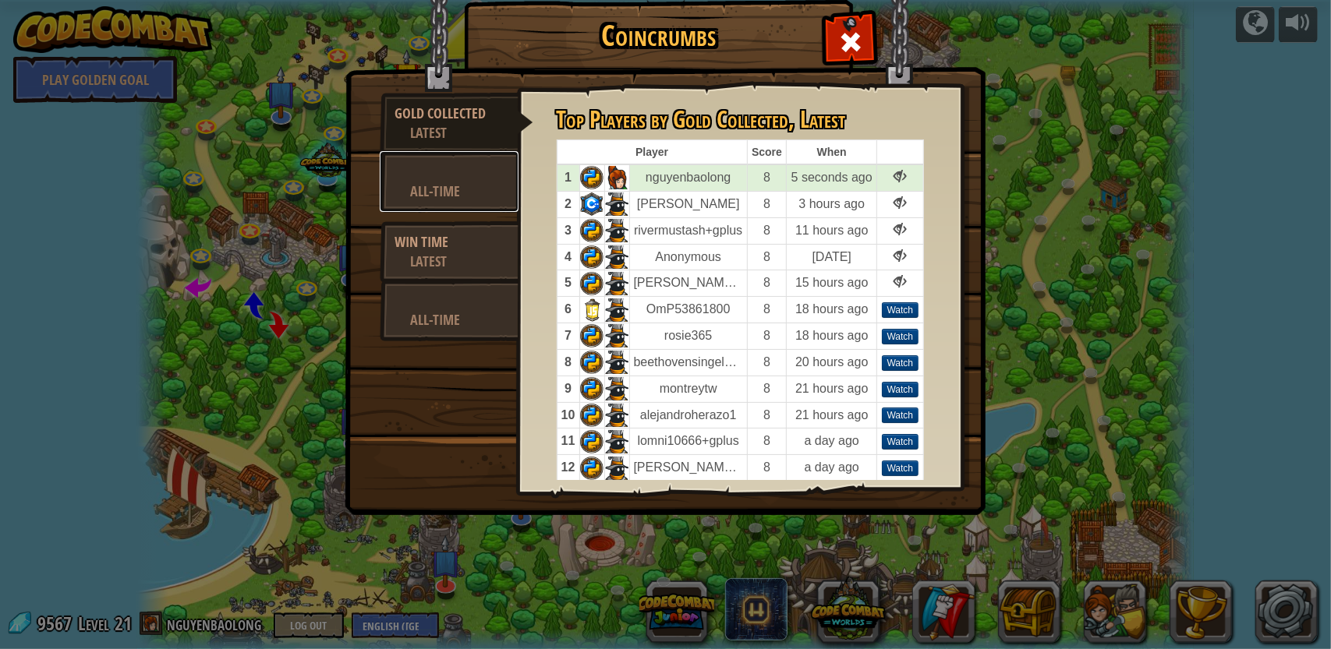
click at [426, 189] on div "All-Time" at bounding box center [457, 191] width 92 height 19
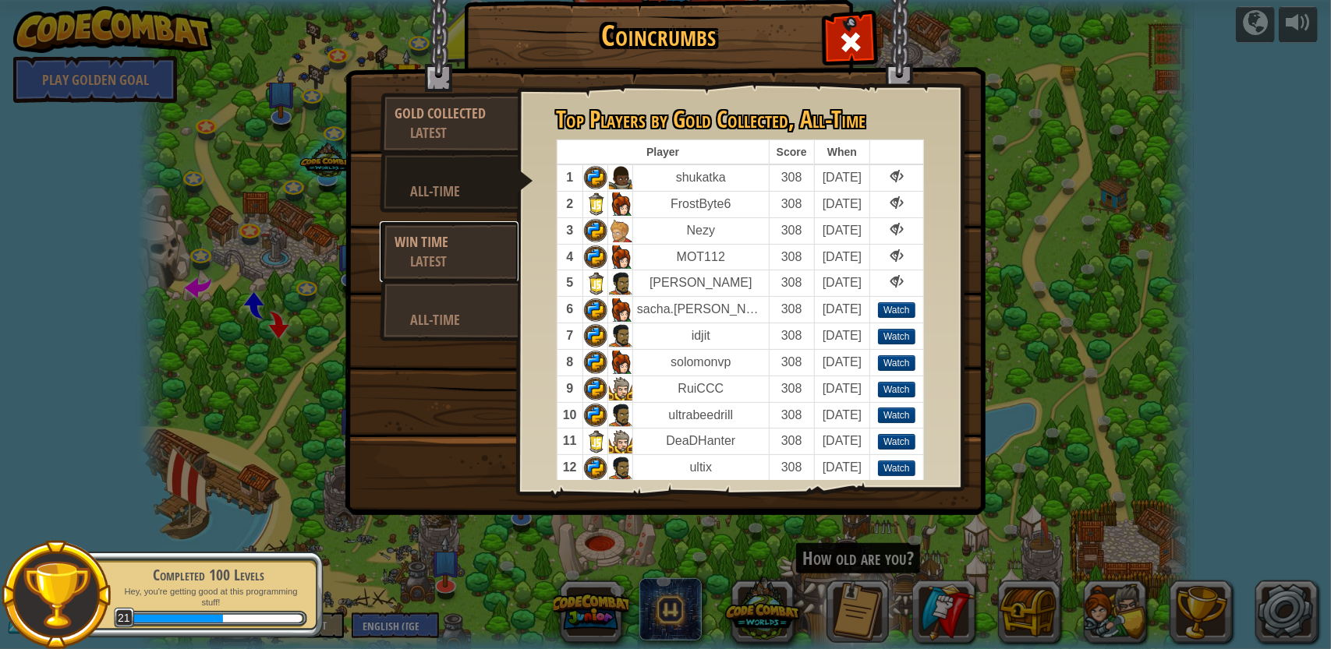
click at [455, 228] on link "Win Time Latest" at bounding box center [449, 251] width 139 height 61
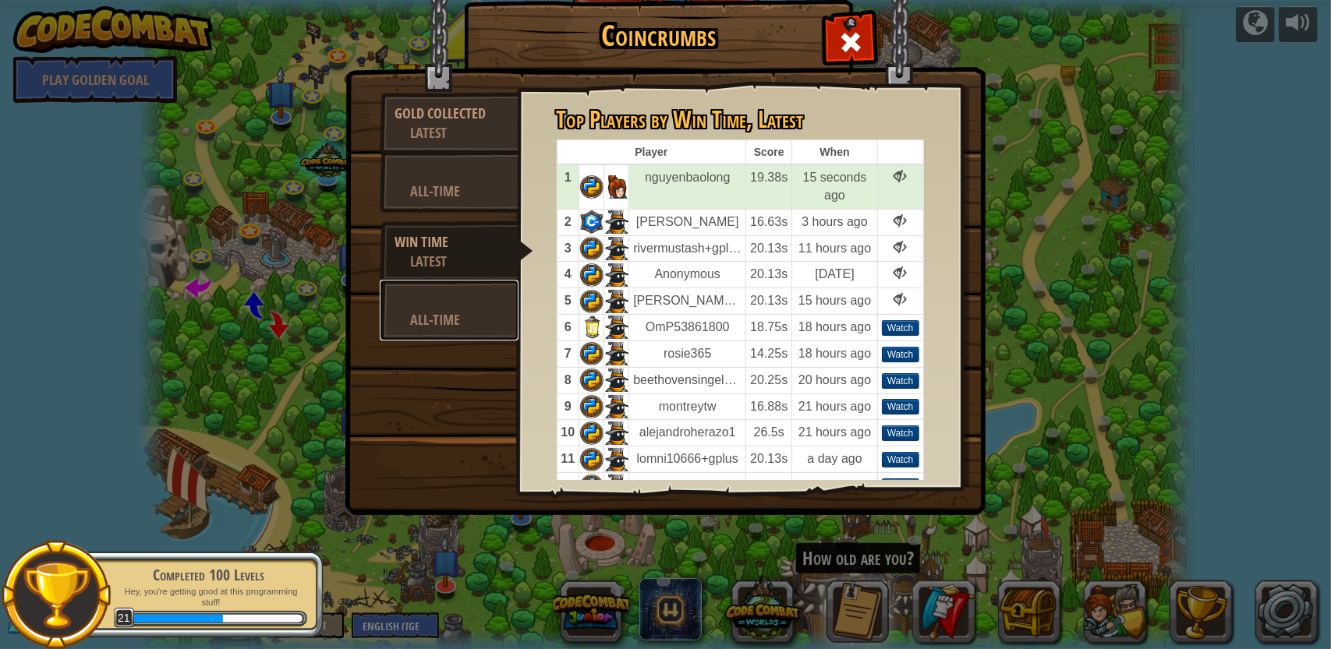
click at [435, 296] on div at bounding box center [449, 300] width 108 height 19
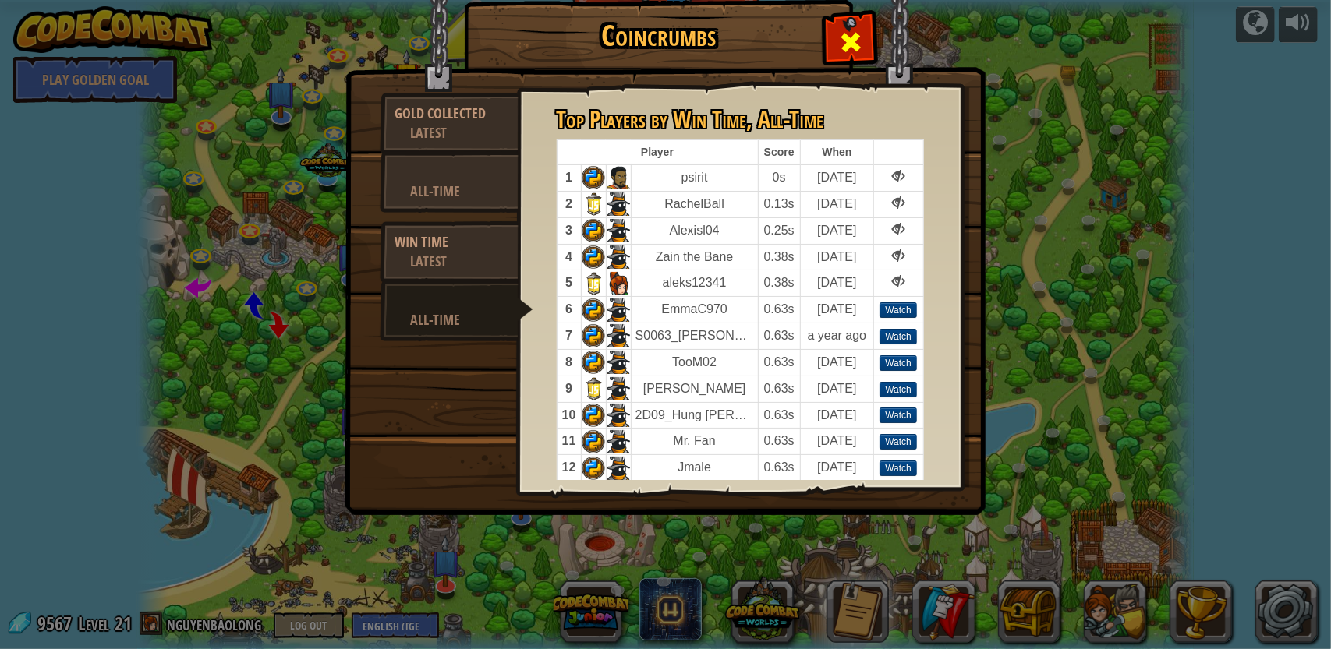
click at [851, 24] on div at bounding box center [850, 38] width 49 height 49
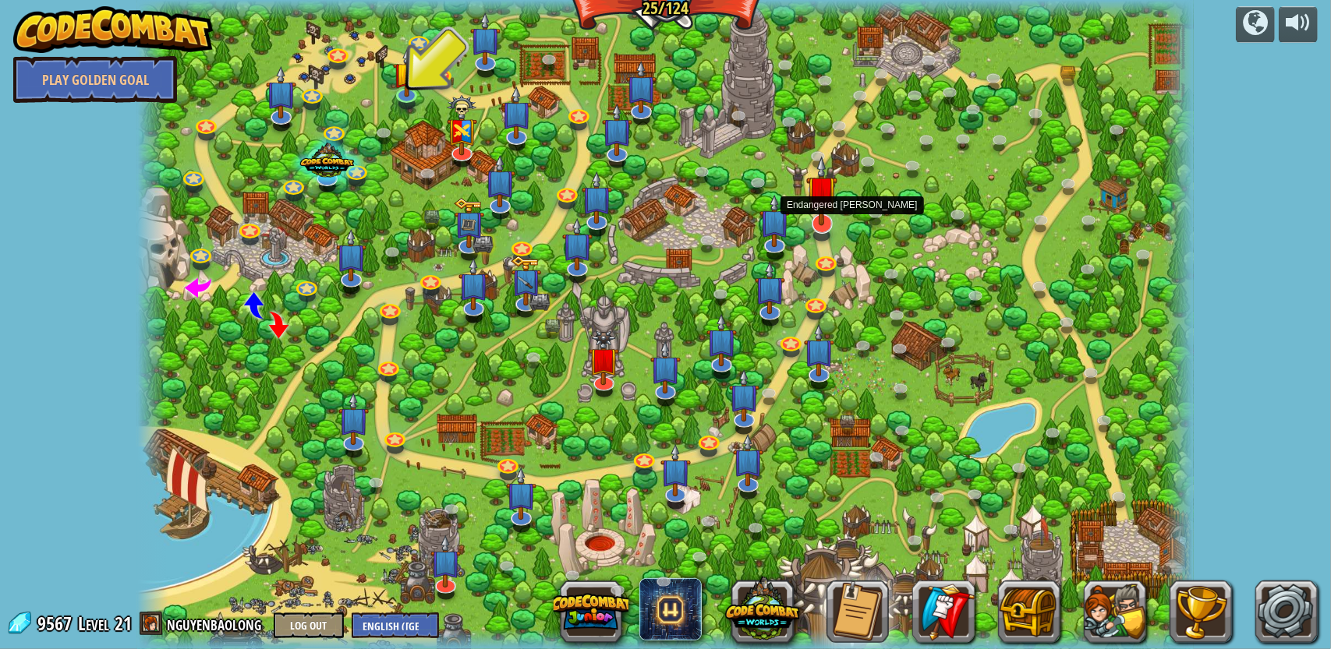
click at [818, 221] on img at bounding box center [821, 191] width 30 height 70
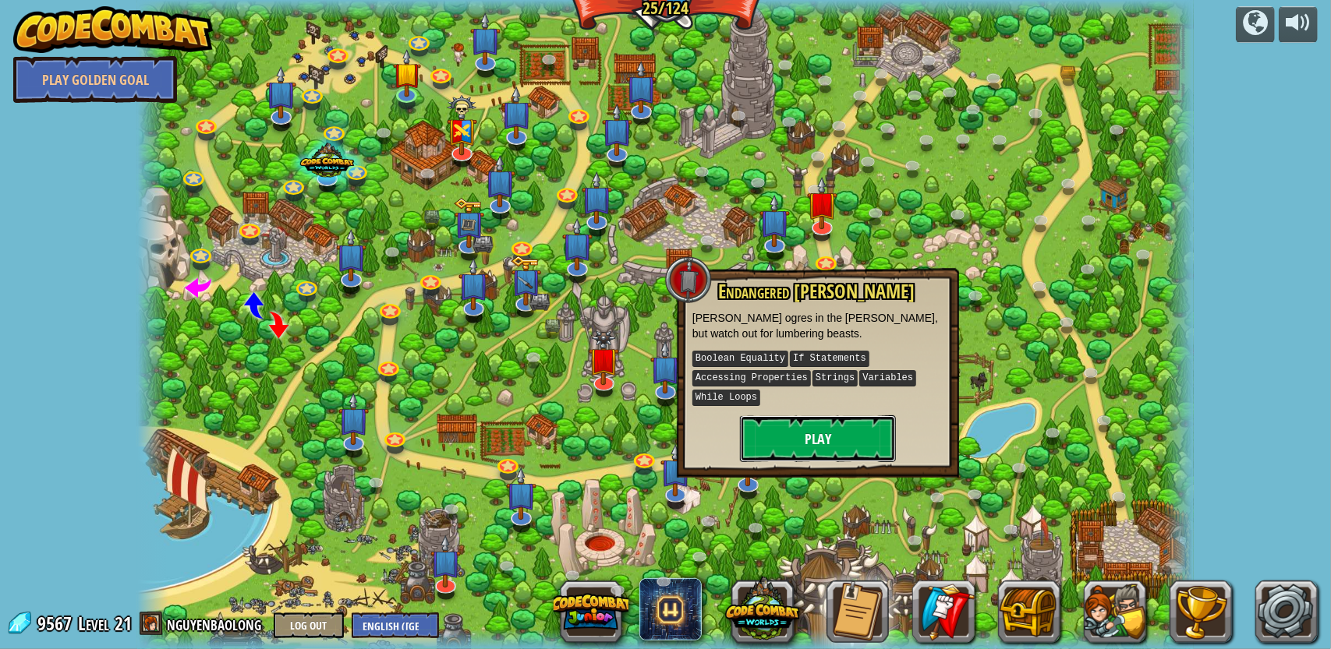
click at [812, 448] on button "Play" at bounding box center [818, 439] width 156 height 47
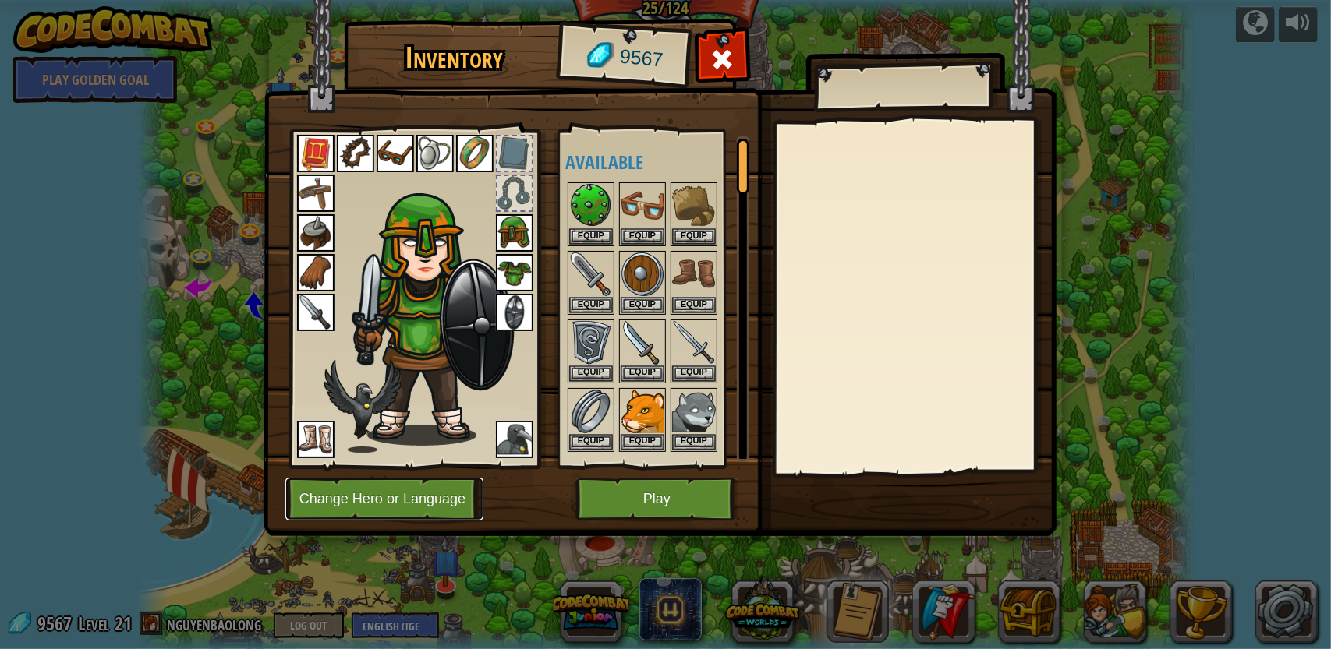
click at [405, 511] on button "Change Hero or Language" at bounding box center [384, 499] width 198 height 43
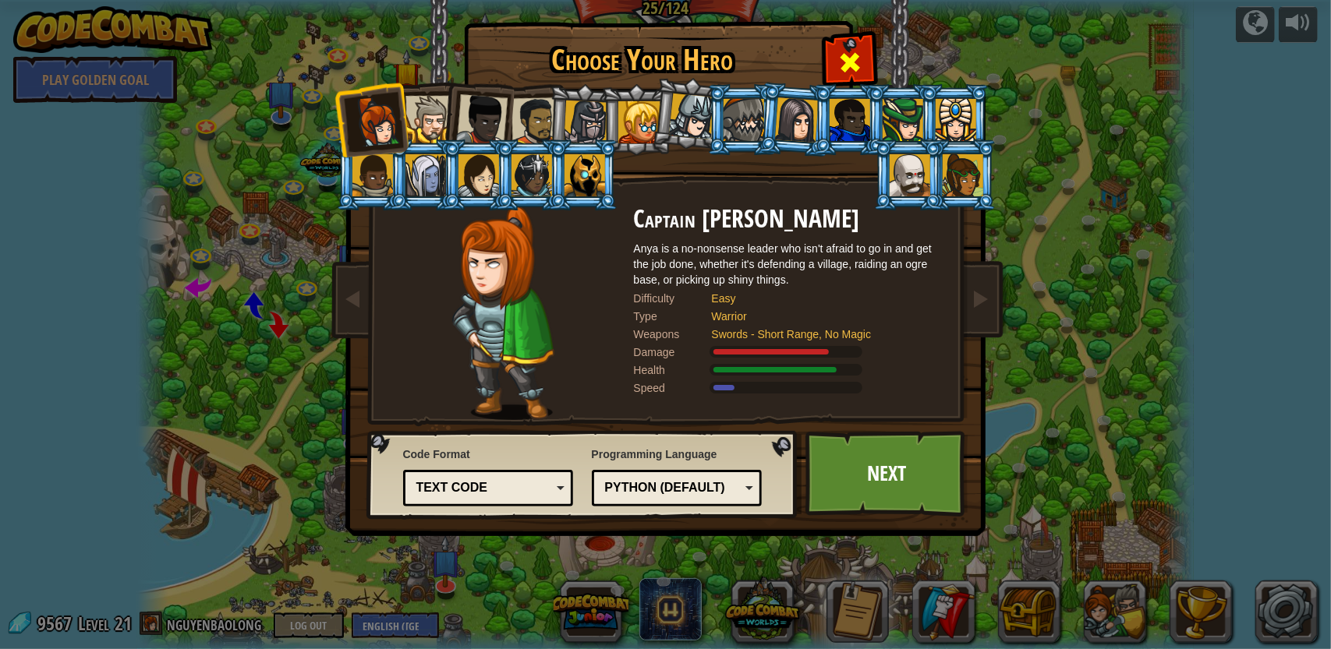
click at [858, 66] on span at bounding box center [849, 62] width 25 height 25
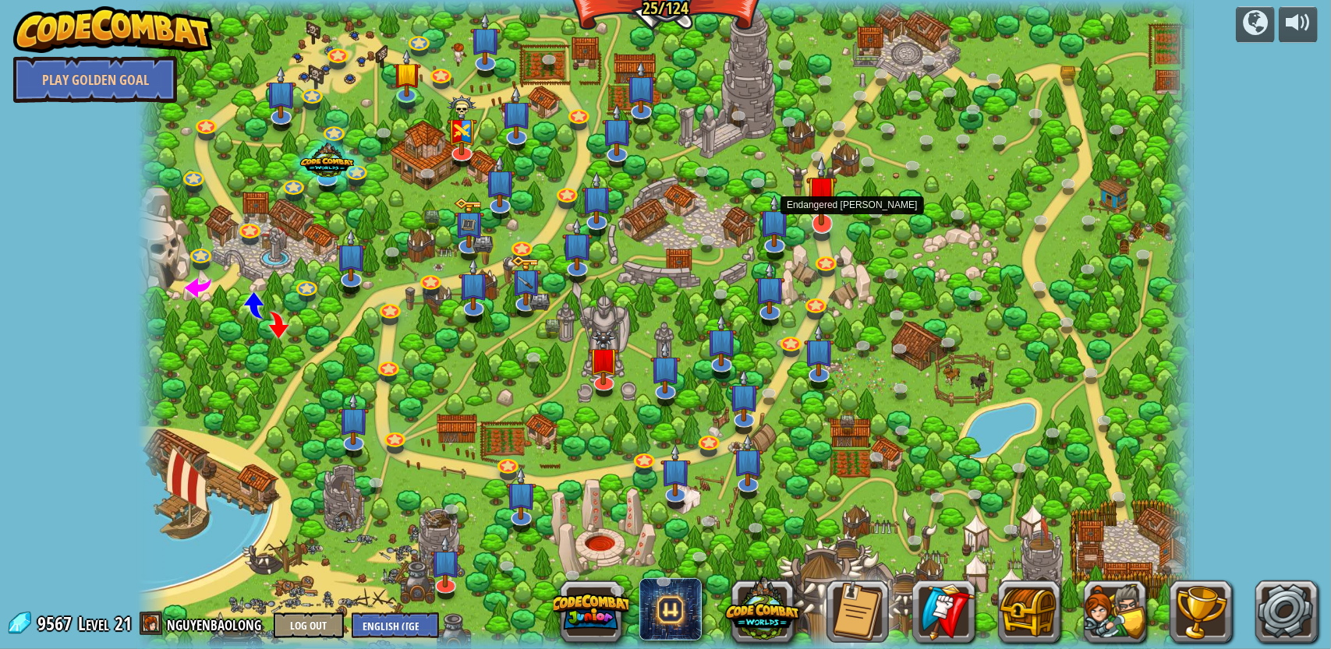
click at [816, 220] on img at bounding box center [821, 191] width 30 height 70
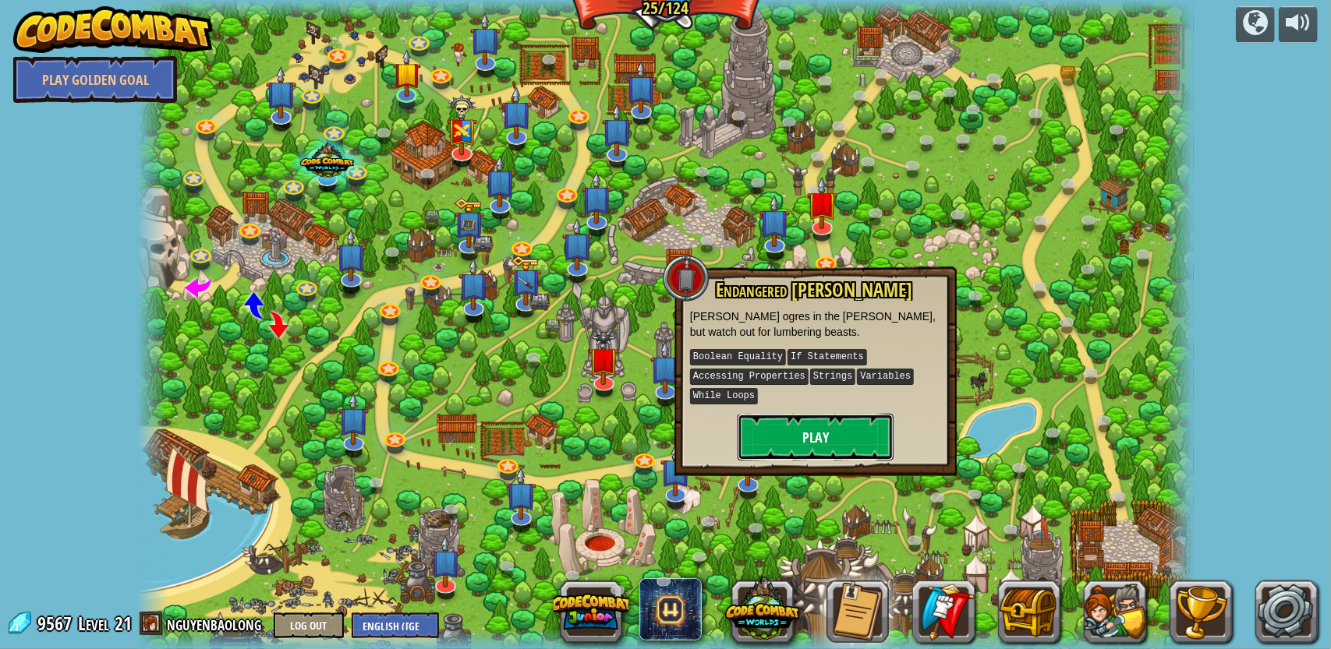
click at [798, 433] on button "Play" at bounding box center [816, 437] width 156 height 47
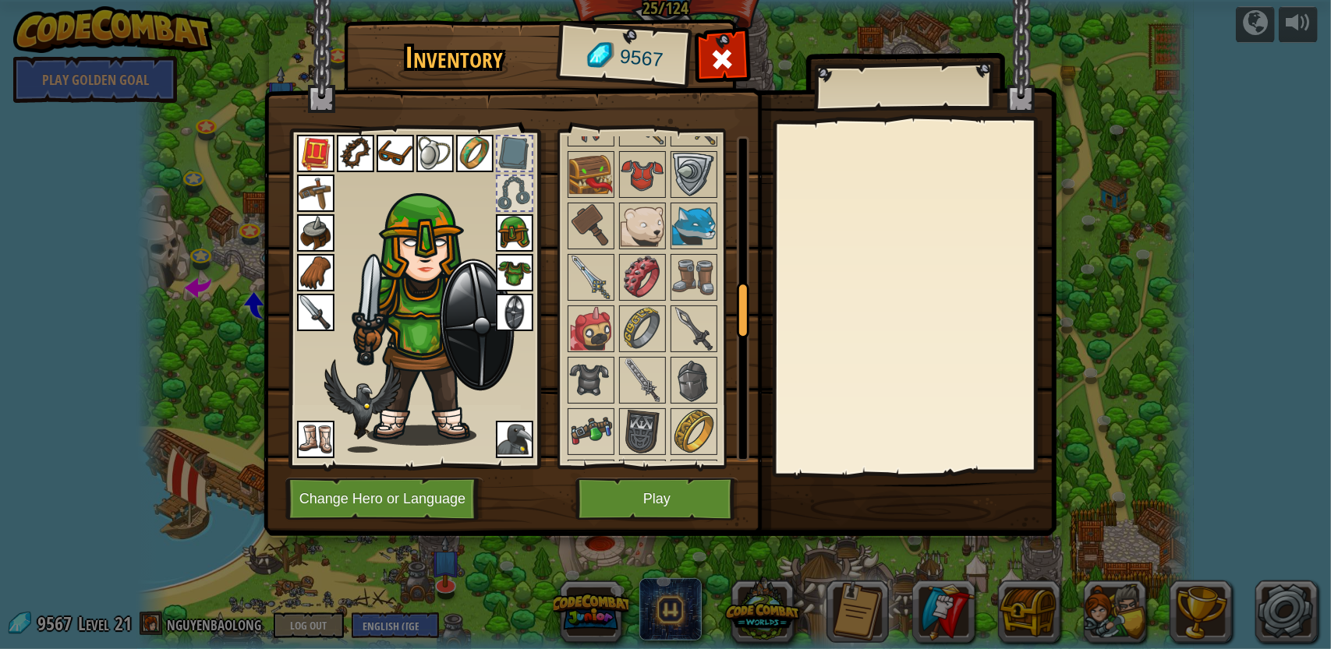
scroll to position [865, 0]
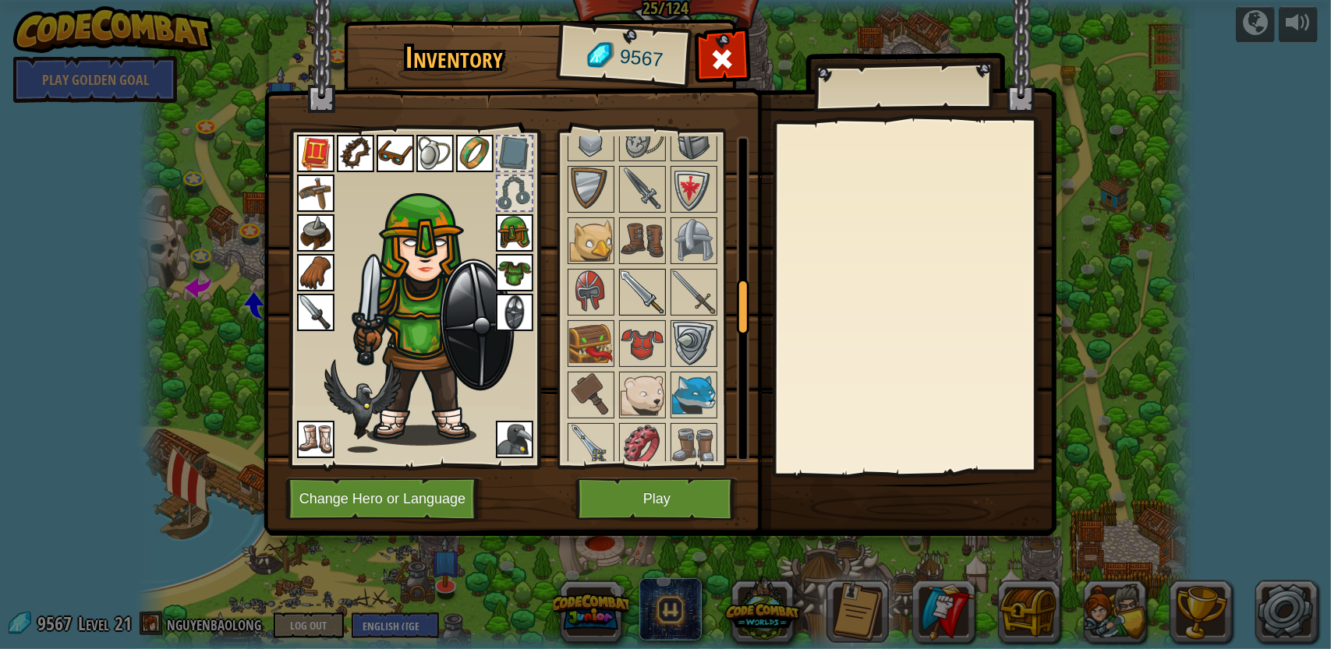
click at [643, 280] on img at bounding box center [643, 293] width 44 height 44
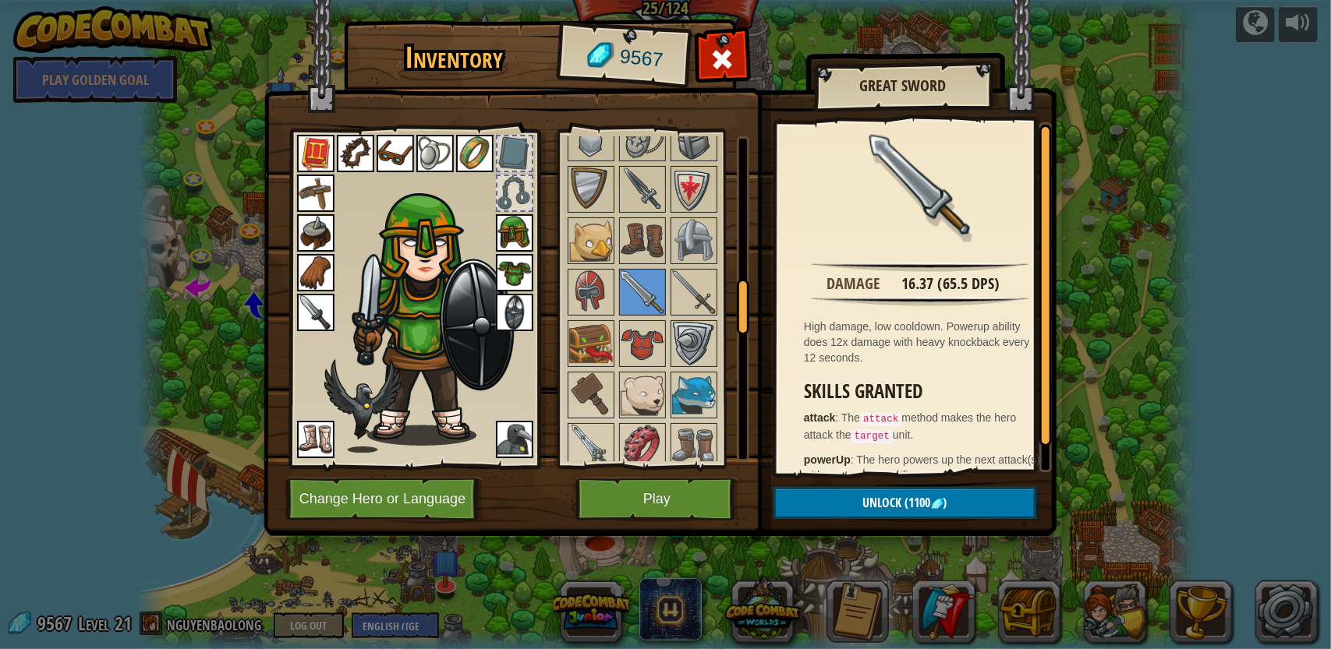
click at [719, 277] on div at bounding box center [663, 550] width 196 height 1492
click at [702, 292] on img at bounding box center [694, 293] width 44 height 44
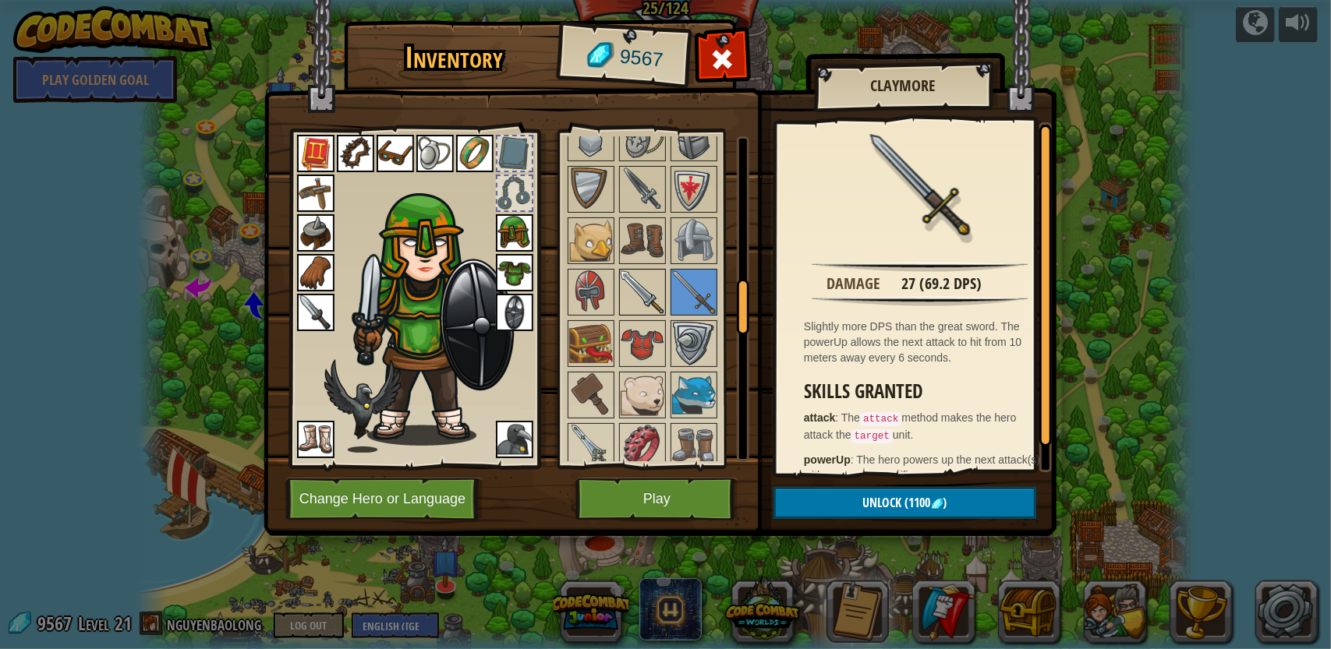
click at [651, 286] on img at bounding box center [643, 293] width 44 height 44
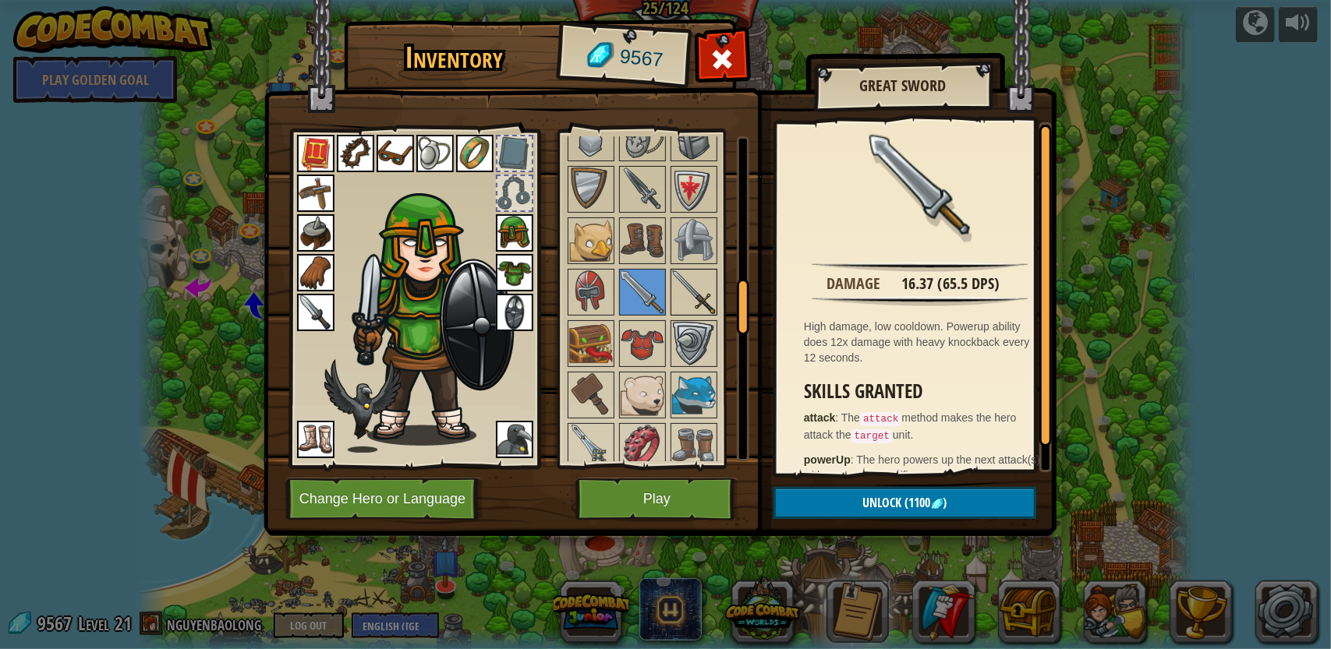
click at [700, 281] on img at bounding box center [694, 293] width 44 height 44
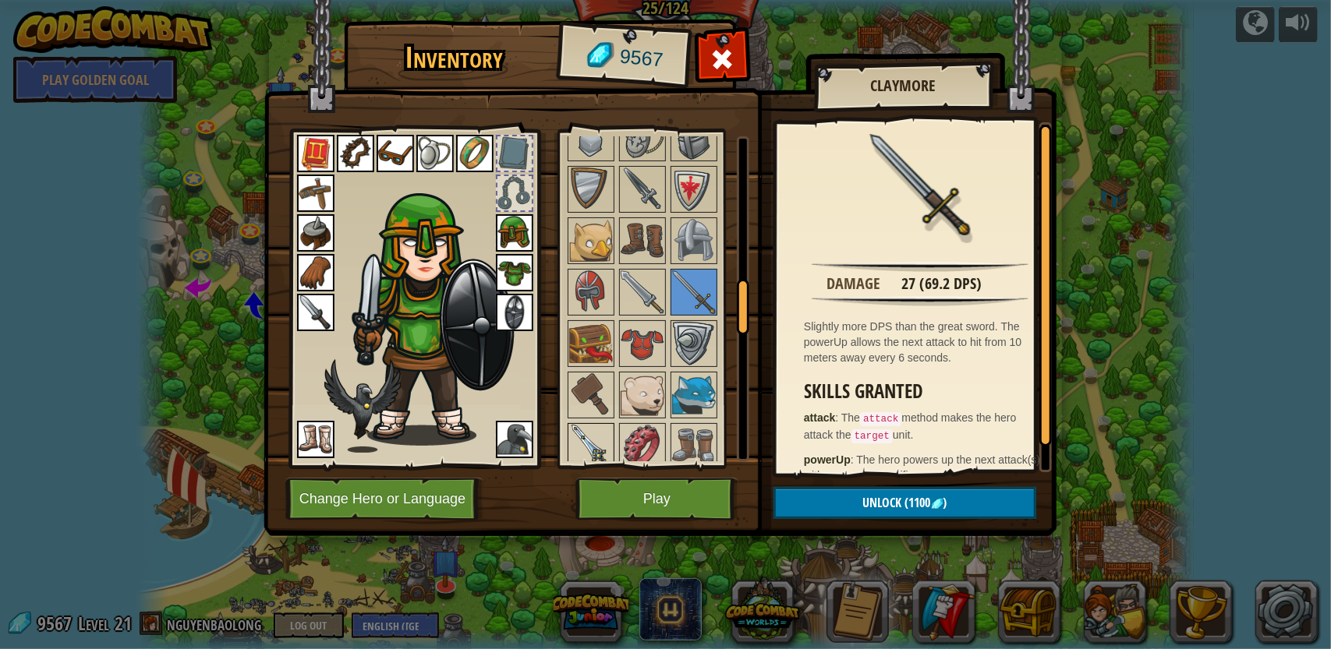
click at [582, 431] on img at bounding box center [591, 447] width 44 height 44
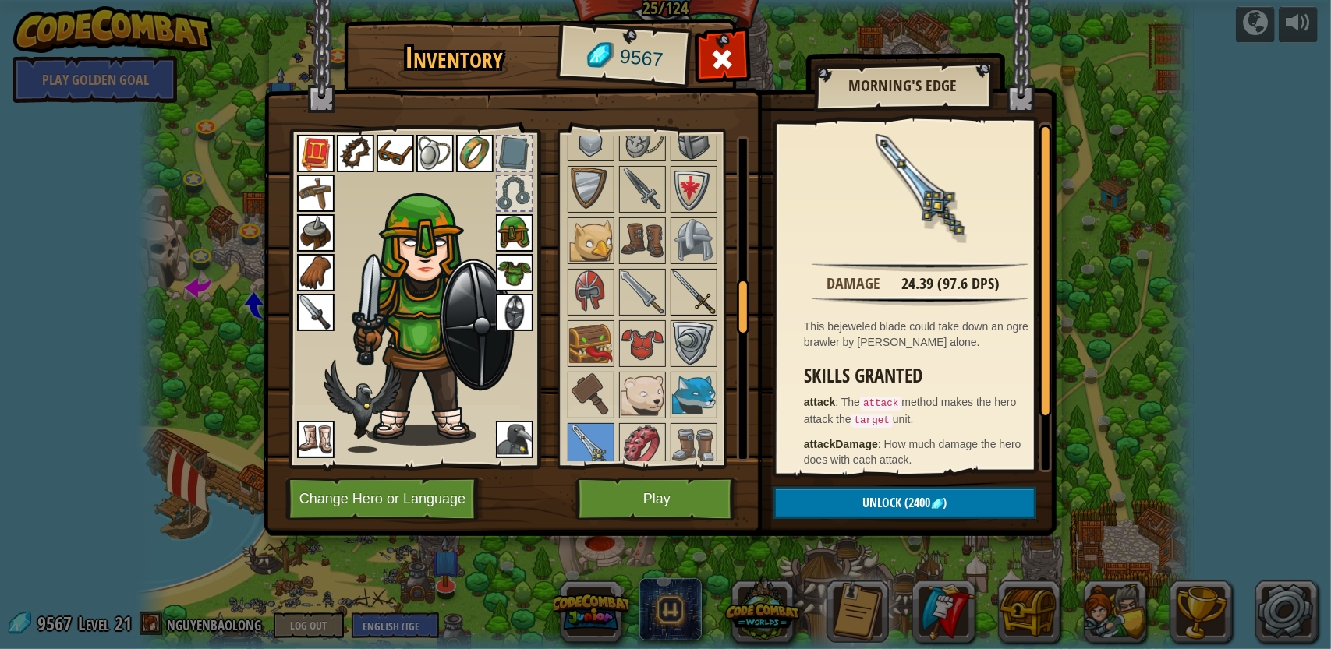
click at [691, 294] on img at bounding box center [694, 293] width 44 height 44
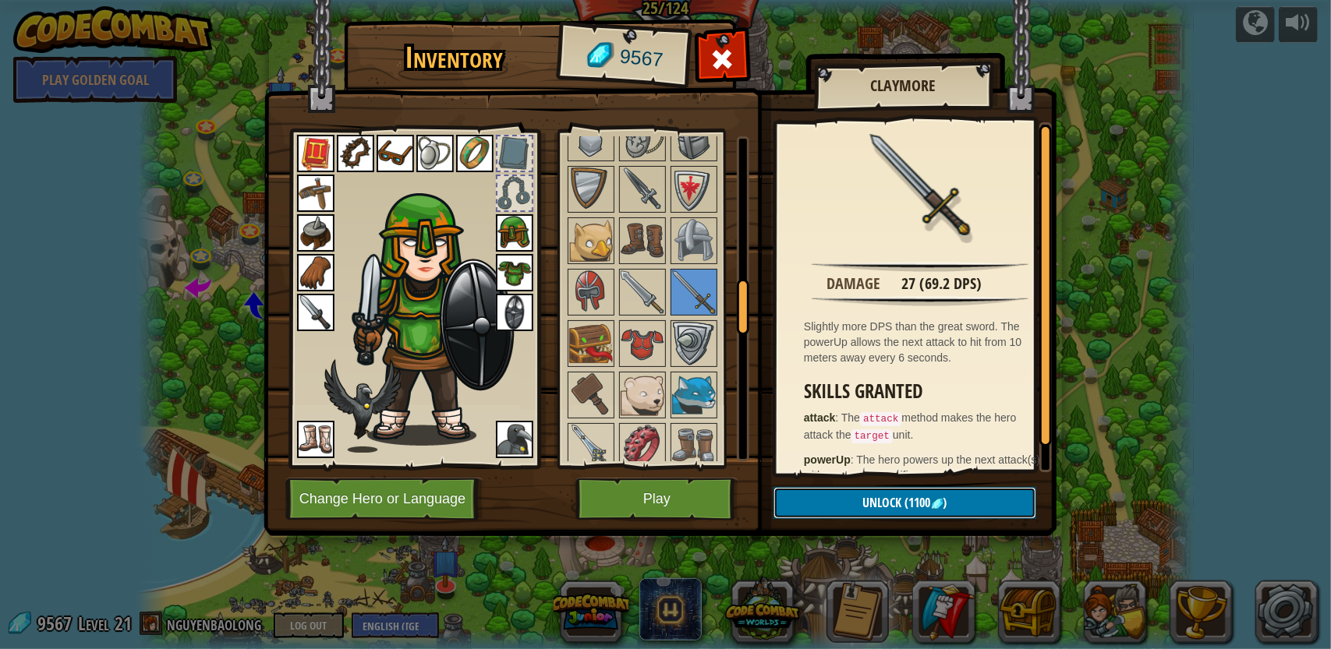
click at [858, 491] on button "Unlock (1100 )" at bounding box center [904, 503] width 263 height 32
click at [847, 504] on button "Confirm" at bounding box center [904, 503] width 263 height 32
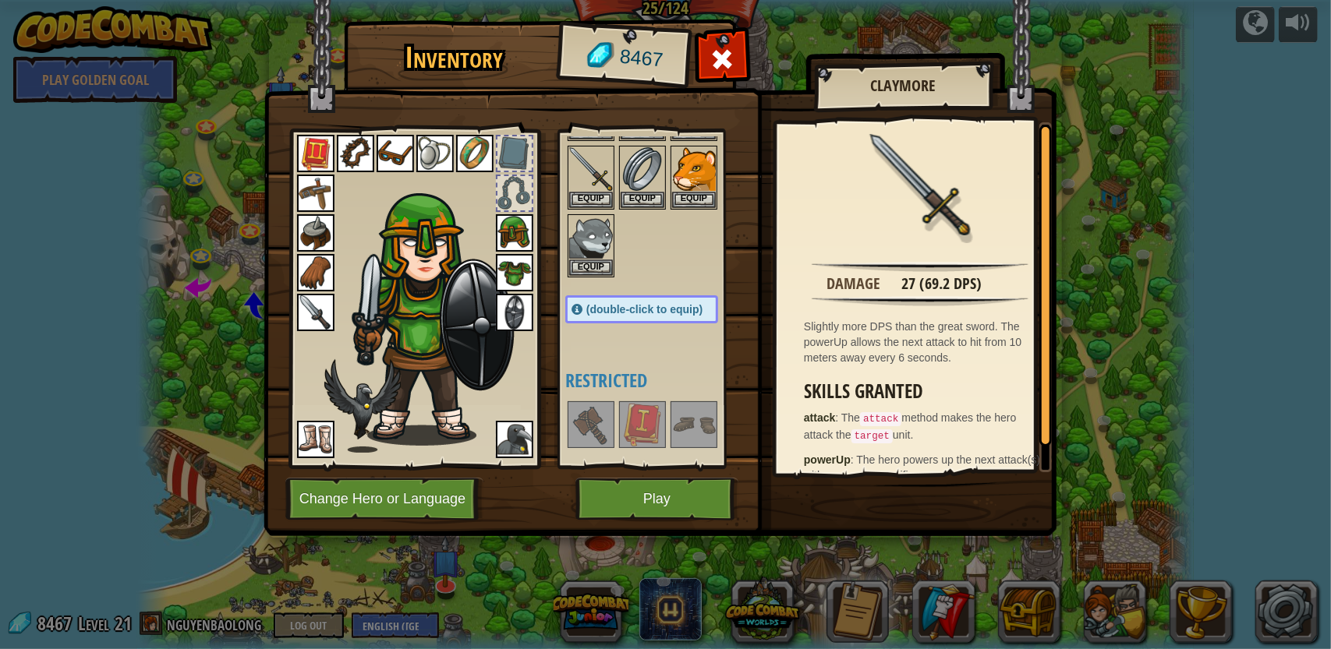
scroll to position [0, 0]
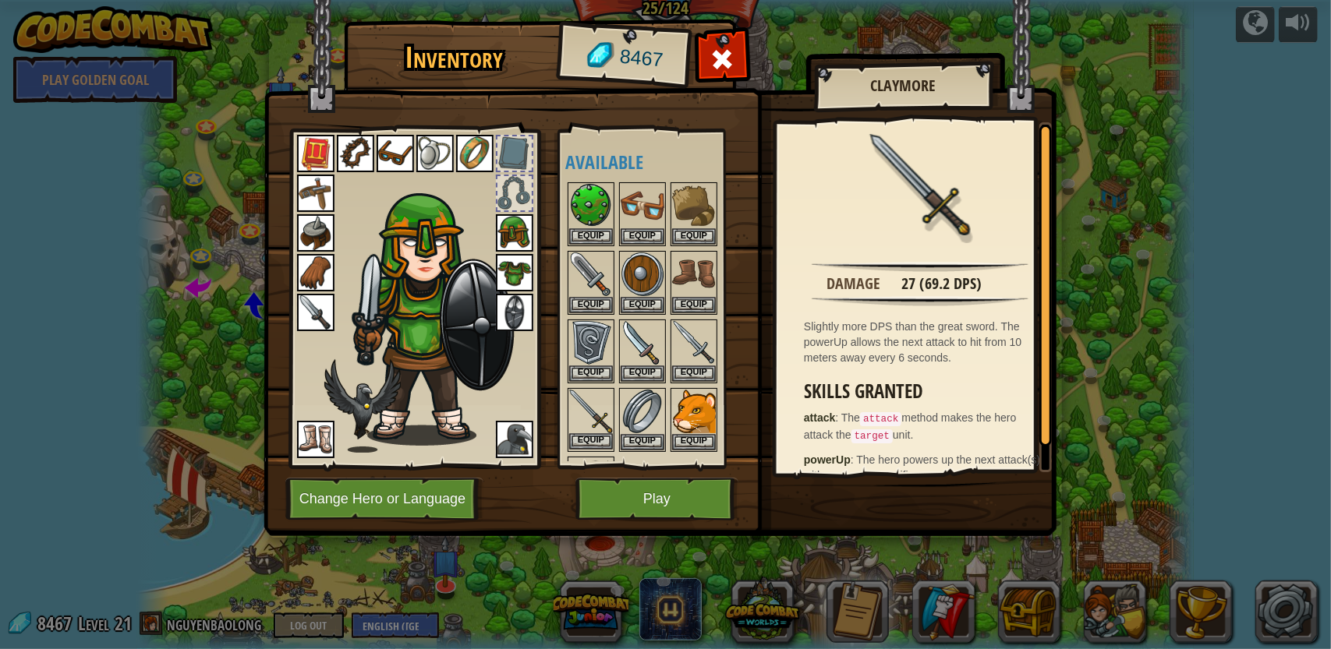
click at [594, 399] on img at bounding box center [591, 412] width 44 height 44
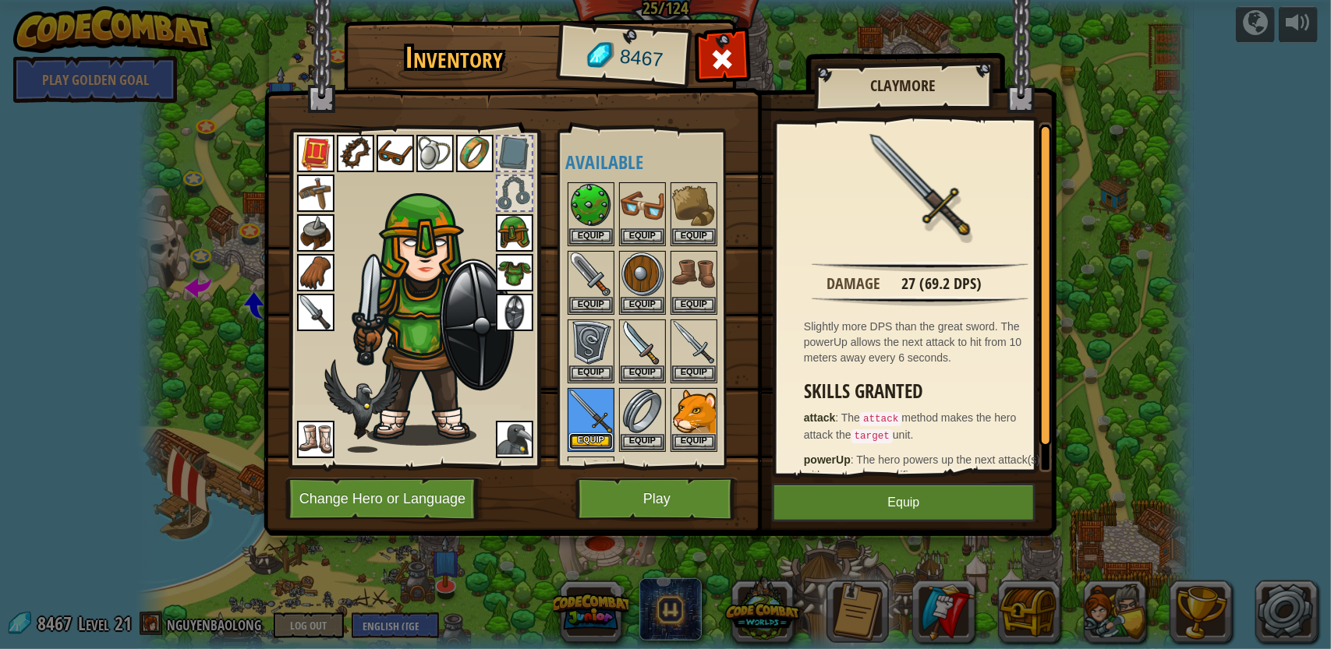
click at [600, 434] on button "Equip" at bounding box center [591, 441] width 44 height 16
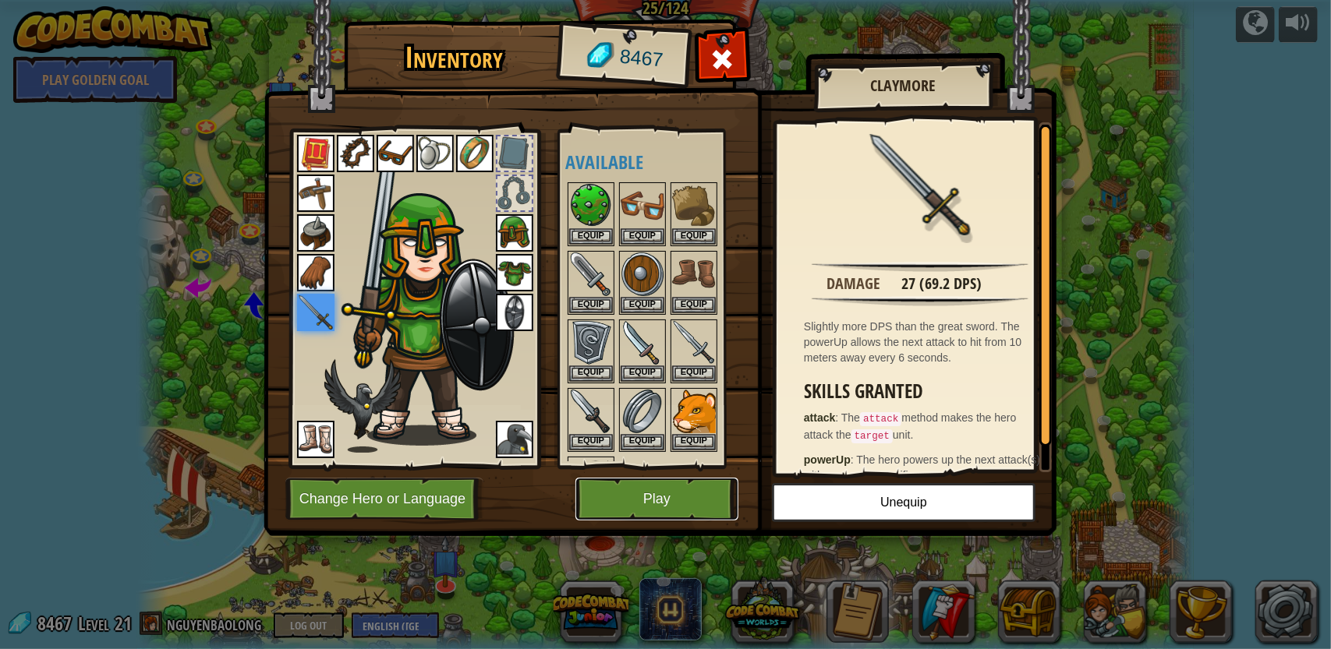
click at [620, 503] on button "Play" at bounding box center [656, 499] width 163 height 43
